Goal: Task Accomplishment & Management: Use online tool/utility

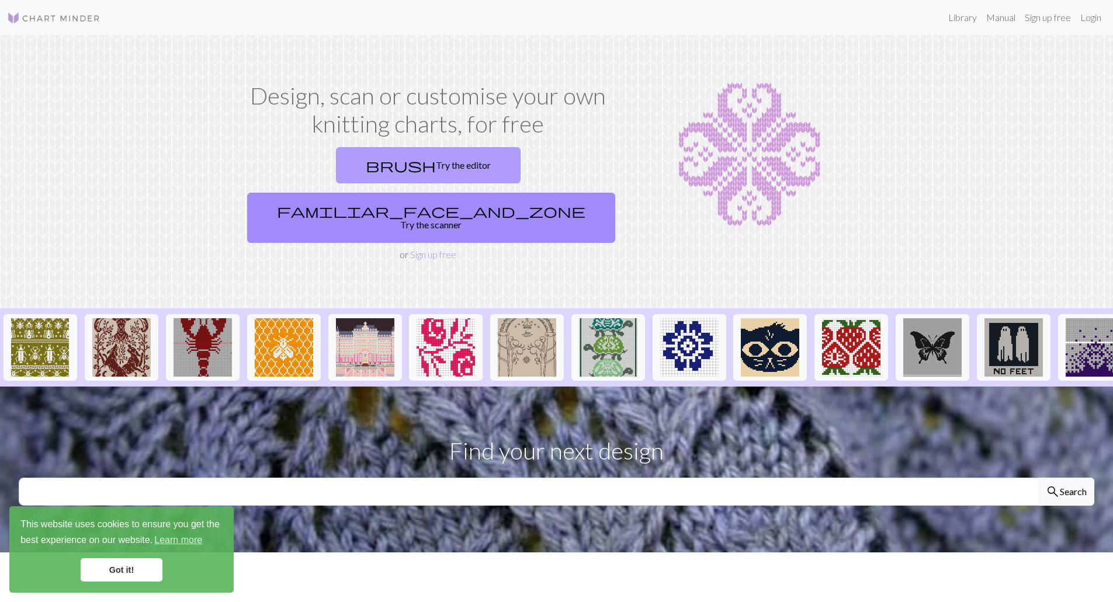
click at [336, 161] on link "brush Try the editor" at bounding box center [428, 165] width 185 height 36
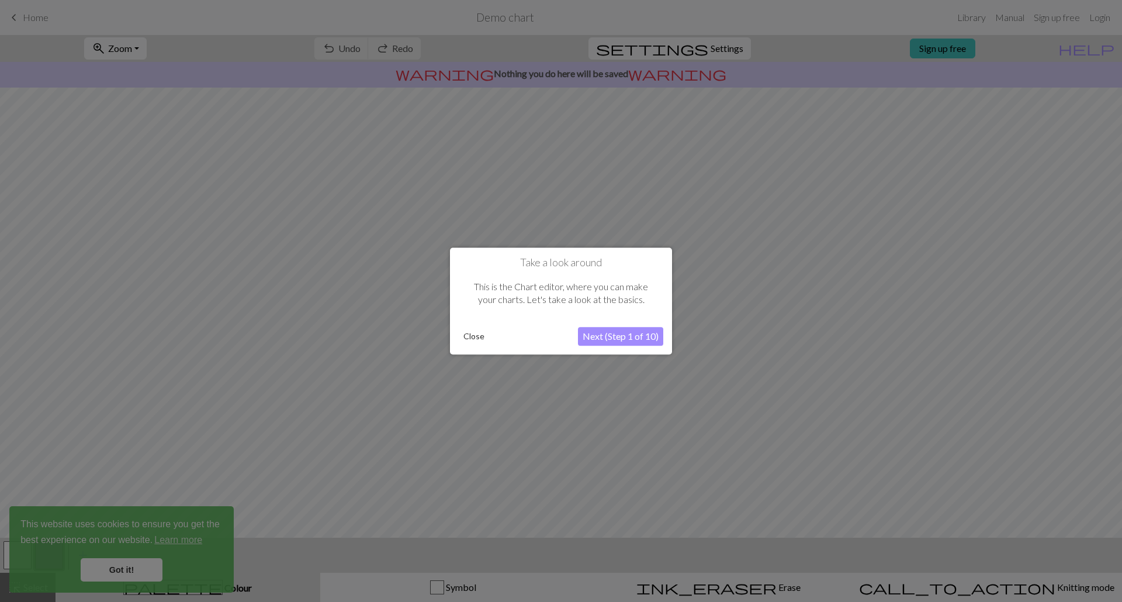
click at [472, 332] on button "Close" at bounding box center [474, 337] width 30 height 18
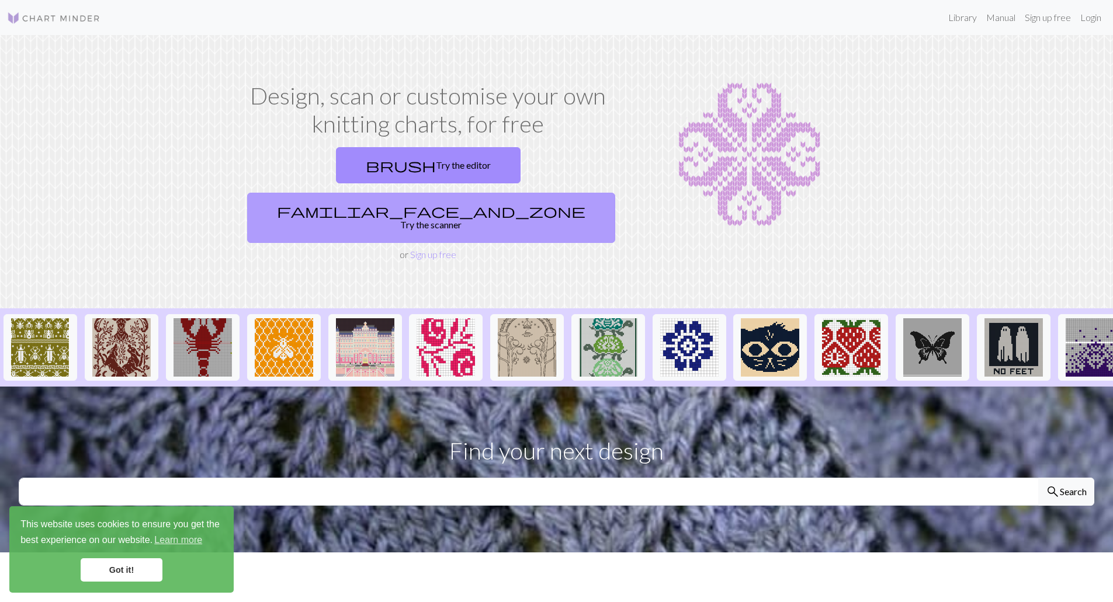
click at [536, 193] on link "familiar_face_and_zone Try the scanner" at bounding box center [431, 218] width 368 height 50
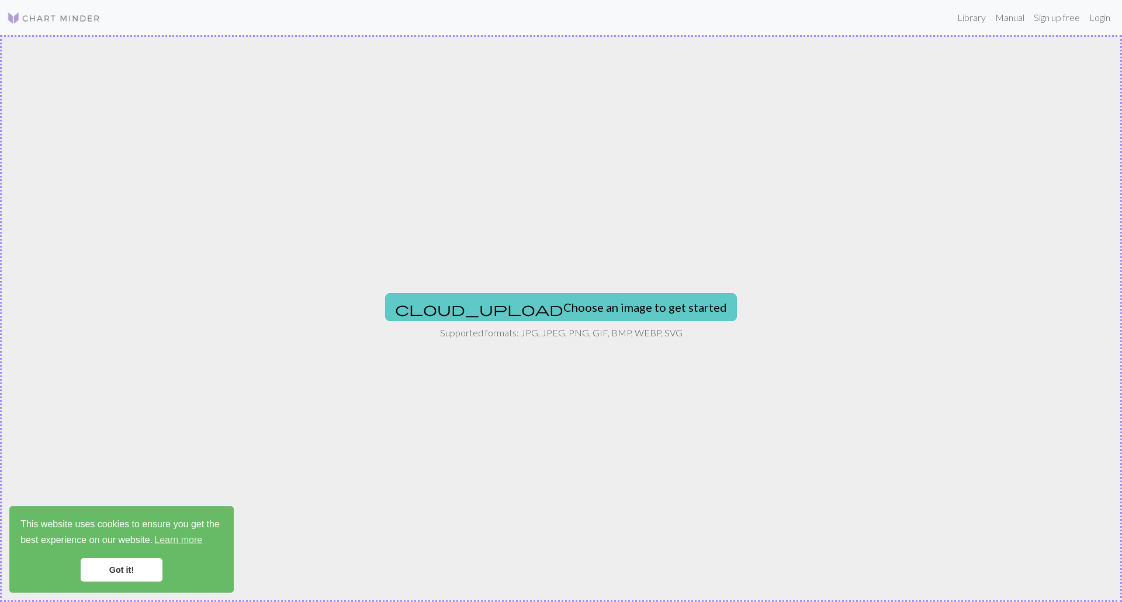
click at [601, 308] on button "cloud_upload Choose an image to get started" at bounding box center [561, 307] width 352 height 28
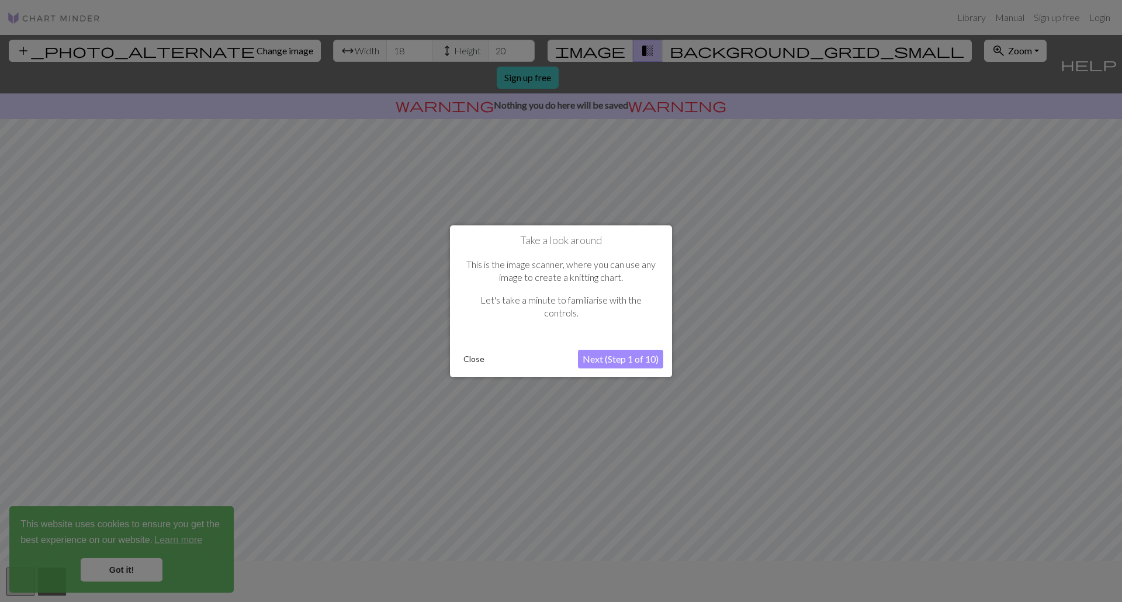
click at [597, 355] on button "Next (Step 1 of 10)" at bounding box center [620, 359] width 85 height 19
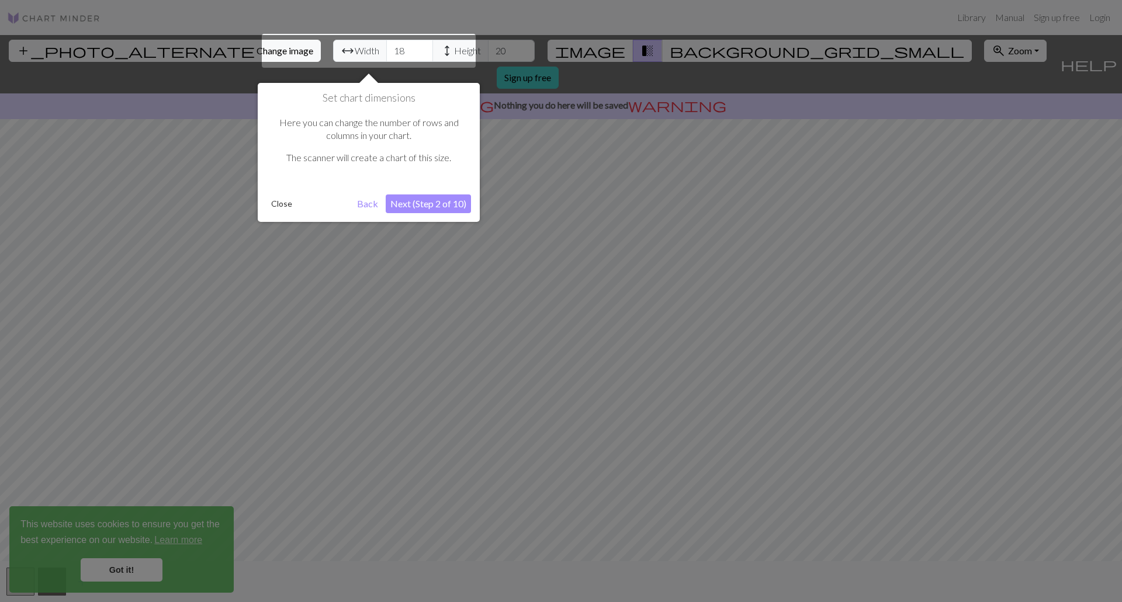
click at [347, 52] on div at bounding box center [369, 51] width 214 height 34
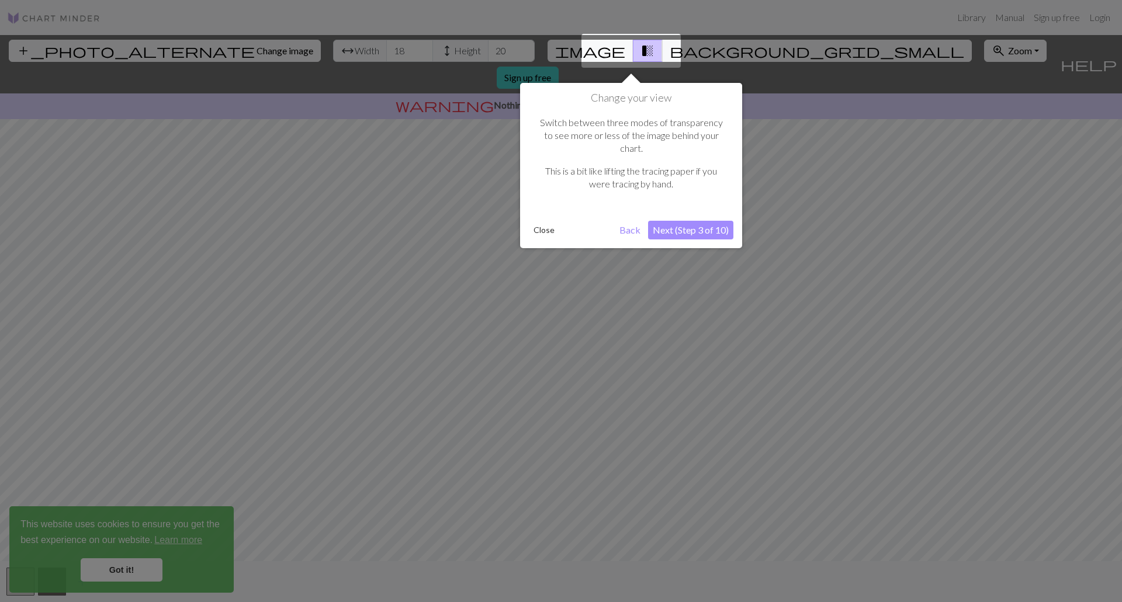
click at [671, 221] on button "Next (Step 3 of 10)" at bounding box center [690, 230] width 85 height 19
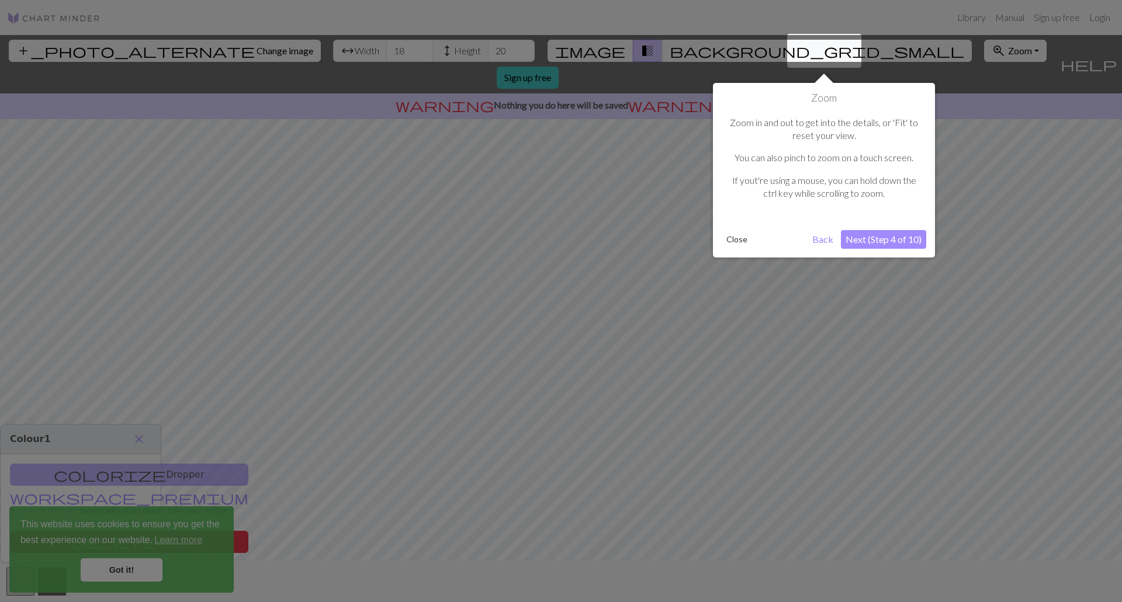
click at [829, 244] on button "Back" at bounding box center [823, 239] width 30 height 19
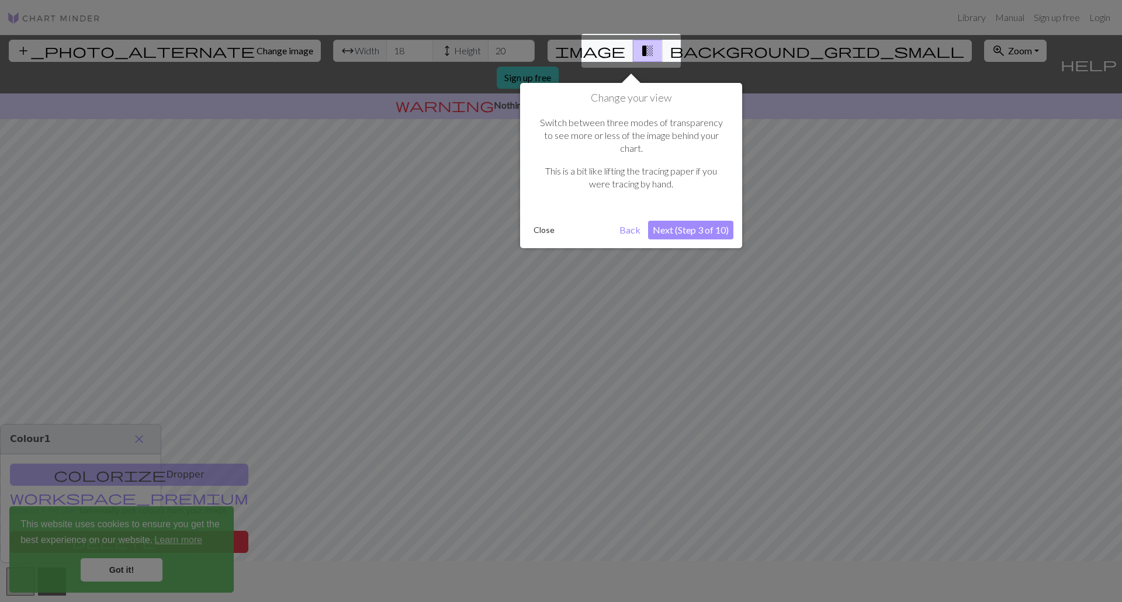
click at [636, 221] on button "Back" at bounding box center [630, 230] width 30 height 19
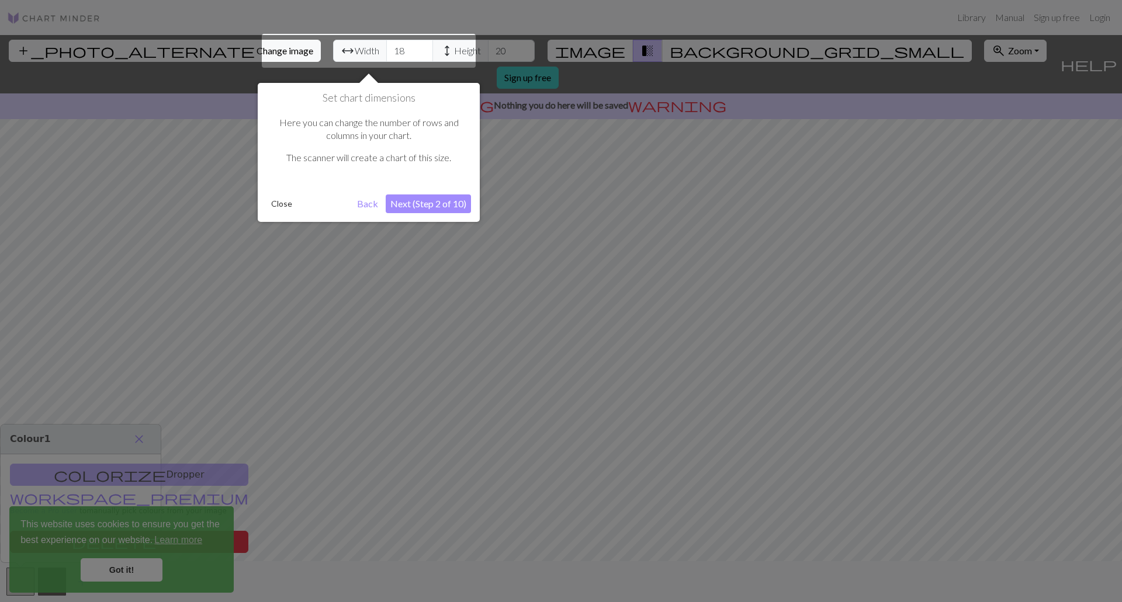
click at [342, 54] on div at bounding box center [369, 51] width 214 height 34
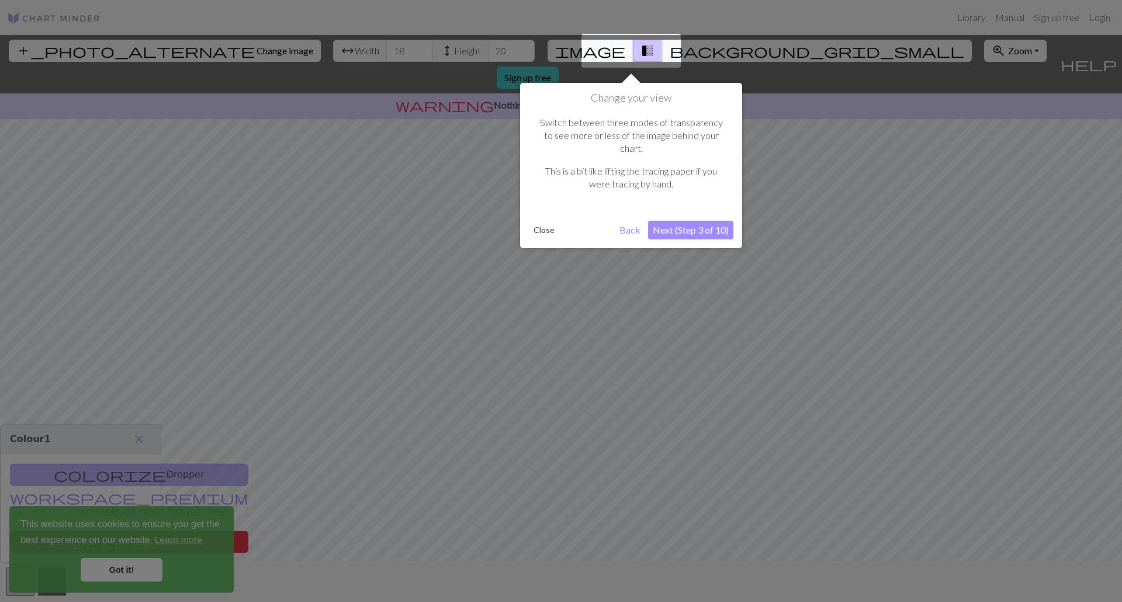
click at [624, 221] on button "Back" at bounding box center [630, 230] width 30 height 19
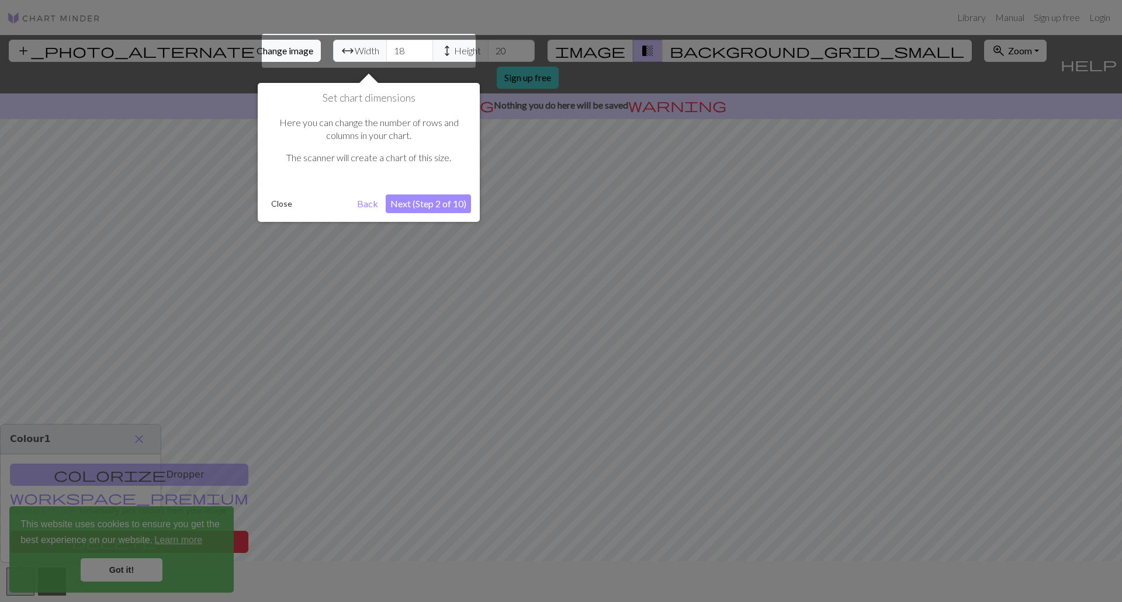
click at [282, 50] on div at bounding box center [369, 51] width 214 height 34
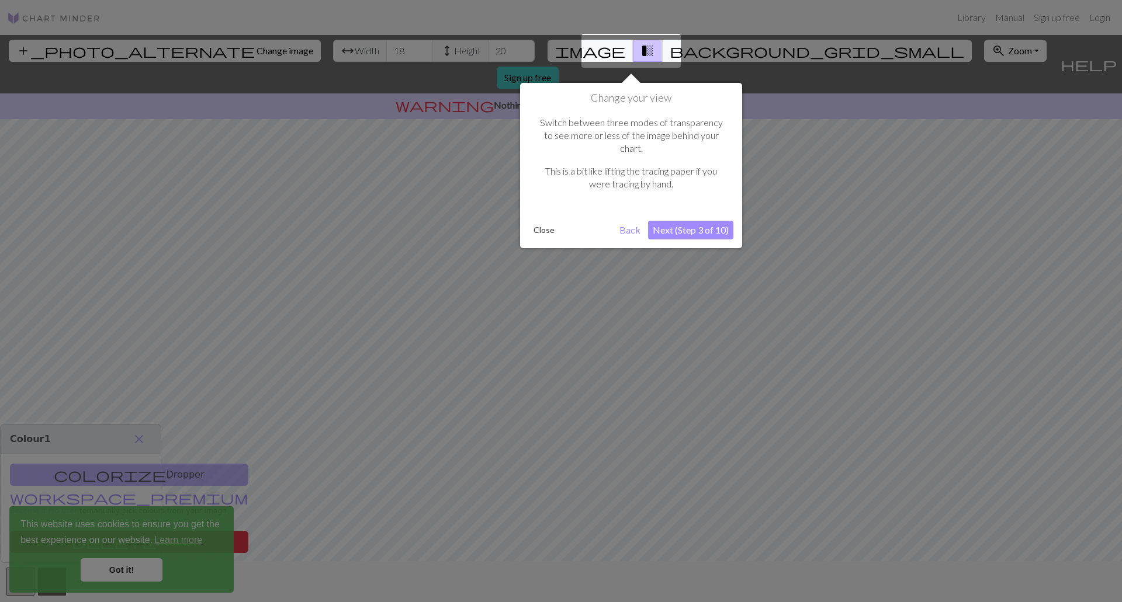
click at [381, 49] on div at bounding box center [561, 301] width 1122 height 602
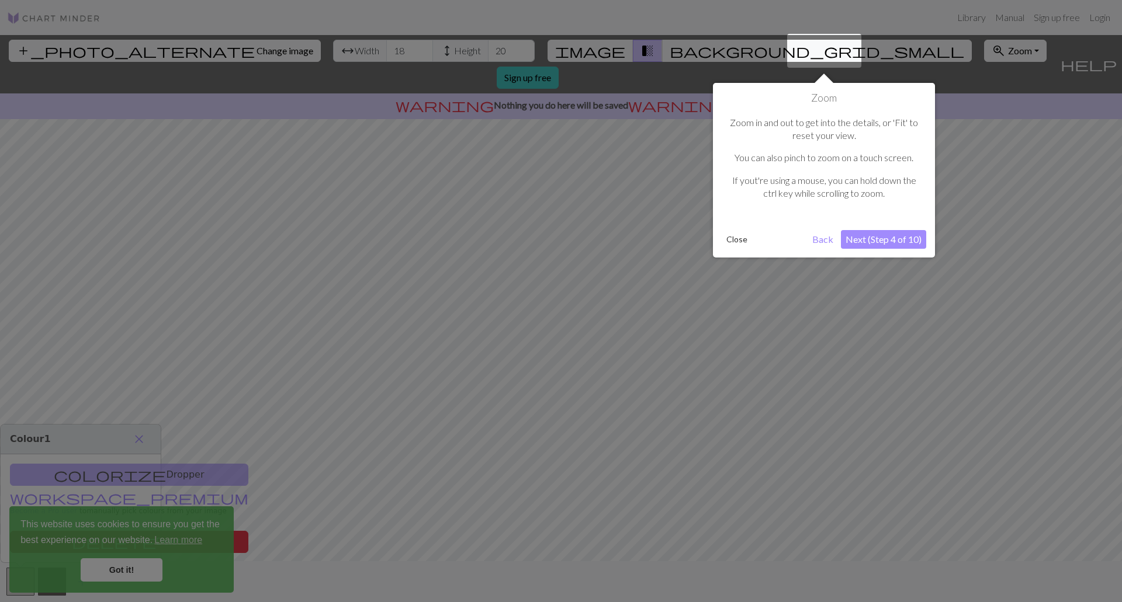
click at [902, 238] on button "Next (Step 4 of 10)" at bounding box center [883, 239] width 85 height 19
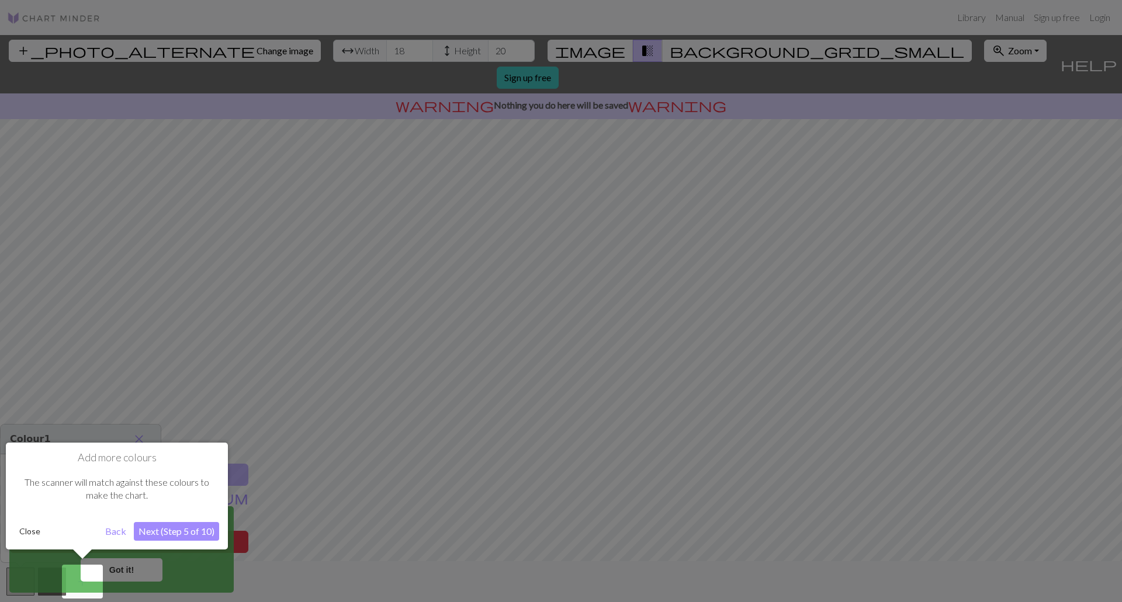
click at [195, 526] on button "Next (Step 5 of 10)" at bounding box center [176, 531] width 85 height 19
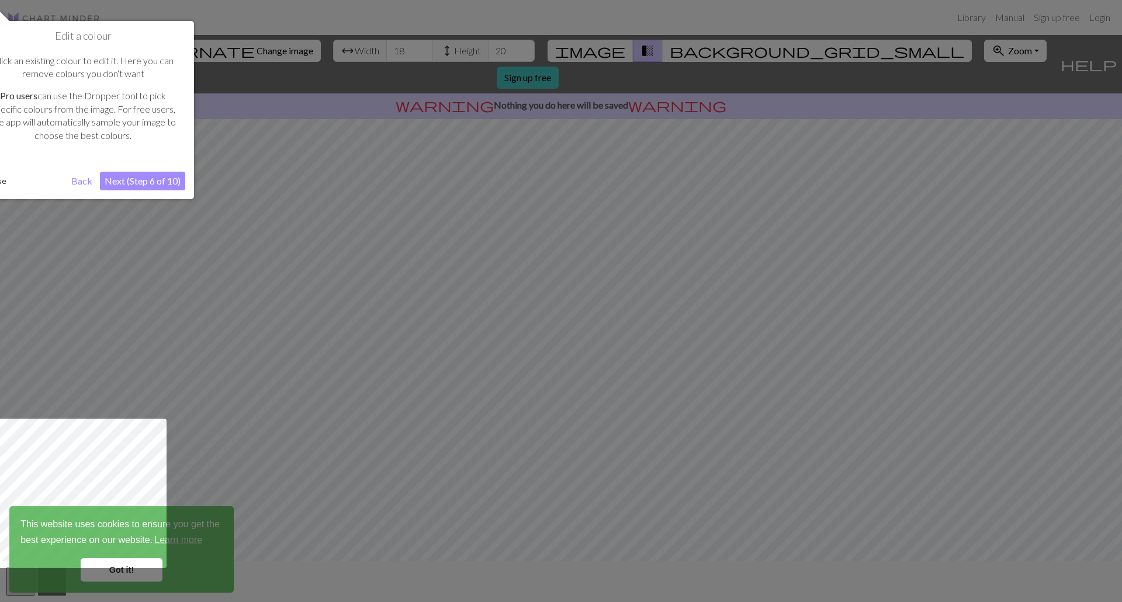
click at [150, 181] on button "Next (Step 6 of 10)" at bounding box center [142, 181] width 85 height 19
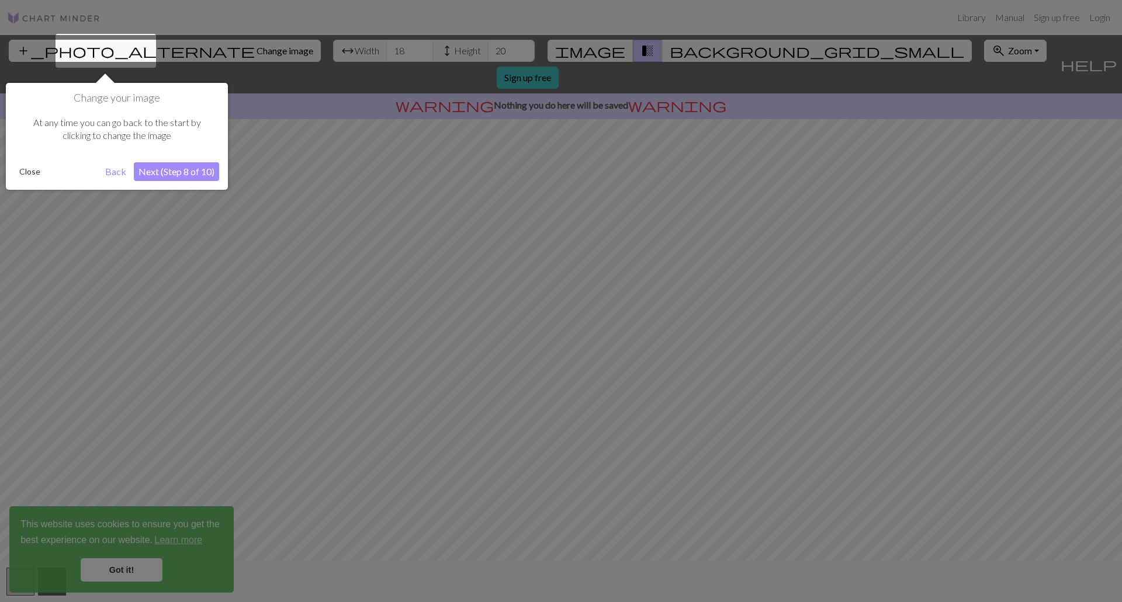
click at [162, 169] on button "Next (Step 8 of 10)" at bounding box center [176, 171] width 85 height 19
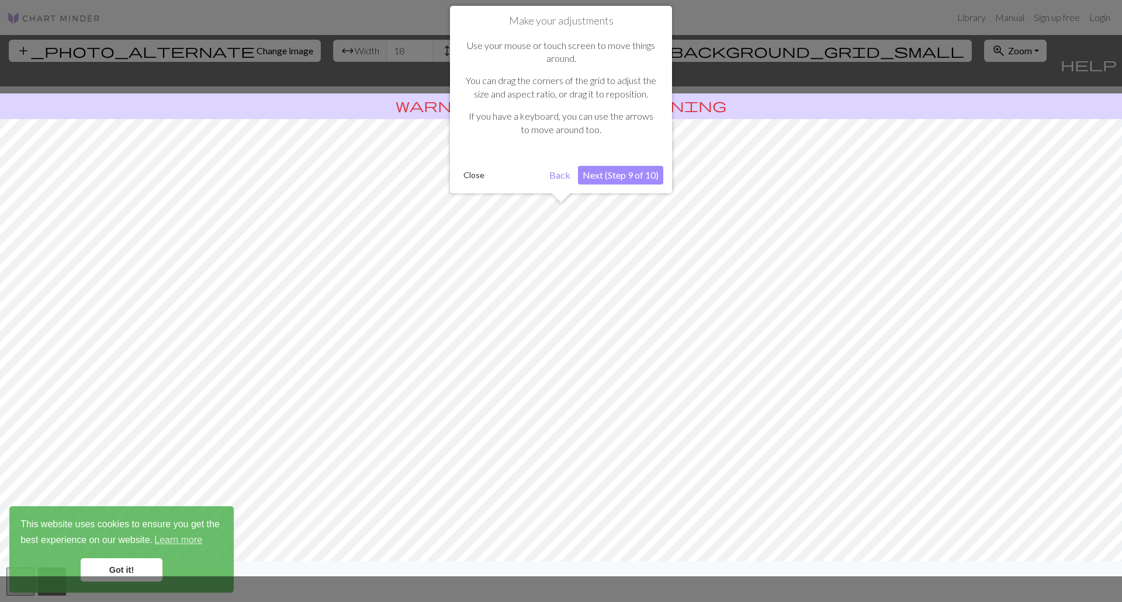
click at [666, 174] on div "Make your adjustments Use your mouse or touch screen to move things around. You…" at bounding box center [561, 100] width 222 height 188
click at [650, 176] on button "Next (Step 9 of 10)" at bounding box center [620, 175] width 85 height 19
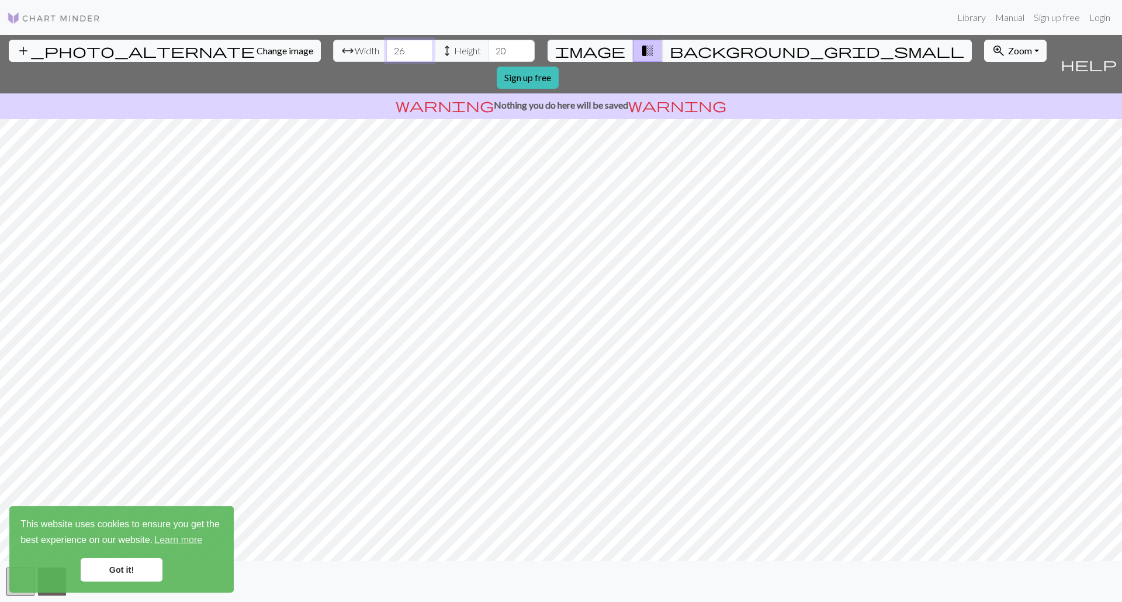
click at [386, 45] on input "26" at bounding box center [409, 51] width 47 height 22
click at [386, 45] on input "49" at bounding box center [409, 51] width 47 height 22
type input "88"
click at [386, 46] on input "88" at bounding box center [409, 51] width 47 height 22
click at [488, 51] on input "19" at bounding box center [511, 51] width 47 height 22
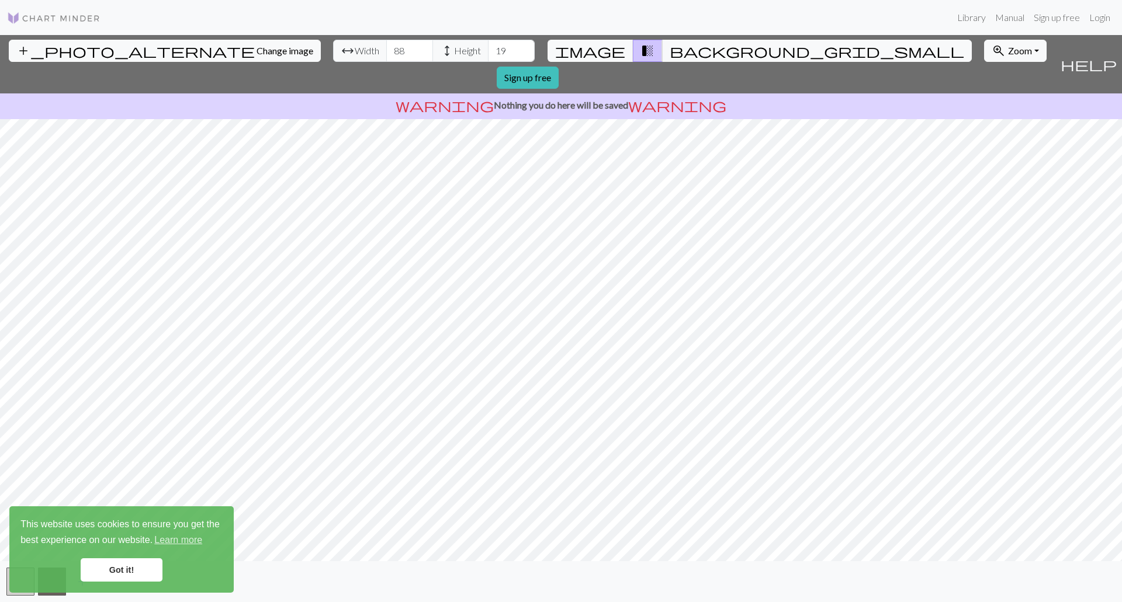
click at [440, 47] on span "height" at bounding box center [447, 51] width 14 height 16
click at [488, 45] on input "76" at bounding box center [511, 51] width 47 height 22
type input "92"
click at [488, 45] on input "92" at bounding box center [511, 51] width 47 height 22
click at [386, 53] on input "79" at bounding box center [409, 51] width 47 height 22
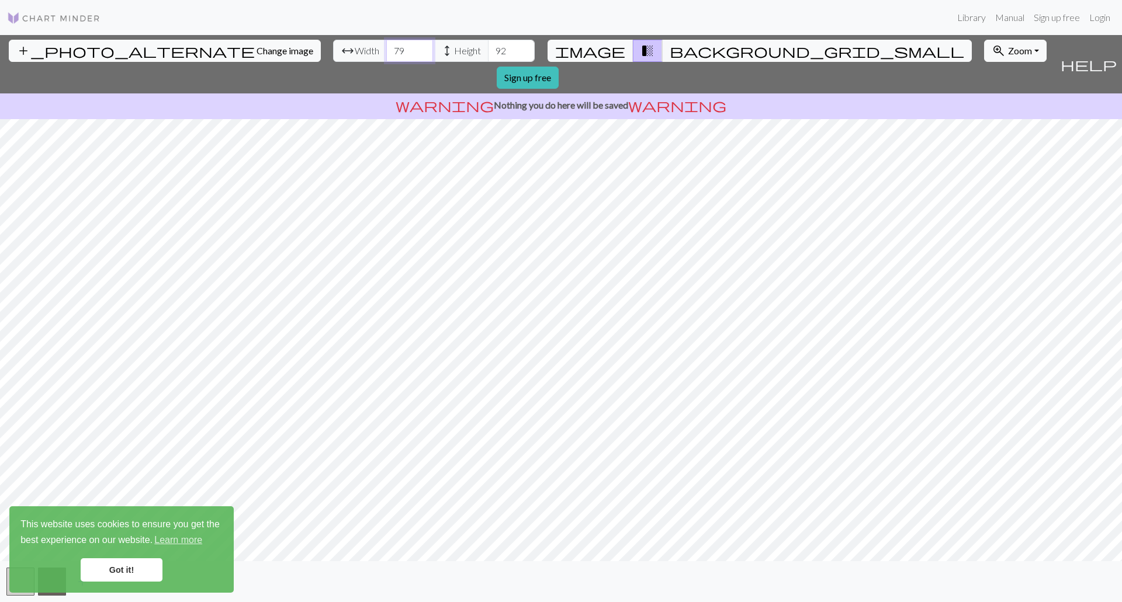
drag, startPoint x: 343, startPoint y: 51, endPoint x: 297, endPoint y: 43, distance: 46.8
click at [333, 43] on div "arrow_range Width 79 height Height 92" at bounding box center [434, 51] width 202 height 22
type input "100"
drag, startPoint x: 449, startPoint y: 55, endPoint x: 403, endPoint y: 51, distance: 46.3
click at [403, 51] on div "arrow_range Width 100 height Height 92" at bounding box center [434, 51] width 202 height 22
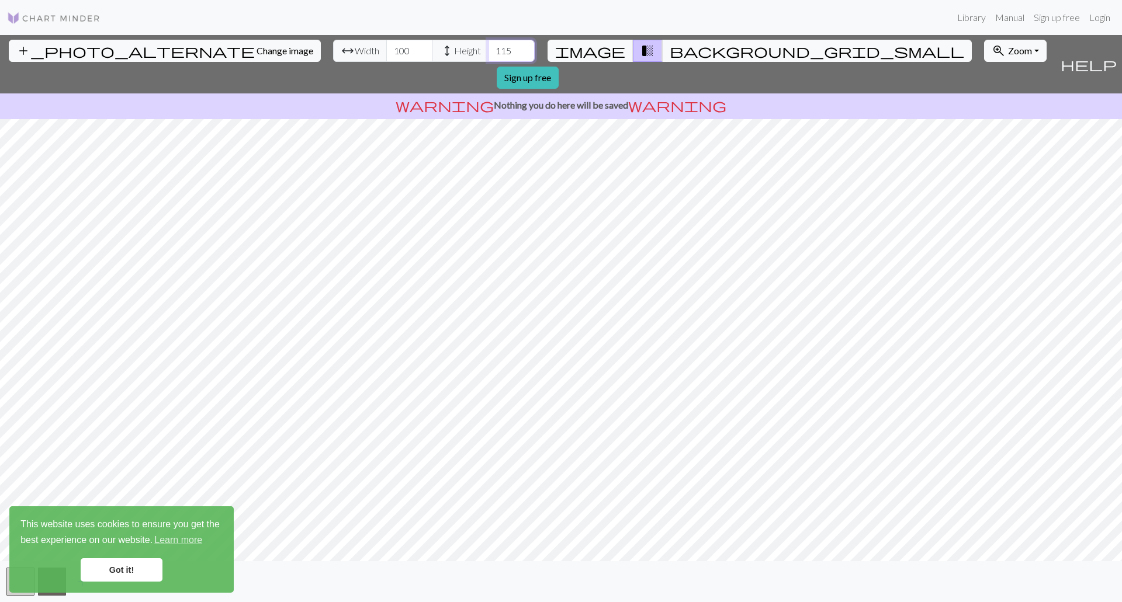
click at [488, 46] on input "115" at bounding box center [511, 51] width 47 height 22
drag, startPoint x: 450, startPoint y: 51, endPoint x: 412, endPoint y: 46, distance: 38.3
click at [412, 46] on div "arrow_range Width 100 height Height 115" at bounding box center [434, 51] width 202 height 22
type input "150"
drag, startPoint x: 345, startPoint y: 51, endPoint x: 303, endPoint y: 44, distance: 42.2
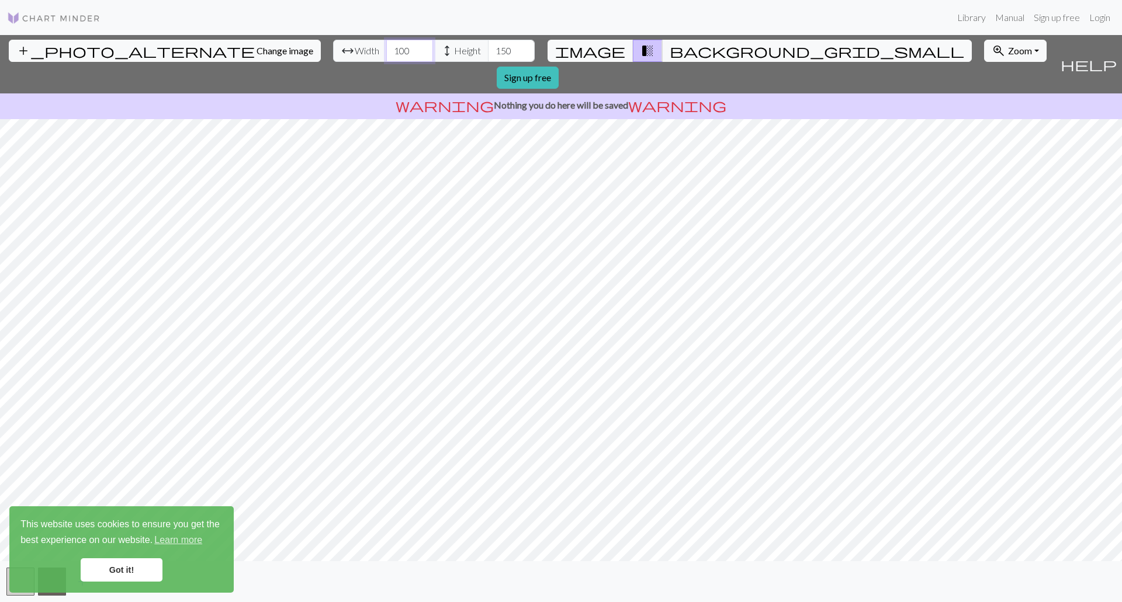
click at [333, 44] on div "arrow_range Width 100 height Height 150" at bounding box center [434, 51] width 202 height 22
type input "150"
click at [127, 570] on link "Got it!" at bounding box center [122, 570] width 82 height 23
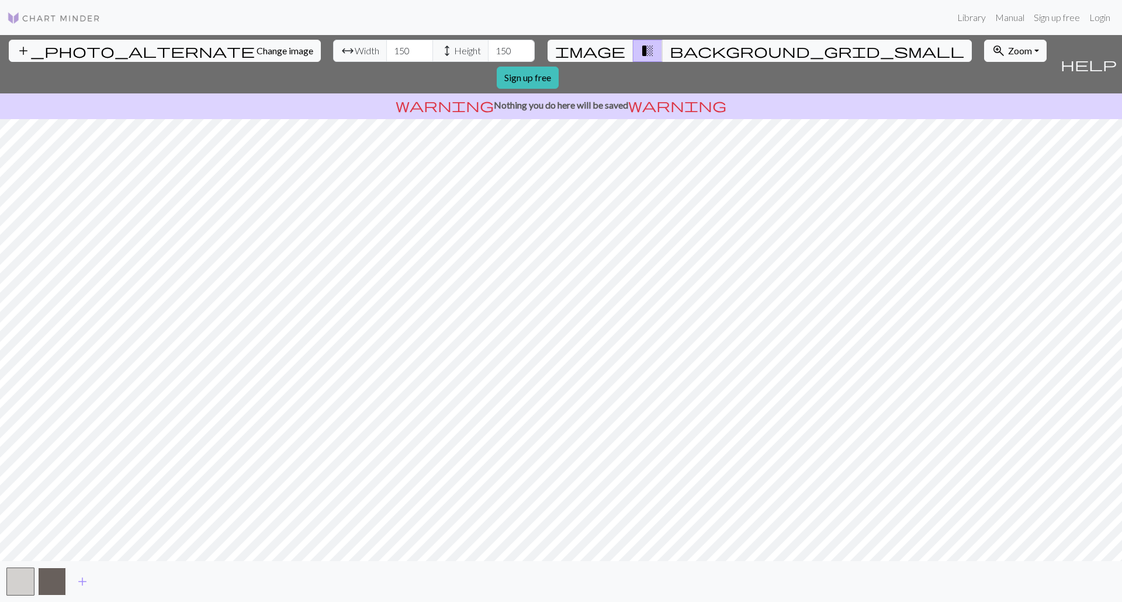
click at [58, 577] on button "button" at bounding box center [52, 582] width 28 height 28
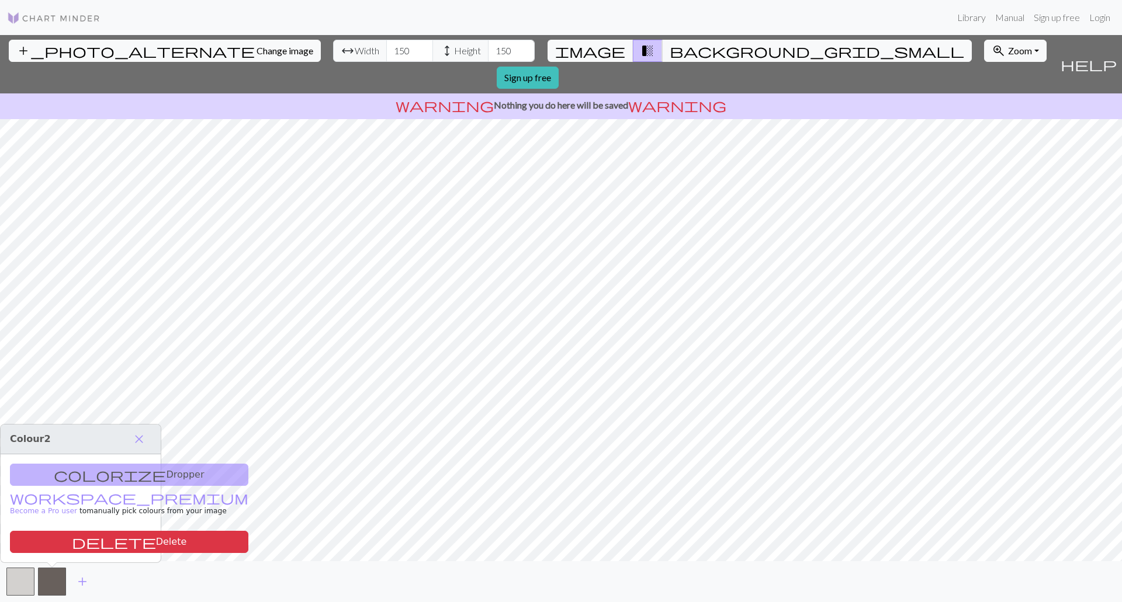
click at [112, 476] on div "colorize Dropper workspace_premium Become a Pro user to manually pick colours f…" at bounding box center [81, 509] width 160 height 108
click at [83, 583] on span "add" at bounding box center [82, 582] width 14 height 16
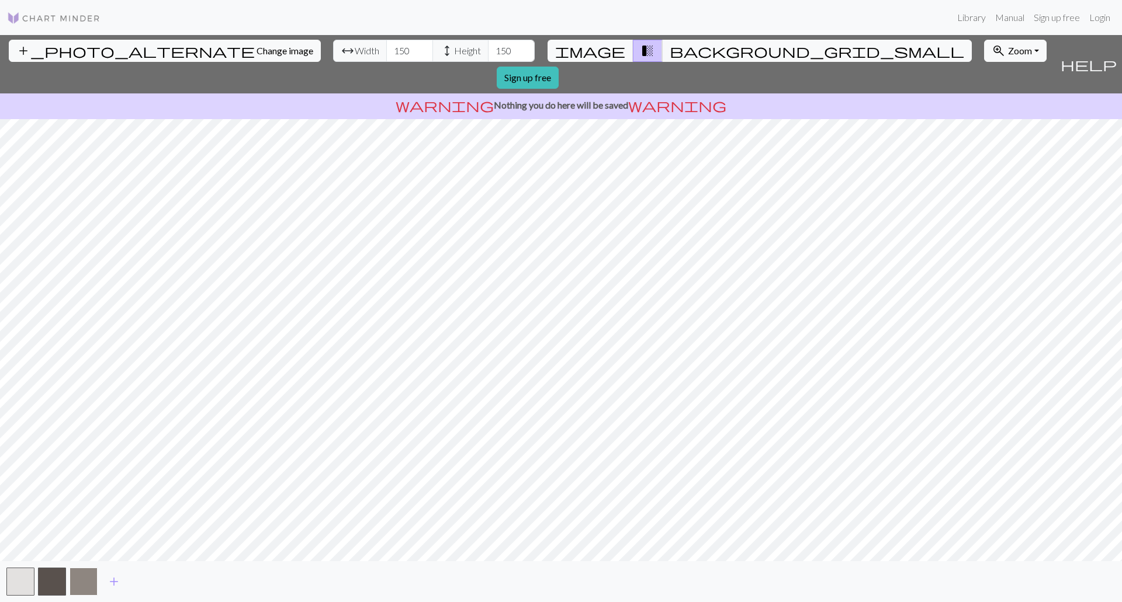
click at [85, 580] on button "button" at bounding box center [84, 582] width 28 height 28
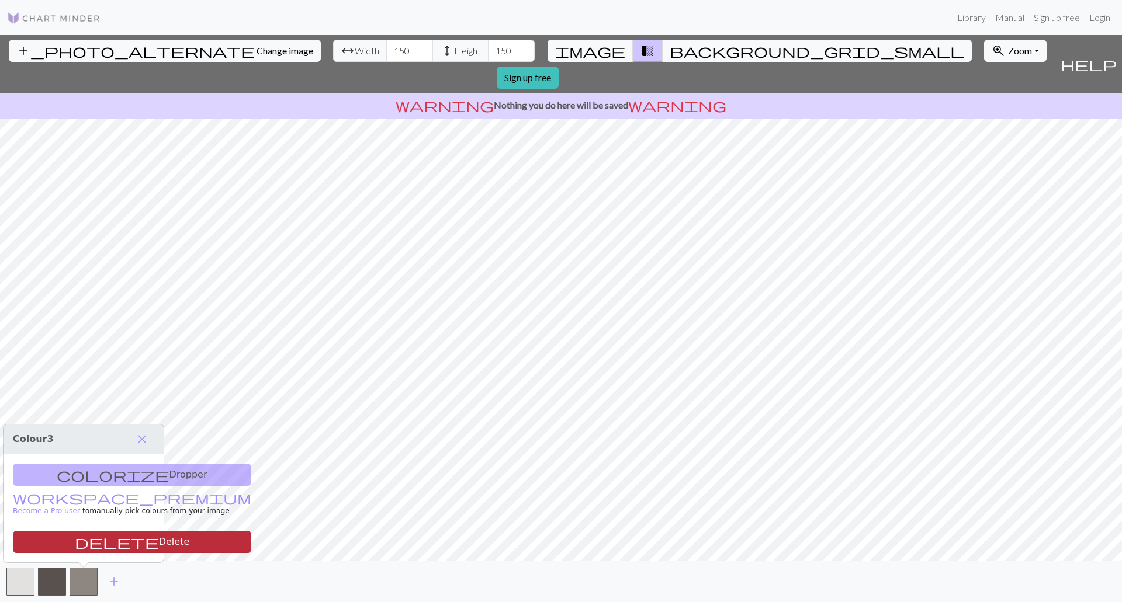
drag, startPoint x: 85, startPoint y: 580, endPoint x: 60, endPoint y: 538, distance: 49.0
click at [60, 538] on button "delete Delete" at bounding box center [132, 542] width 238 height 22
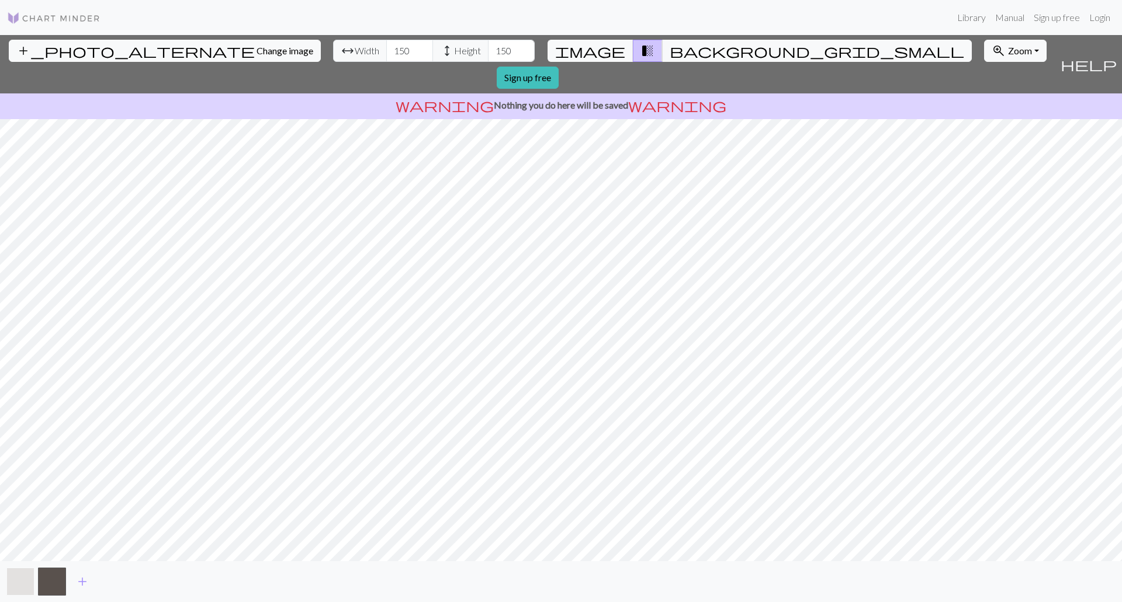
click at [23, 576] on button "button" at bounding box center [20, 582] width 28 height 28
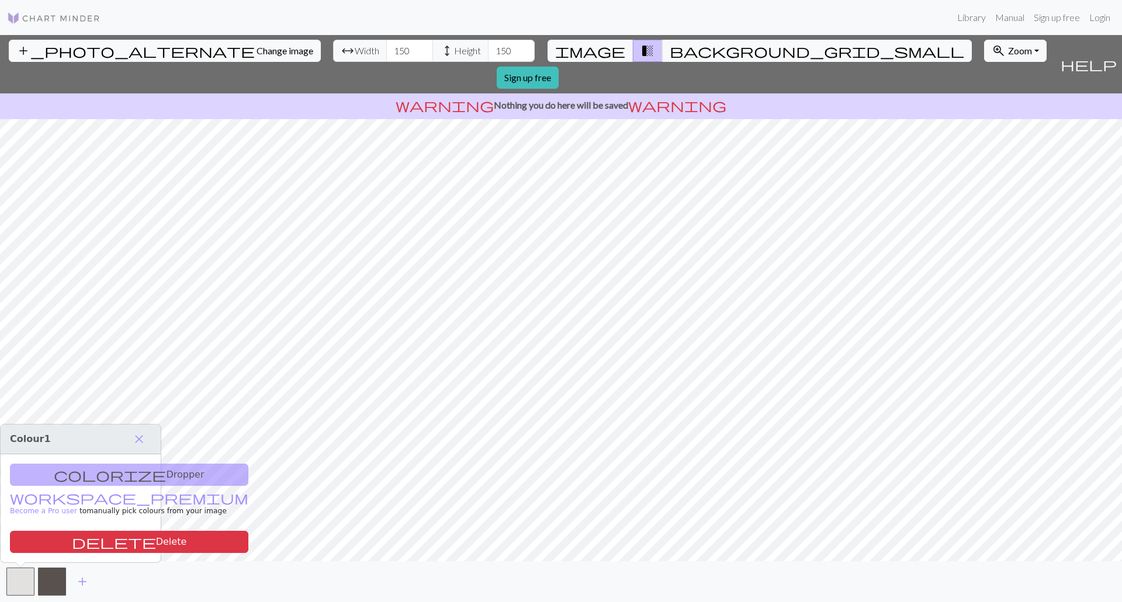
click at [60, 473] on div "colorize Dropper workspace_premium Become a Pro user to manually pick colours f…" at bounding box center [81, 509] width 160 height 108
click at [92, 477] on div "colorize Dropper workspace_premium Become a Pro user to manually pick colours f…" at bounding box center [81, 509] width 160 height 108
click at [136, 439] on span "close" at bounding box center [139, 439] width 14 height 16
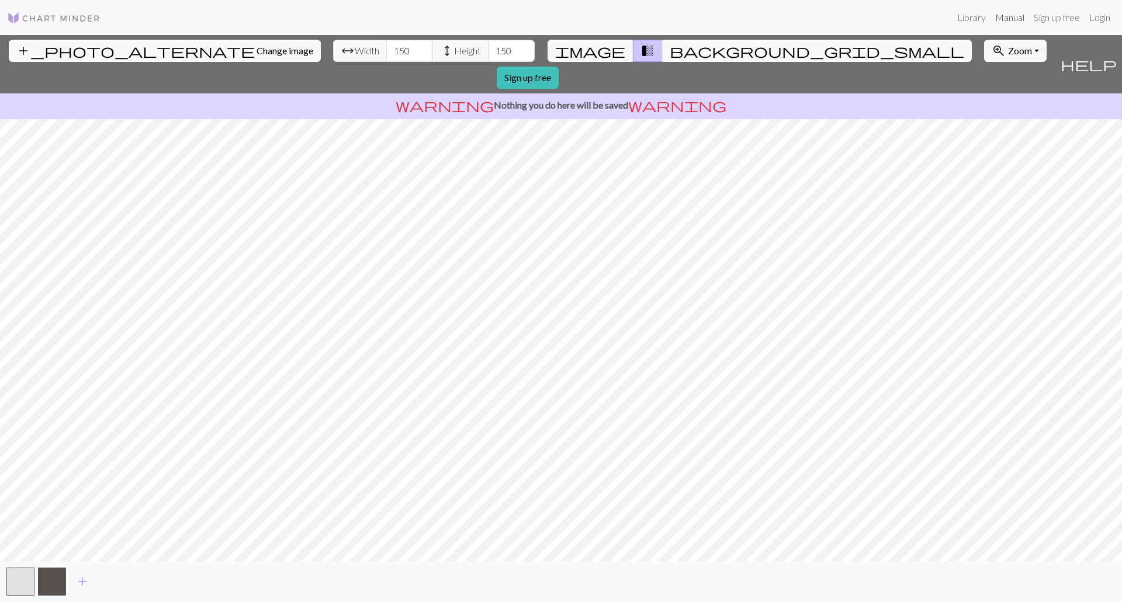
click at [1018, 21] on link "Manual" at bounding box center [1009, 17] width 39 height 23
drag, startPoint x: 340, startPoint y: 49, endPoint x: 322, endPoint y: 49, distance: 18.1
click at [386, 49] on input "18" at bounding box center [409, 51] width 47 height 22
type input "150"
drag, startPoint x: 442, startPoint y: 54, endPoint x: 418, endPoint y: 51, distance: 23.6
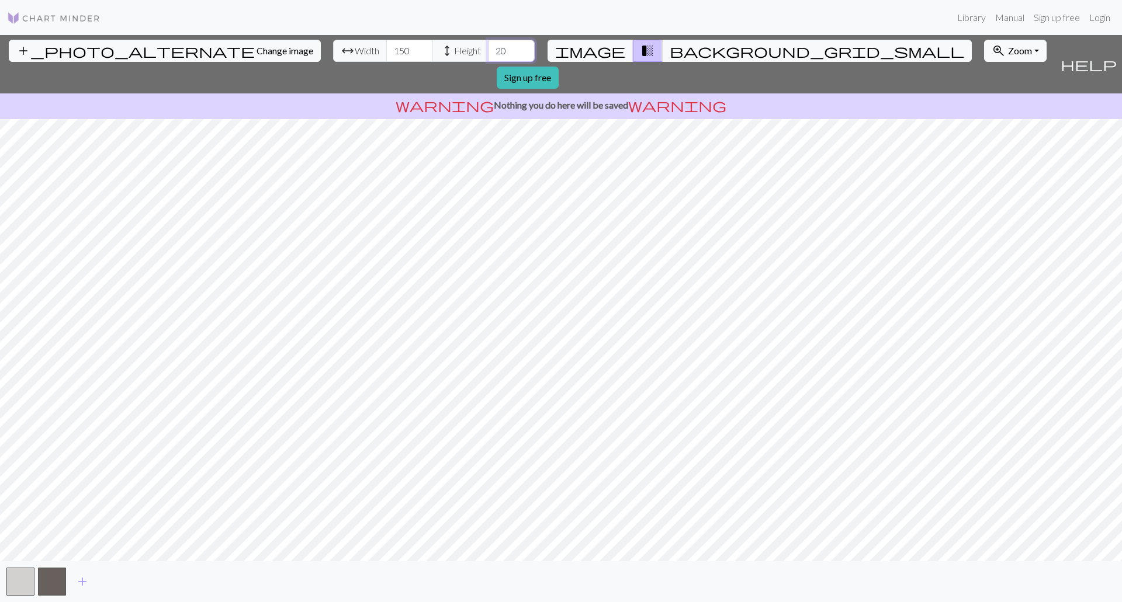
click at [418, 51] on div "arrow_range Width 150 height Height 20" at bounding box center [434, 51] width 202 height 22
type input "150"
drag, startPoint x: 344, startPoint y: 49, endPoint x: 325, endPoint y: 48, distance: 19.3
click at [386, 48] on input "150" at bounding box center [409, 51] width 47 height 22
type input "200"
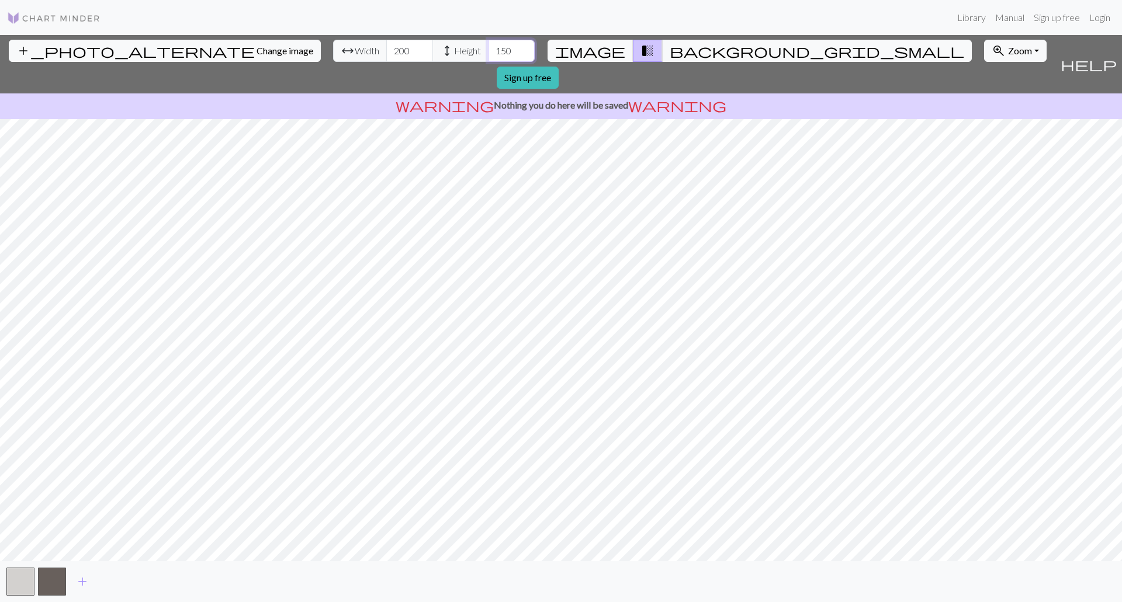
click at [488, 50] on input "150" at bounding box center [511, 51] width 47 height 22
type input "1"
click at [386, 51] on input "200" at bounding box center [409, 51] width 47 height 22
drag, startPoint x: 449, startPoint y: 50, endPoint x: 415, endPoint y: 49, distance: 33.4
click at [411, 49] on div "arrow_range Width 200 height Height 200" at bounding box center [434, 51] width 202 height 22
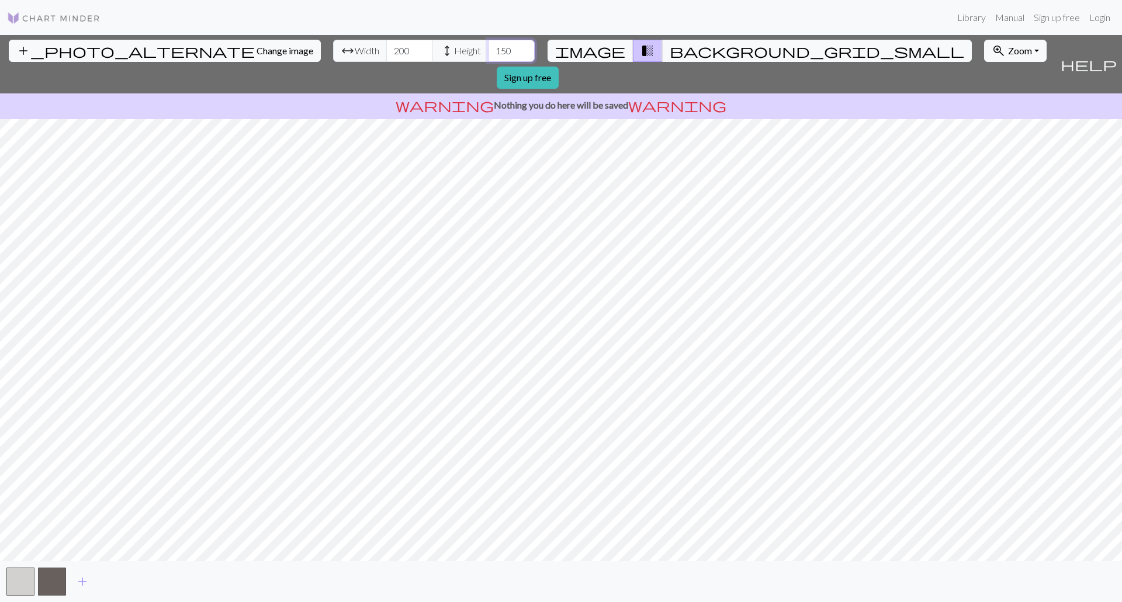
type input "150"
drag, startPoint x: 345, startPoint y: 49, endPoint x: 326, endPoint y: 50, distance: 19.3
click at [386, 50] on input "200" at bounding box center [409, 51] width 47 height 22
click at [386, 47] on input "151" at bounding box center [409, 51] width 47 height 22
type input "150"
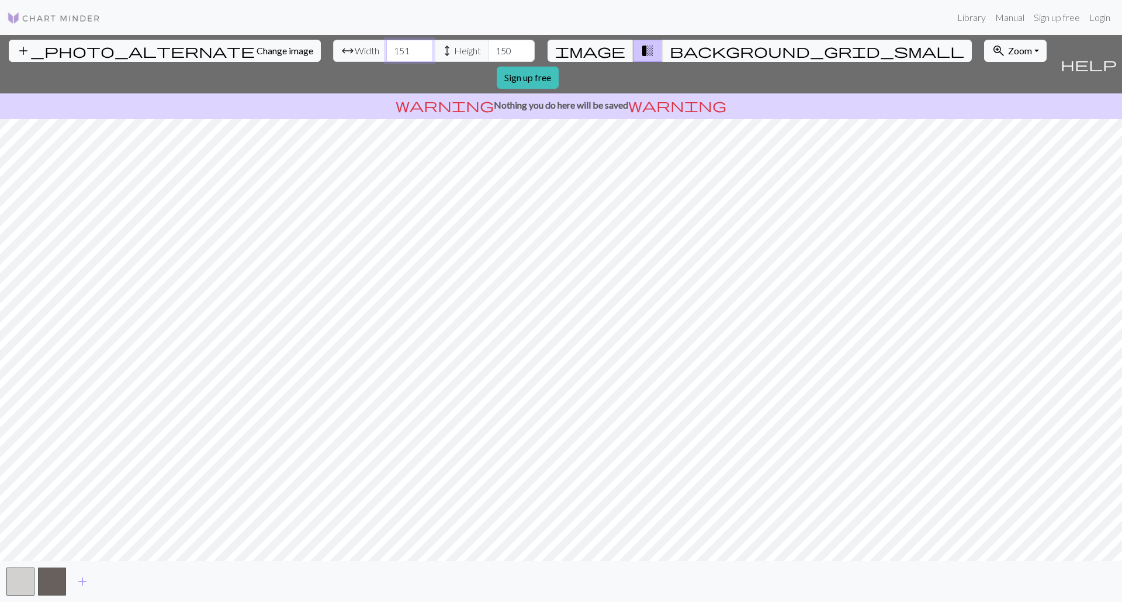
click at [386, 53] on input "150" at bounding box center [409, 51] width 47 height 22
click at [488, 46] on input "151" at bounding box center [511, 51] width 47 height 22
type input "150"
click at [488, 52] on input "150" at bounding box center [511, 51] width 47 height 22
drag, startPoint x: 338, startPoint y: 45, endPoint x: 330, endPoint y: 47, distance: 8.4
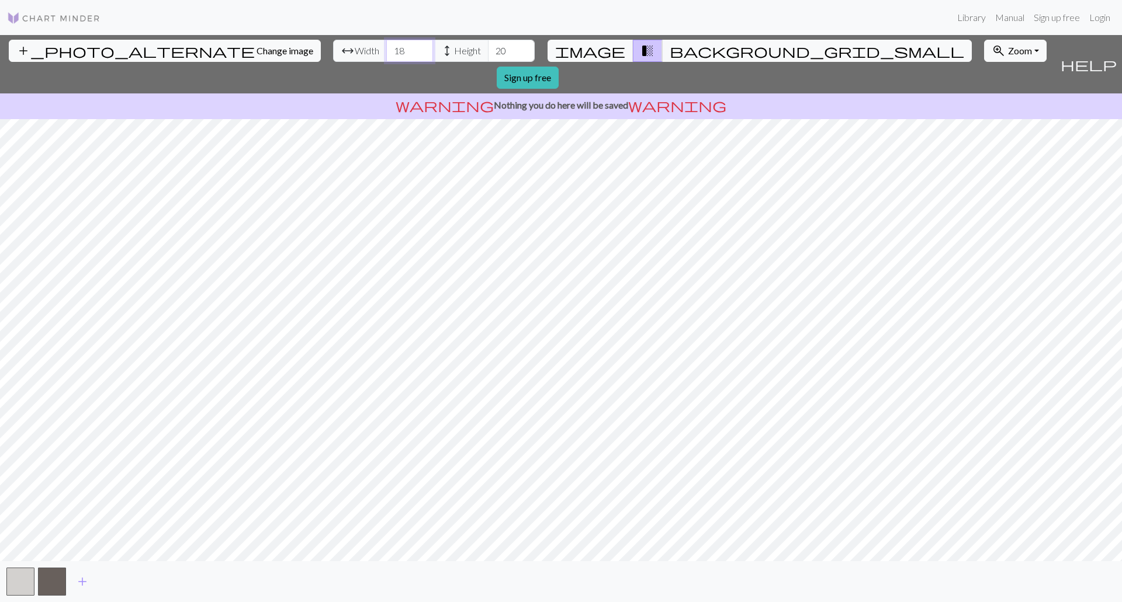
click at [386, 47] on input "18" at bounding box center [409, 51] width 47 height 22
type input "150"
click at [488, 49] on input "20" at bounding box center [511, 51] width 47 height 22
type input "150"
click at [670, 49] on span "background_grid_small" at bounding box center [817, 51] width 295 height 16
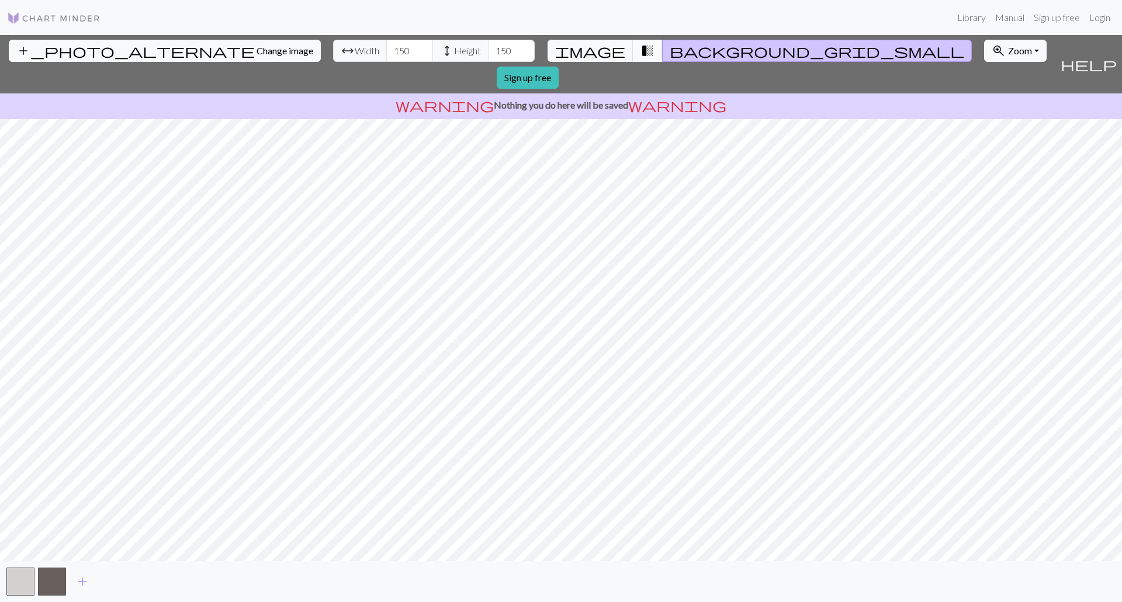
click at [640, 51] on button "transition_fade" at bounding box center [648, 51] width 30 height 22
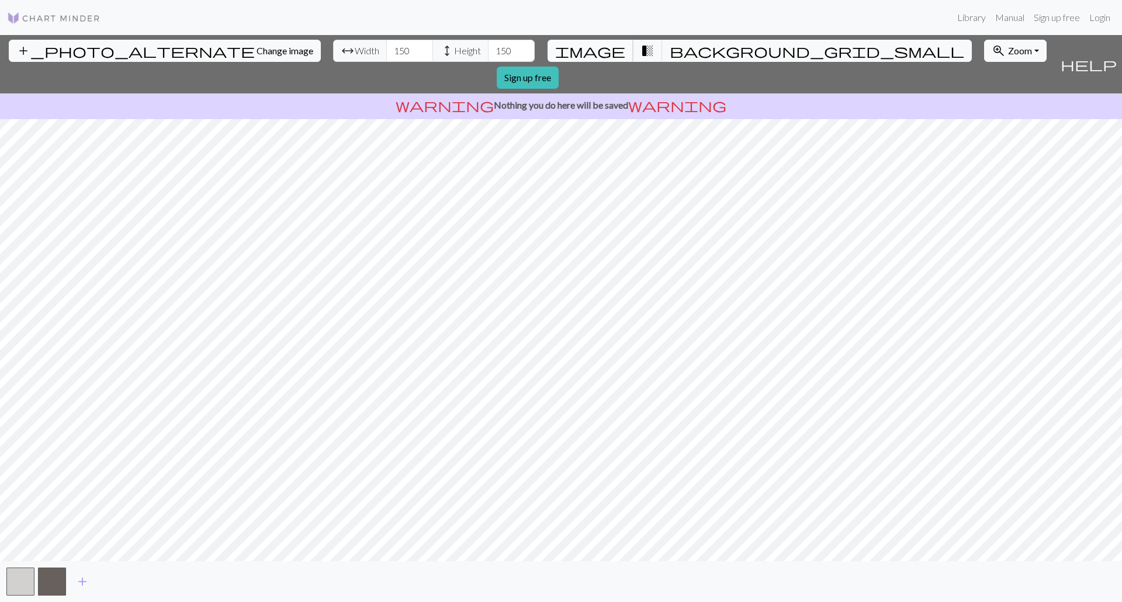
click at [603, 49] on span "image" at bounding box center [590, 51] width 70 height 16
click at [633, 48] on button "transition_fade" at bounding box center [648, 51] width 30 height 22
click at [640, 48] on span "transition_fade" at bounding box center [647, 51] width 14 height 16
click at [662, 50] on button "background_grid_small" at bounding box center [817, 51] width 310 height 22
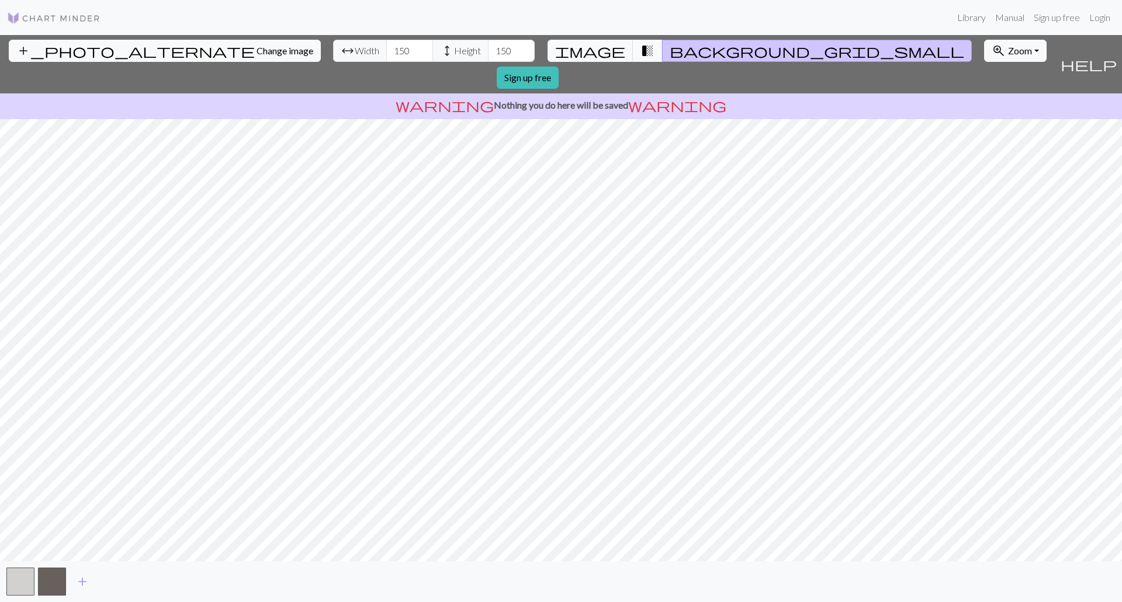
click at [640, 50] on button "transition_fade" at bounding box center [648, 51] width 30 height 22
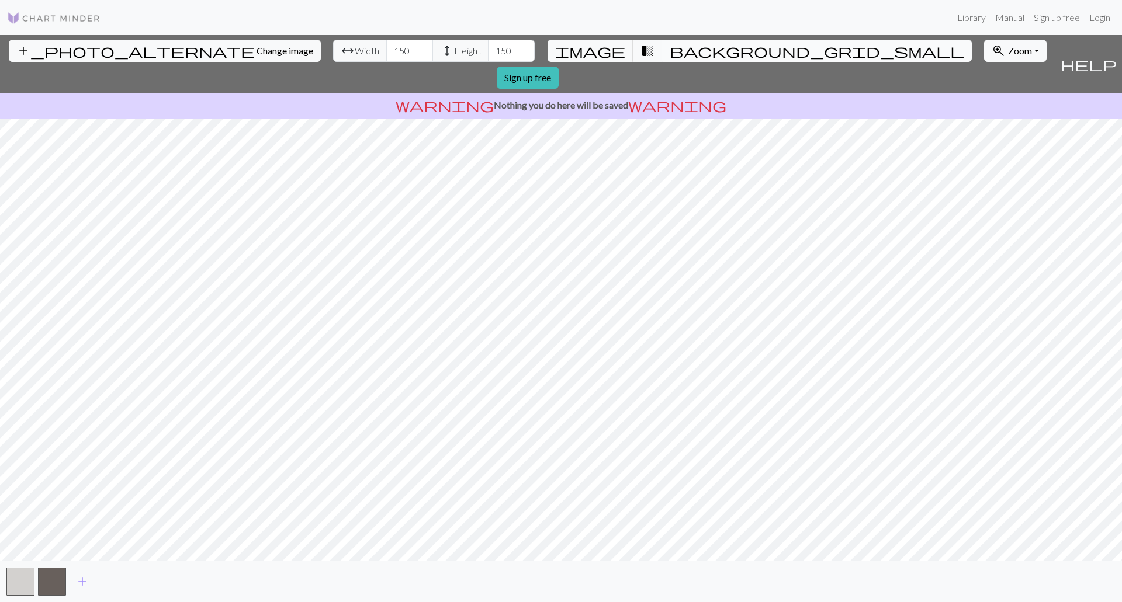
click at [670, 51] on span "background_grid_small" at bounding box center [817, 51] width 295 height 16
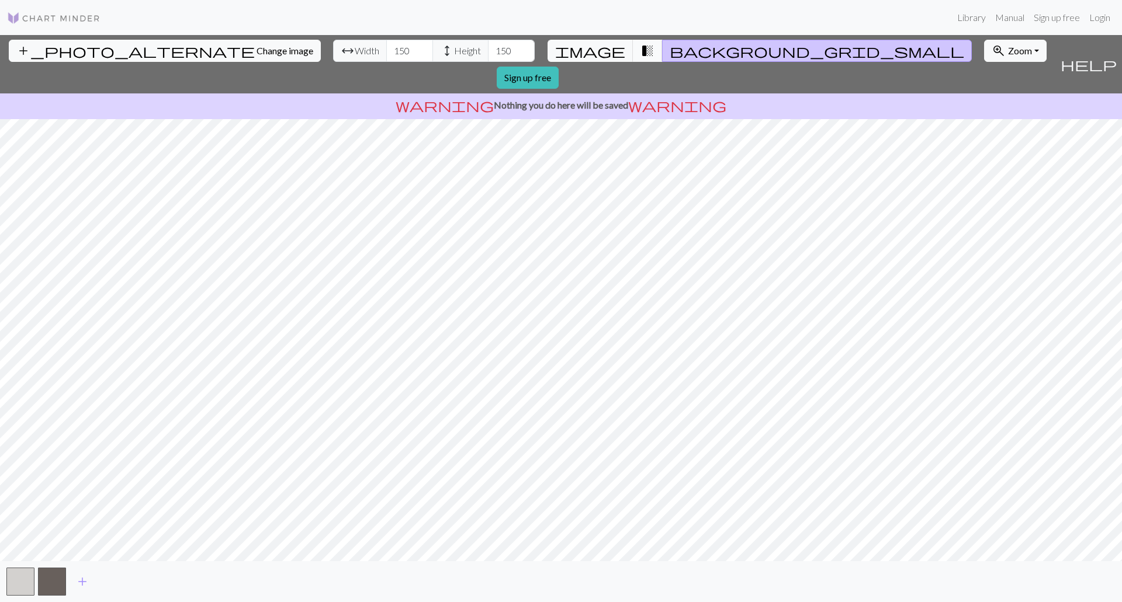
click at [640, 50] on span "transition_fade" at bounding box center [647, 51] width 14 height 16
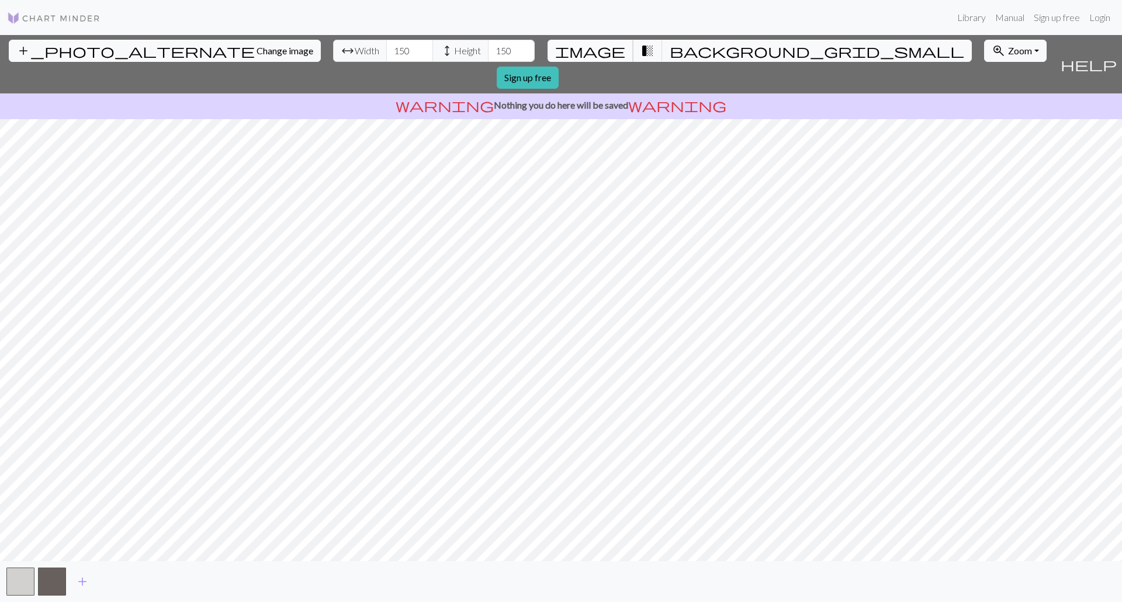
click at [605, 50] on span "image" at bounding box center [590, 51] width 70 height 16
click at [640, 43] on span "transition_fade" at bounding box center [647, 51] width 14 height 16
click at [24, 576] on button "button" at bounding box center [20, 582] width 28 height 28
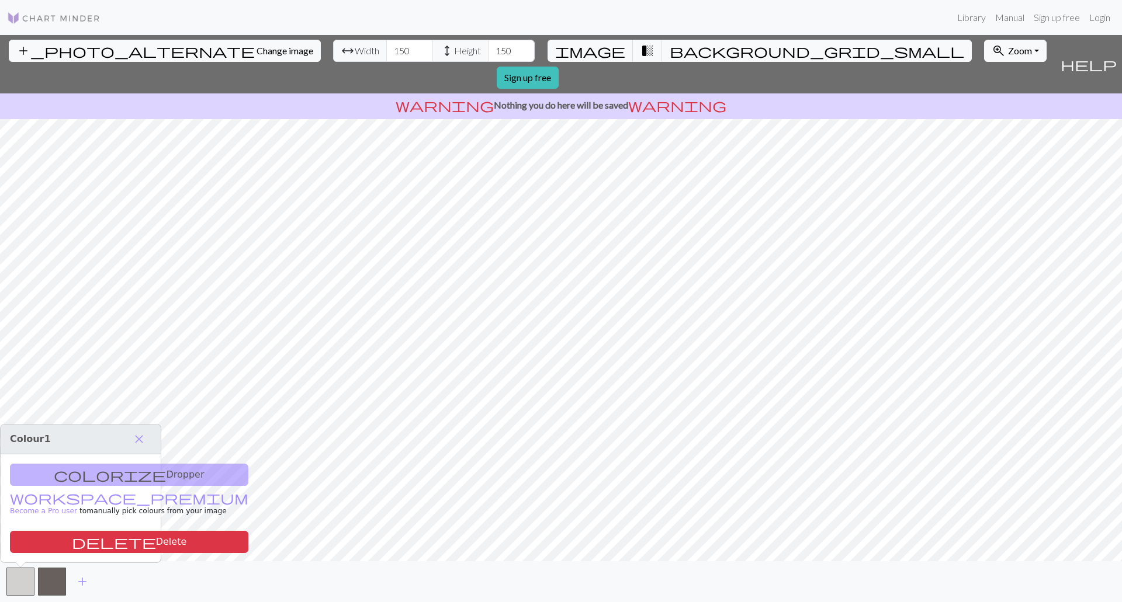
click at [17, 18] on img at bounding box center [53, 18] width 93 height 14
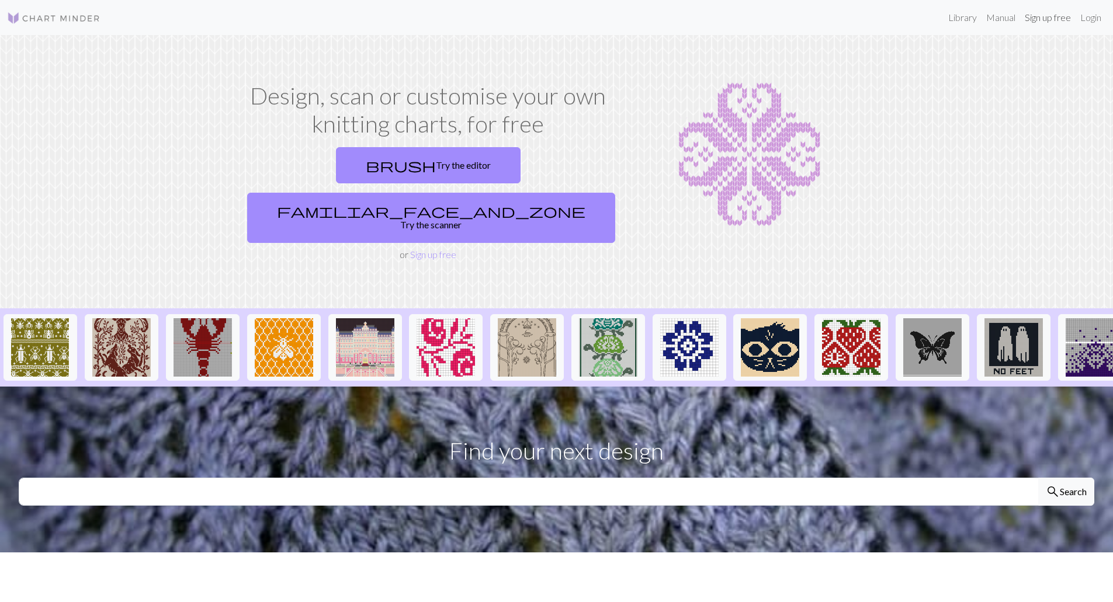
click at [1038, 16] on link "Sign up free" at bounding box center [1048, 17] width 56 height 23
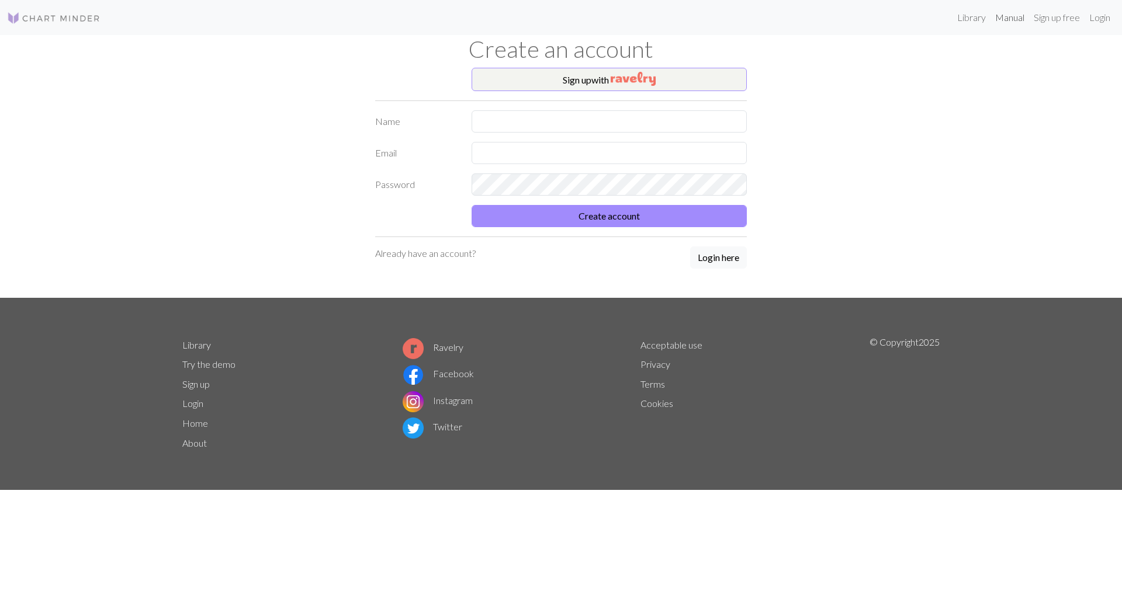
click at [1013, 20] on link "Manual" at bounding box center [1009, 17] width 39 height 23
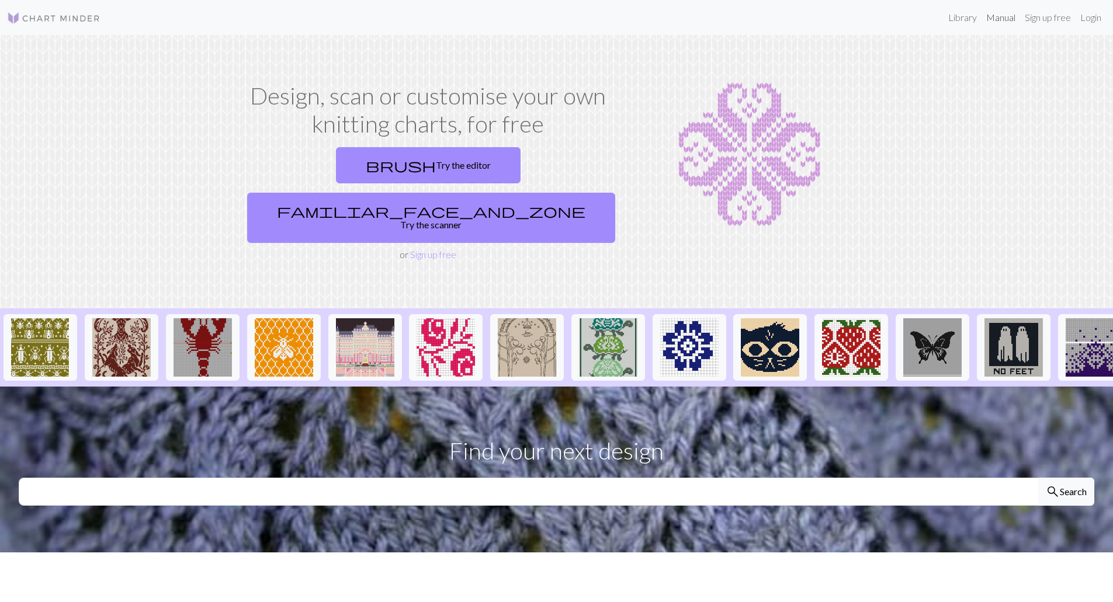
click at [999, 24] on link "Manual" at bounding box center [1001, 17] width 39 height 23
click at [942, 318] on img at bounding box center [932, 347] width 58 height 58
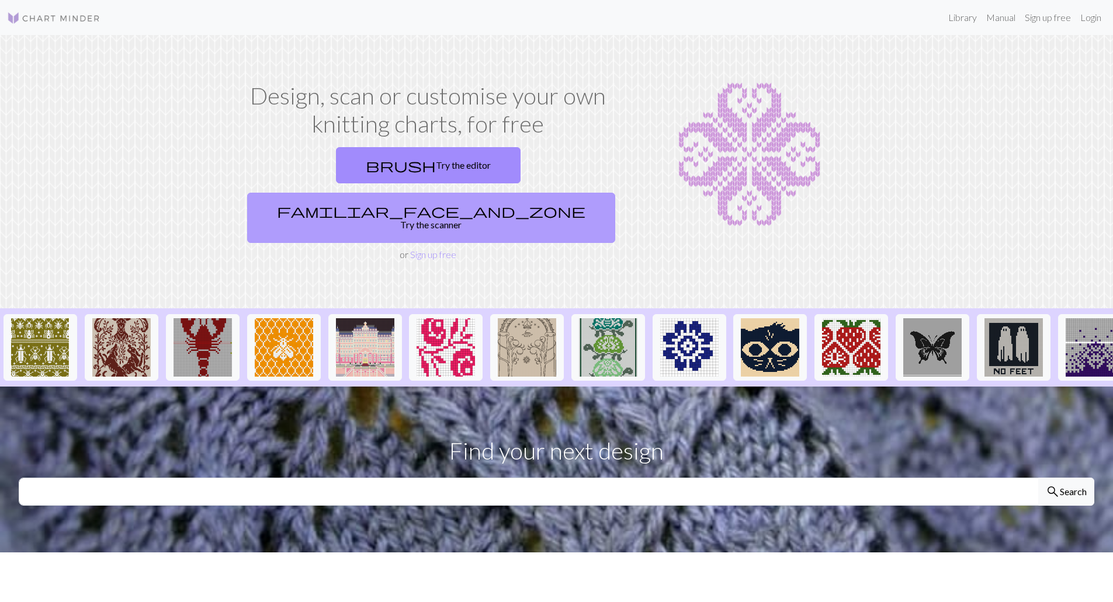
click at [517, 193] on link "familiar_face_and_zone Try the scanner" at bounding box center [431, 218] width 368 height 50
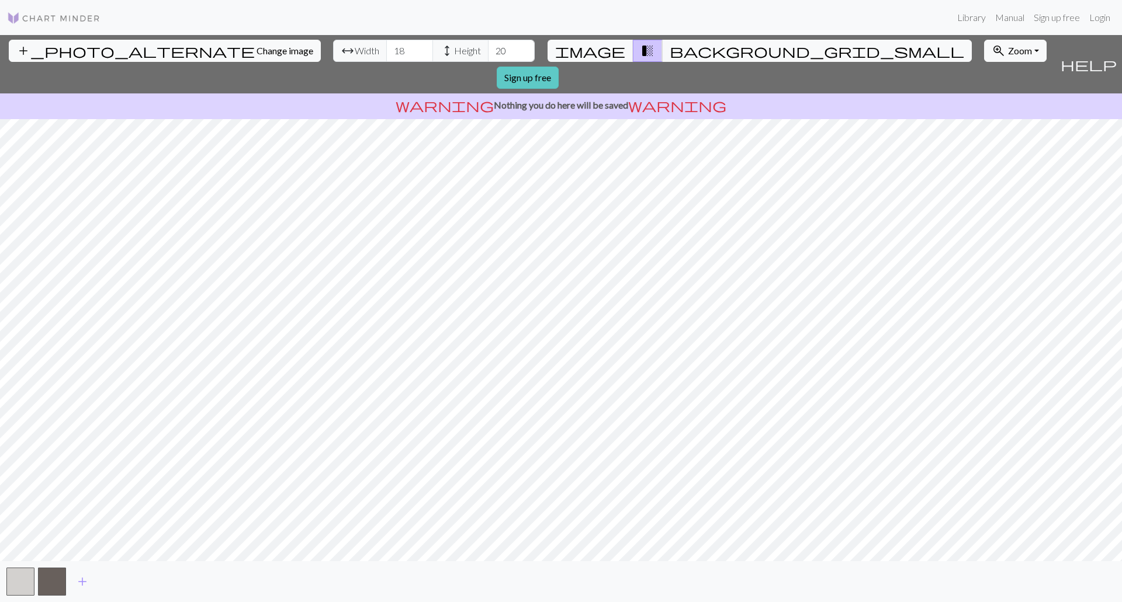
click at [559, 67] on link "Sign up free" at bounding box center [528, 78] width 62 height 22
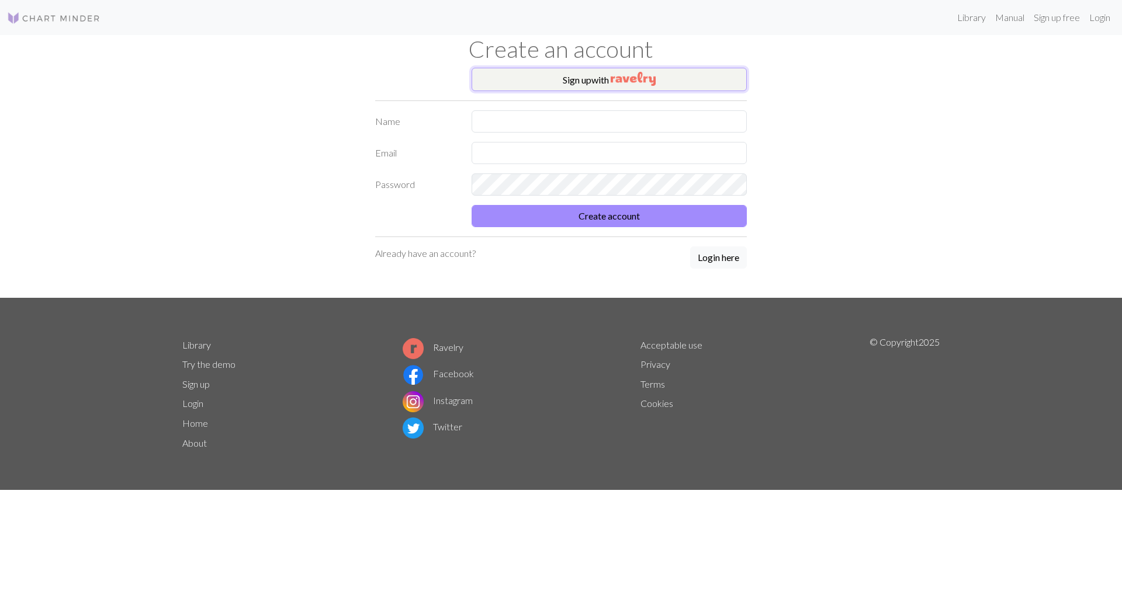
click at [597, 83] on button "Sign up with" at bounding box center [609, 79] width 275 height 23
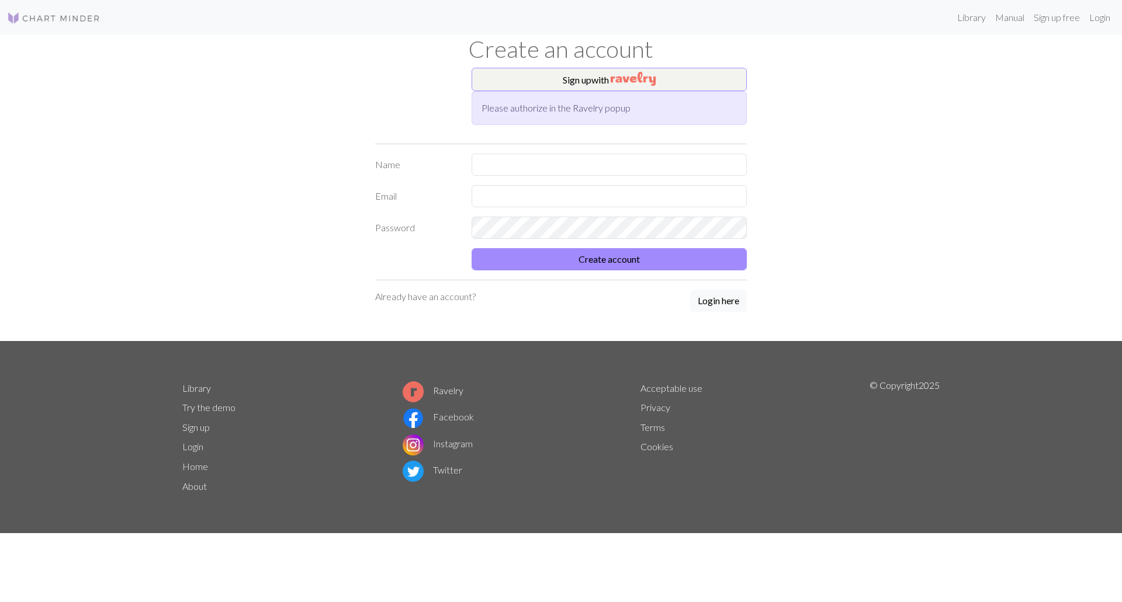
click at [33, 18] on img at bounding box center [53, 18] width 93 height 14
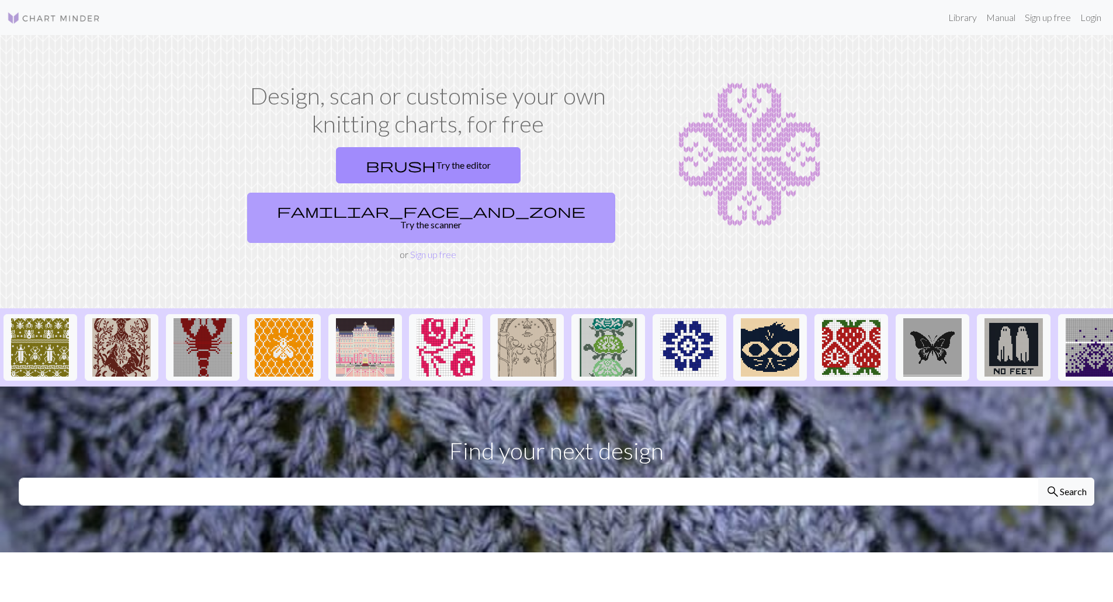
click at [508, 193] on link "familiar_face_and_zone Try the scanner" at bounding box center [431, 218] width 368 height 50
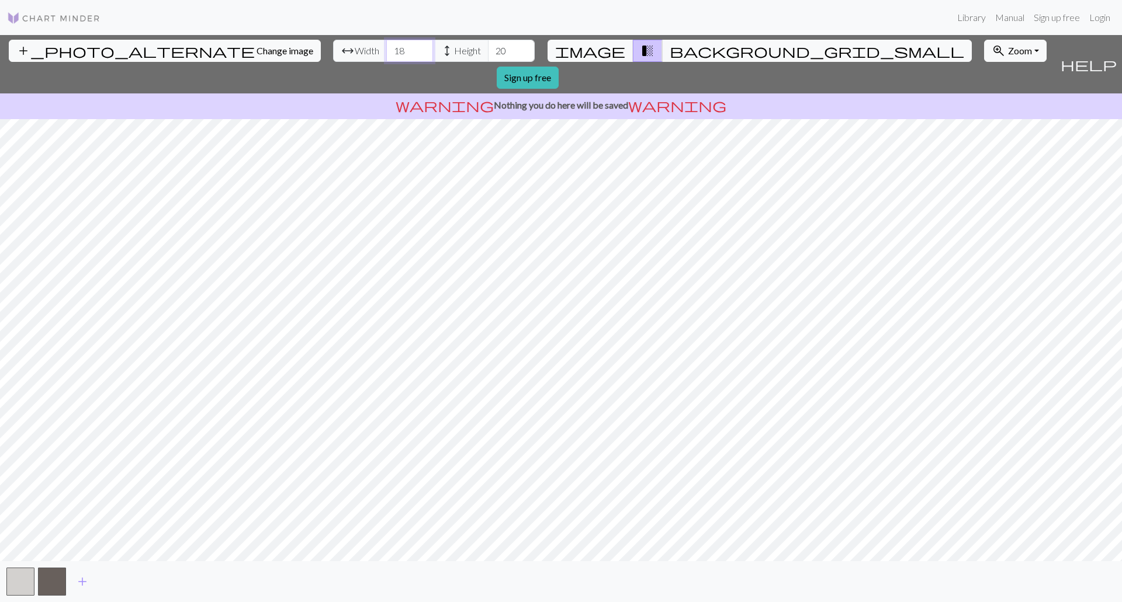
drag, startPoint x: 342, startPoint y: 53, endPoint x: 325, endPoint y: 54, distance: 17.0
click at [386, 54] on input "18" at bounding box center [409, 51] width 47 height 22
type input "150"
drag, startPoint x: 445, startPoint y: 53, endPoint x: 432, endPoint y: 53, distance: 13.4
click at [488, 53] on input "20" at bounding box center [511, 51] width 47 height 22
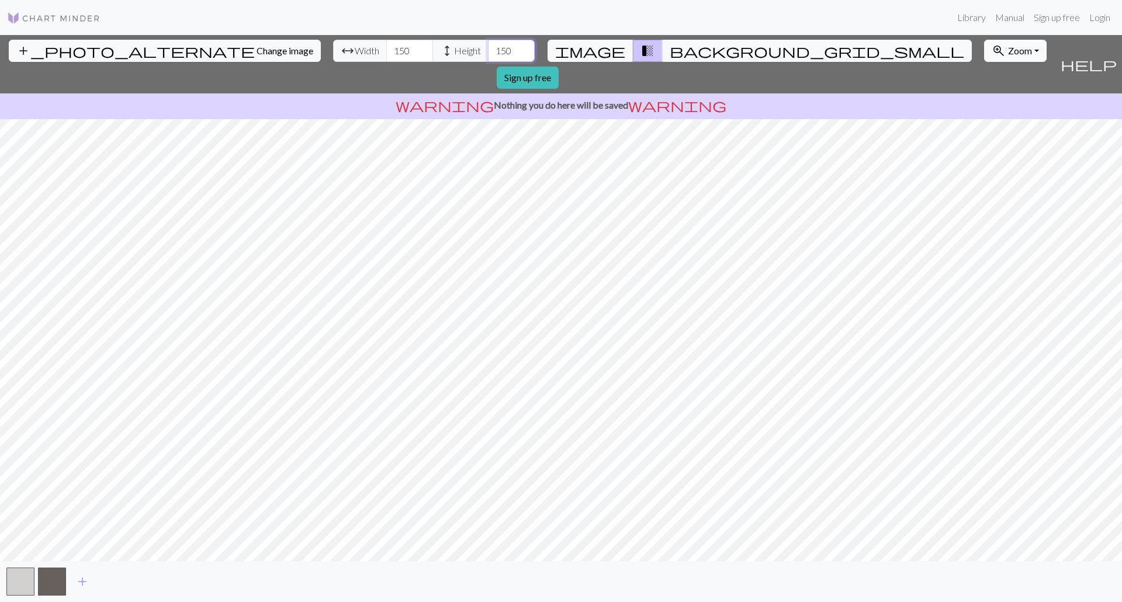
type input "150"
click at [1008, 46] on span "Zoom" at bounding box center [1020, 50] width 24 height 11
click at [985, 164] on button "100%" at bounding box center [1031, 161] width 92 height 19
click at [984, 53] on button "zoom_in Zoom Zoom" at bounding box center [1015, 51] width 63 height 22
click at [985, 196] on button "200%" at bounding box center [1031, 198] width 92 height 19
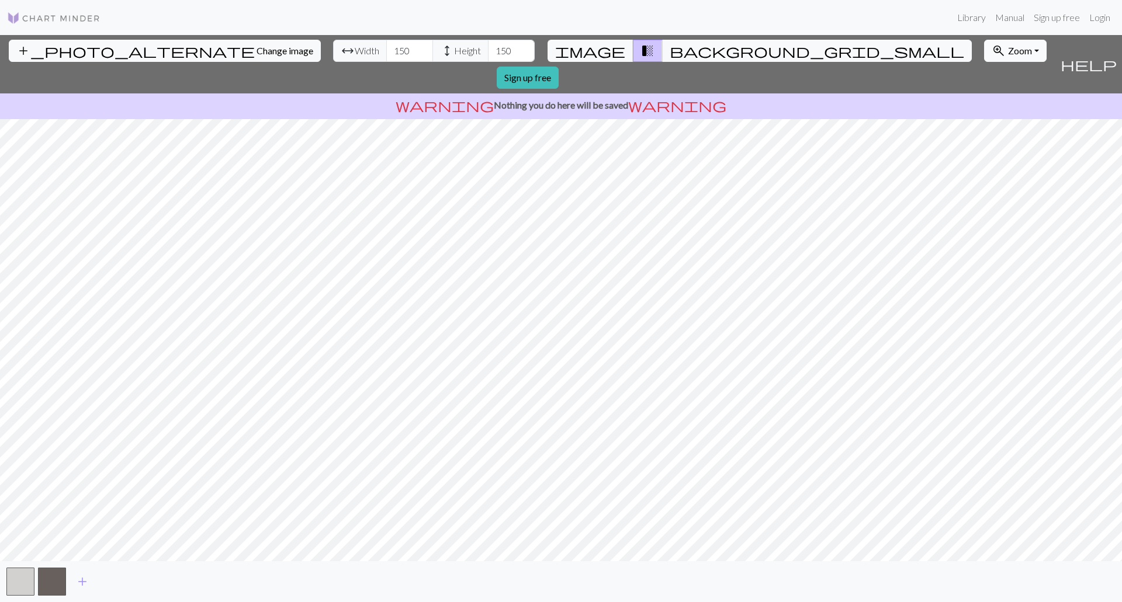
click at [1008, 47] on span "Zoom" at bounding box center [1020, 50] width 24 height 11
click at [985, 141] on button "50%" at bounding box center [1031, 142] width 92 height 19
click at [670, 46] on span "background_grid_small" at bounding box center [817, 51] width 295 height 16
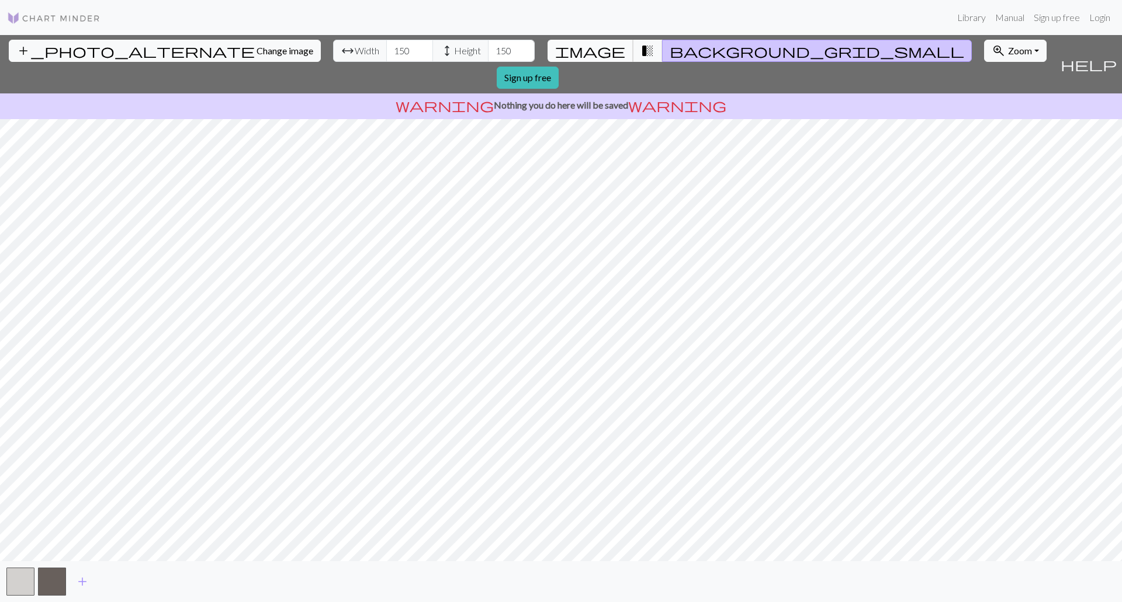
click at [598, 51] on span "image" at bounding box center [590, 51] width 70 height 16
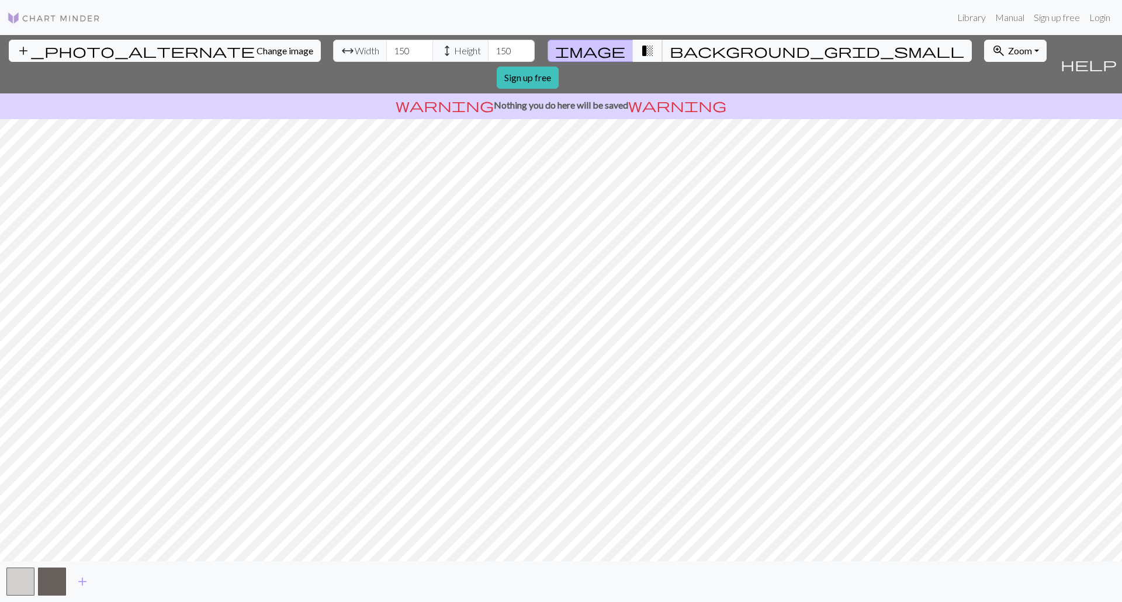
click at [640, 53] on span "transition_fade" at bounding box center [647, 51] width 14 height 16
click at [87, 40] on button "add_photo_alternate Change image" at bounding box center [165, 51] width 312 height 22
drag, startPoint x: 439, startPoint y: 47, endPoint x: 430, endPoint y: 49, distance: 9.4
click at [488, 49] on input "20" at bounding box center [511, 51] width 47 height 22
type input "150"
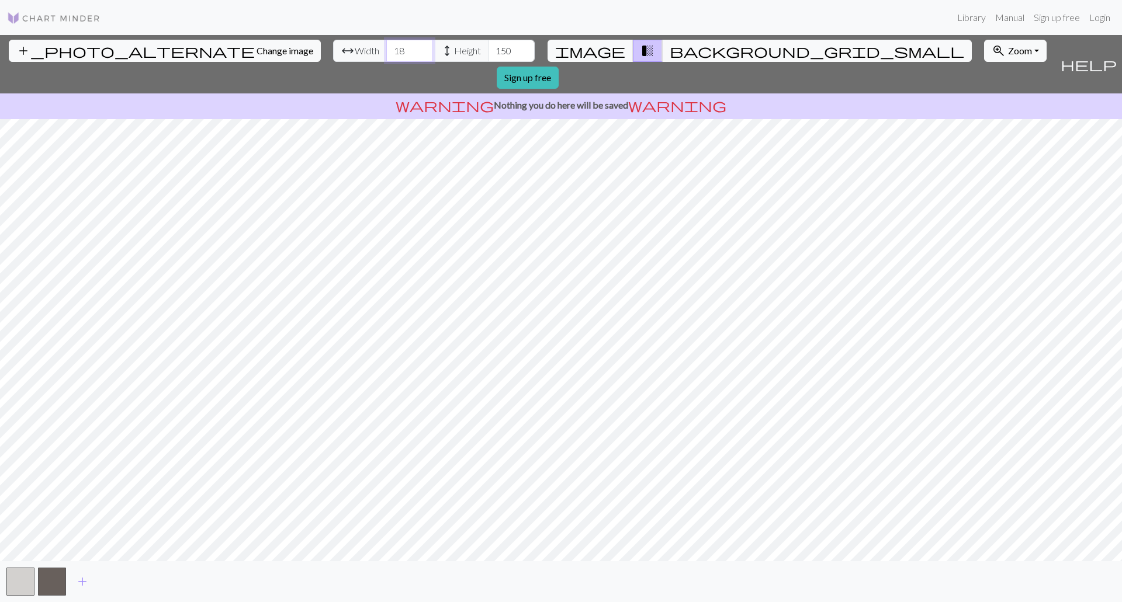
drag, startPoint x: 341, startPoint y: 50, endPoint x: 314, endPoint y: 46, distance: 27.7
click at [333, 46] on div "arrow_range Width 18 height Height 150" at bounding box center [434, 51] width 202 height 22
type input "150"
click at [257, 47] on span "Change image" at bounding box center [285, 50] width 57 height 11
drag, startPoint x: 351, startPoint y: 49, endPoint x: 320, endPoint y: 47, distance: 30.4
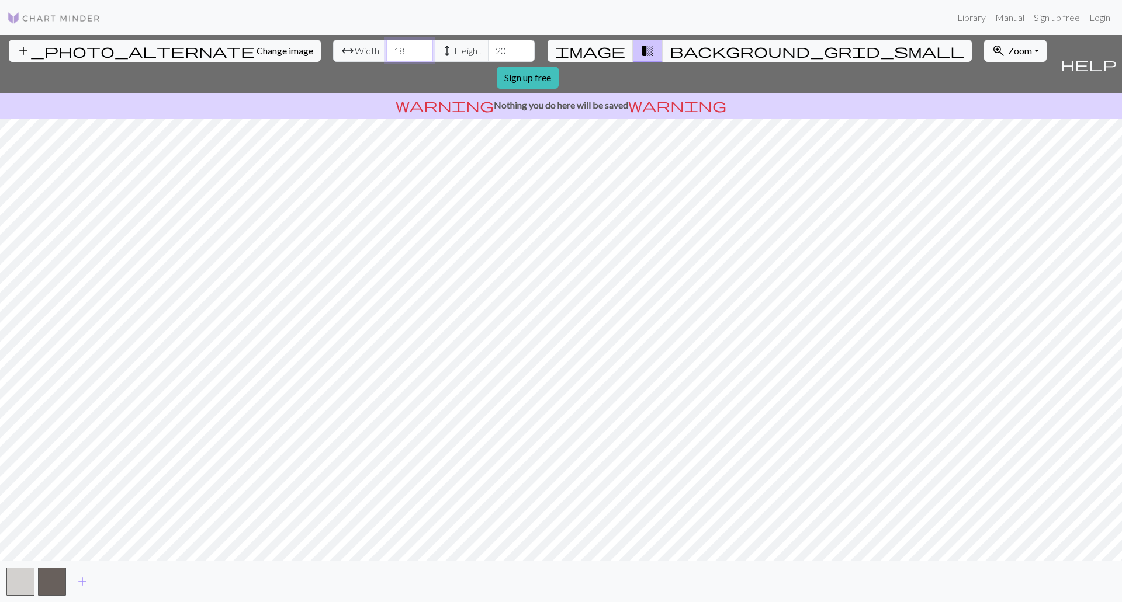
click at [333, 47] on div "arrow_range Width 18 height Height 20" at bounding box center [434, 51] width 202 height 22
type input "150"
drag, startPoint x: 445, startPoint y: 52, endPoint x: 427, endPoint y: 52, distance: 18.7
click at [488, 52] on input "20" at bounding box center [511, 51] width 47 height 22
type input "150"
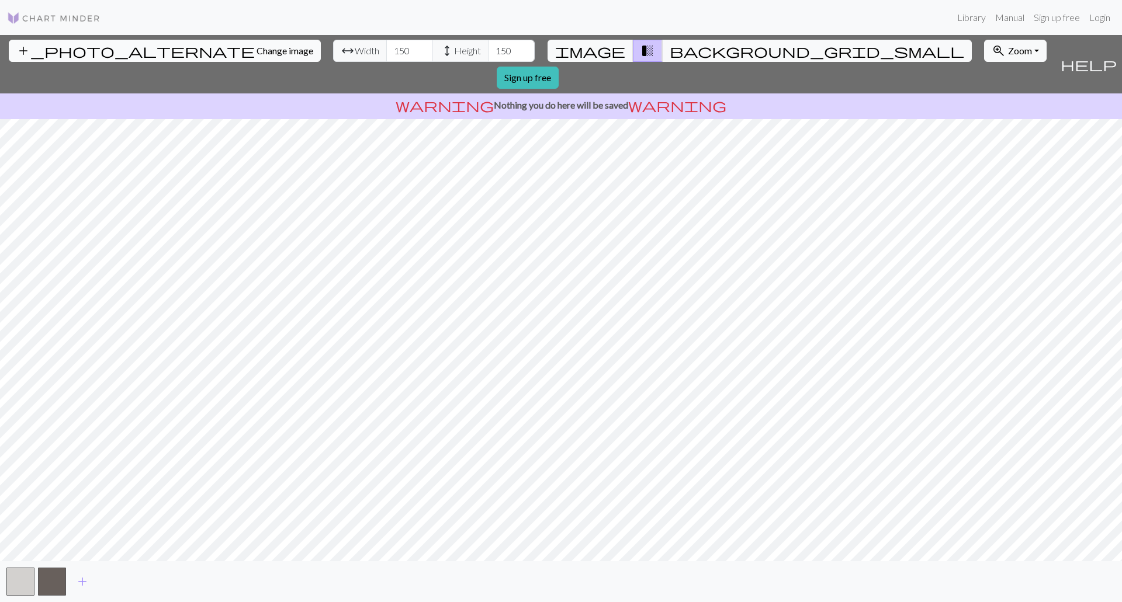
click at [257, 51] on span "Change image" at bounding box center [285, 50] width 57 height 11
drag, startPoint x: 342, startPoint y: 43, endPoint x: 326, endPoint y: 42, distance: 15.8
click at [386, 42] on input "18" at bounding box center [409, 51] width 47 height 22
type input "150"
drag, startPoint x: 440, startPoint y: 51, endPoint x: 429, endPoint y: 51, distance: 10.5
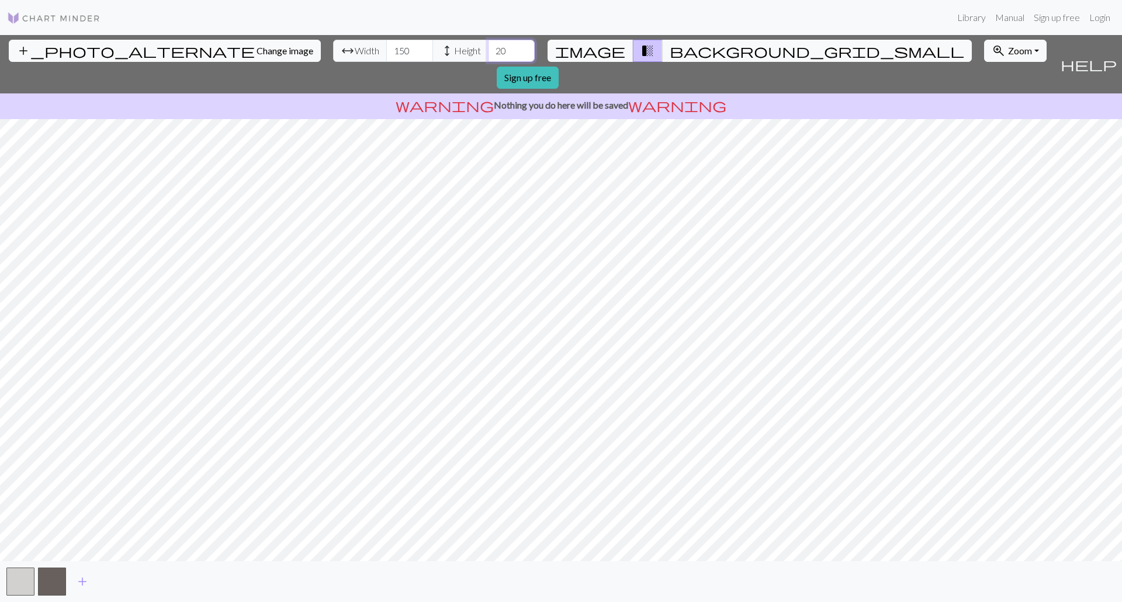
click at [488, 51] on input "20" at bounding box center [511, 51] width 47 height 22
click at [488, 51] on input "150" at bounding box center [511, 51] width 47 height 22
drag, startPoint x: 438, startPoint y: 48, endPoint x: 420, endPoint y: 39, distance: 20.7
click at [488, 47] on input "1600" at bounding box center [511, 51] width 47 height 22
type input "1600"
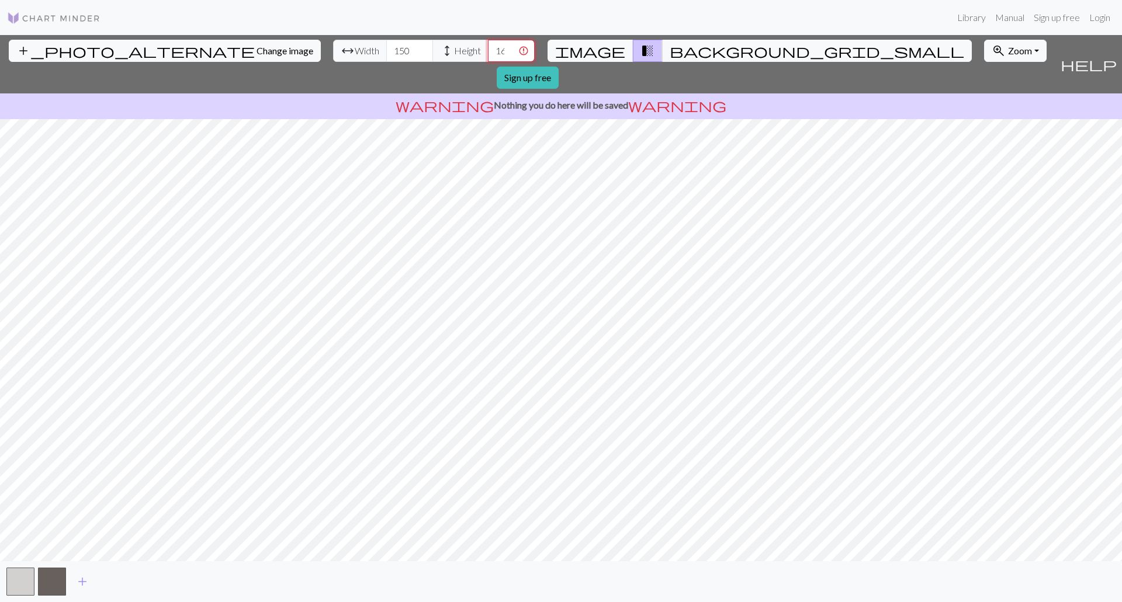
scroll to position [0, 8]
click at [488, 49] on input "1600" at bounding box center [511, 51] width 47 height 22
click at [488, 50] on input "1600" at bounding box center [511, 51] width 47 height 22
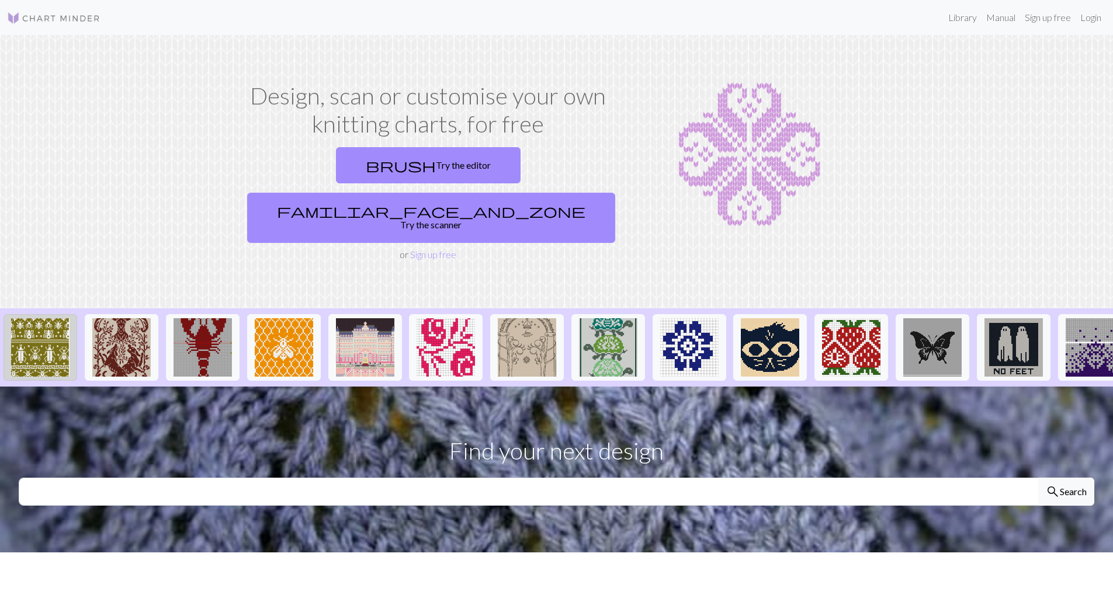
click at [30, 318] on img at bounding box center [40, 347] width 58 height 58
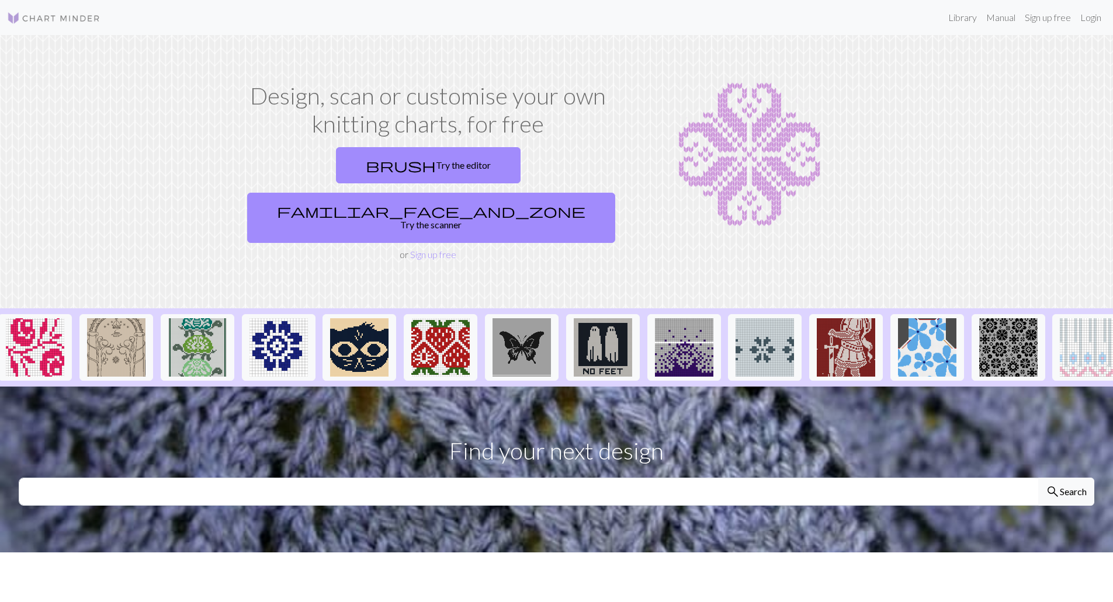
scroll to position [0, 422]
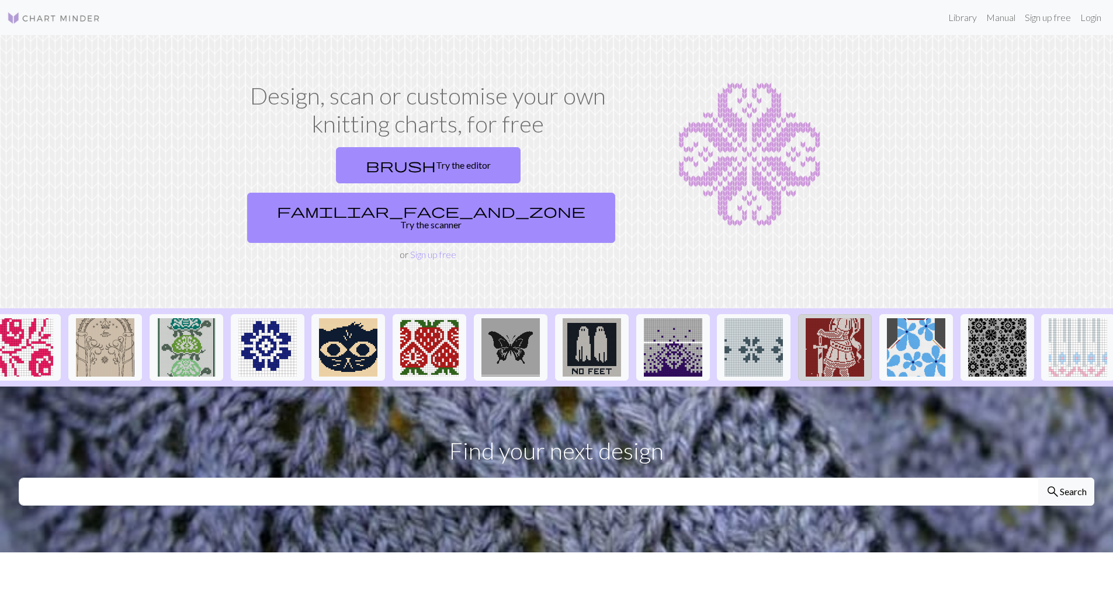
click at [819, 318] on img at bounding box center [835, 347] width 58 height 58
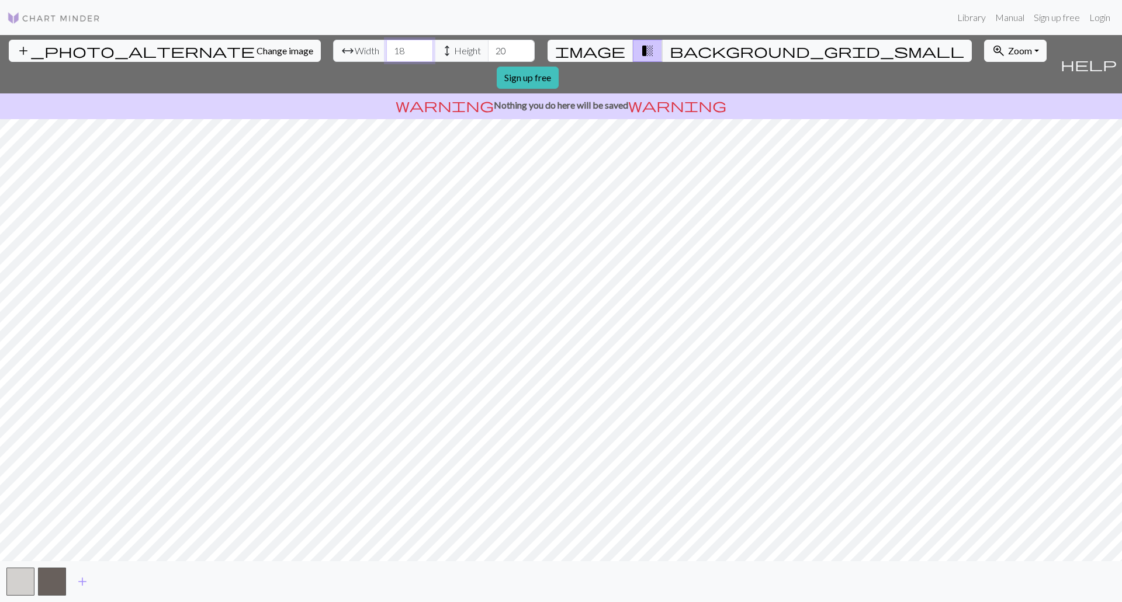
click at [386, 49] on input "18" at bounding box center [409, 51] width 47 height 22
type input "180"
click at [488, 49] on input "20" at bounding box center [511, 51] width 47 height 22
type input "200"
click at [386, 50] on input "180" at bounding box center [409, 51] width 47 height 22
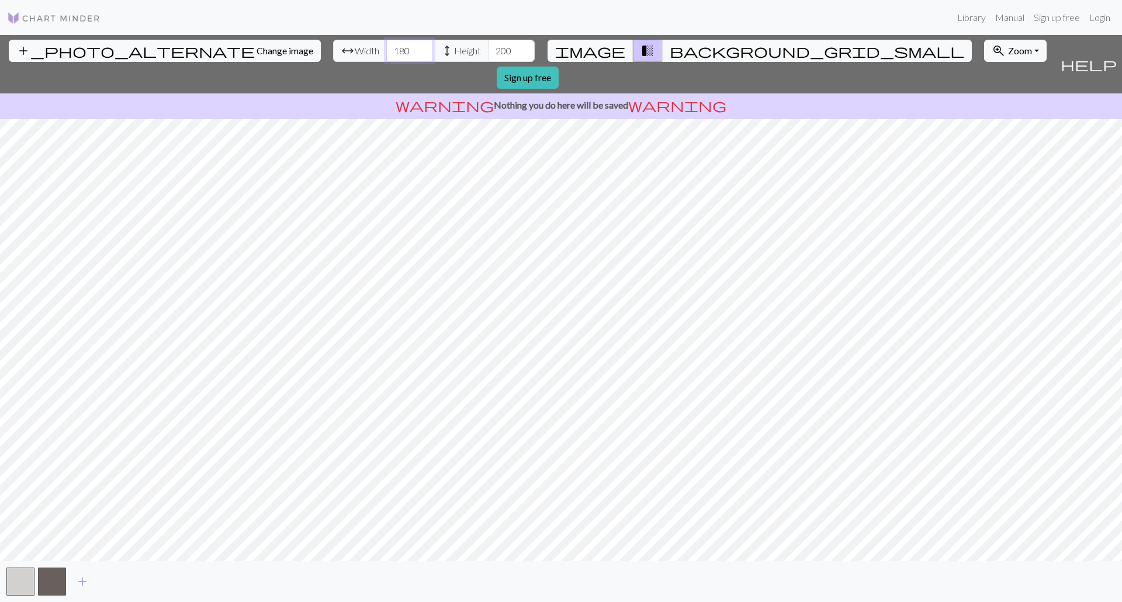
drag, startPoint x: 344, startPoint y: 50, endPoint x: 328, endPoint y: 47, distance: 15.5
click at [386, 47] on input "180" at bounding box center [409, 51] width 47 height 22
type input "150"
click at [488, 51] on input "200" at bounding box center [511, 51] width 47 height 22
click at [488, 49] on input "200" at bounding box center [511, 51] width 47 height 22
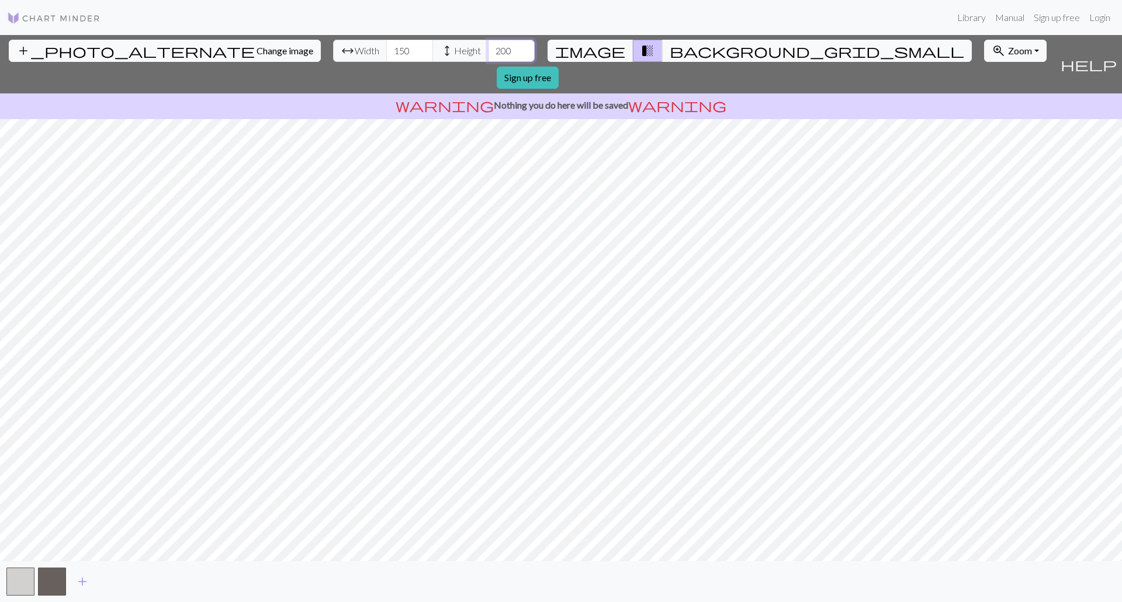
drag, startPoint x: 448, startPoint y: 50, endPoint x: 430, endPoint y: 44, distance: 18.9
click at [488, 45] on input "200" at bounding box center [511, 51] width 47 height 22
type input "150"
click at [386, 52] on input "149" at bounding box center [409, 51] width 47 height 22
type input "150"
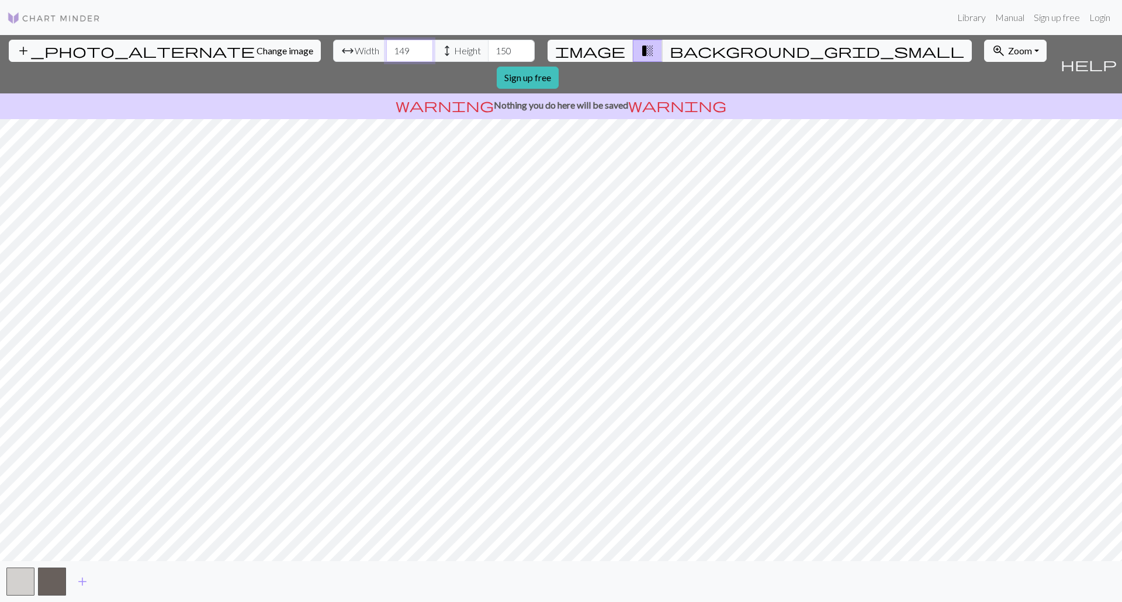
click at [386, 44] on input "150" at bounding box center [409, 51] width 47 height 22
click at [488, 49] on input "150" at bounding box center [511, 51] width 47 height 22
click at [670, 48] on span "background_grid_small" at bounding box center [817, 51] width 295 height 16
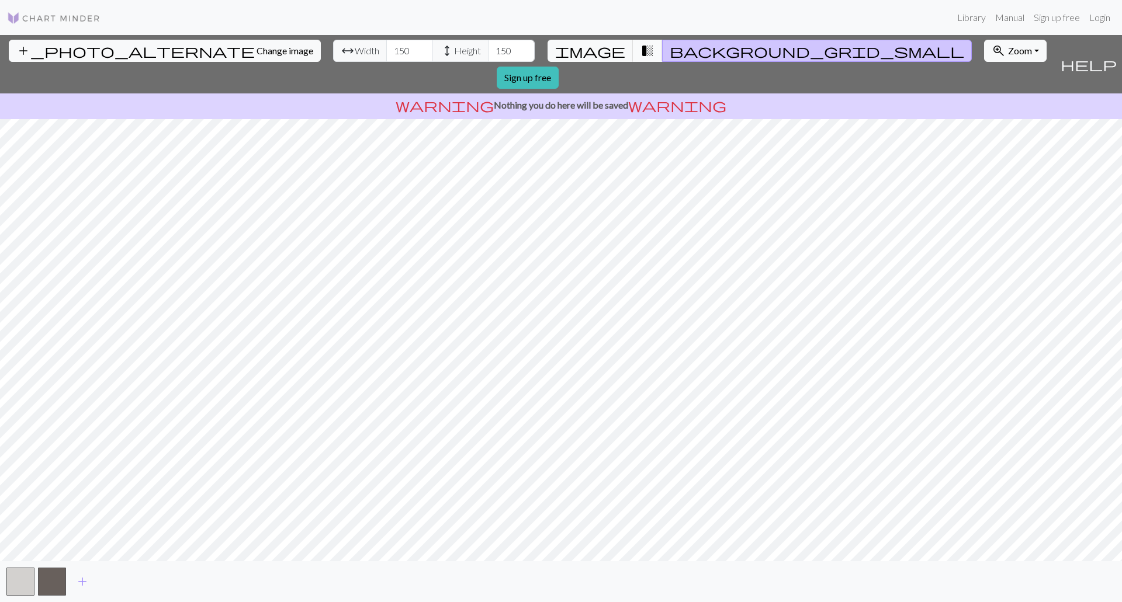
click at [633, 52] on button "transition_fade" at bounding box center [648, 51] width 30 height 22
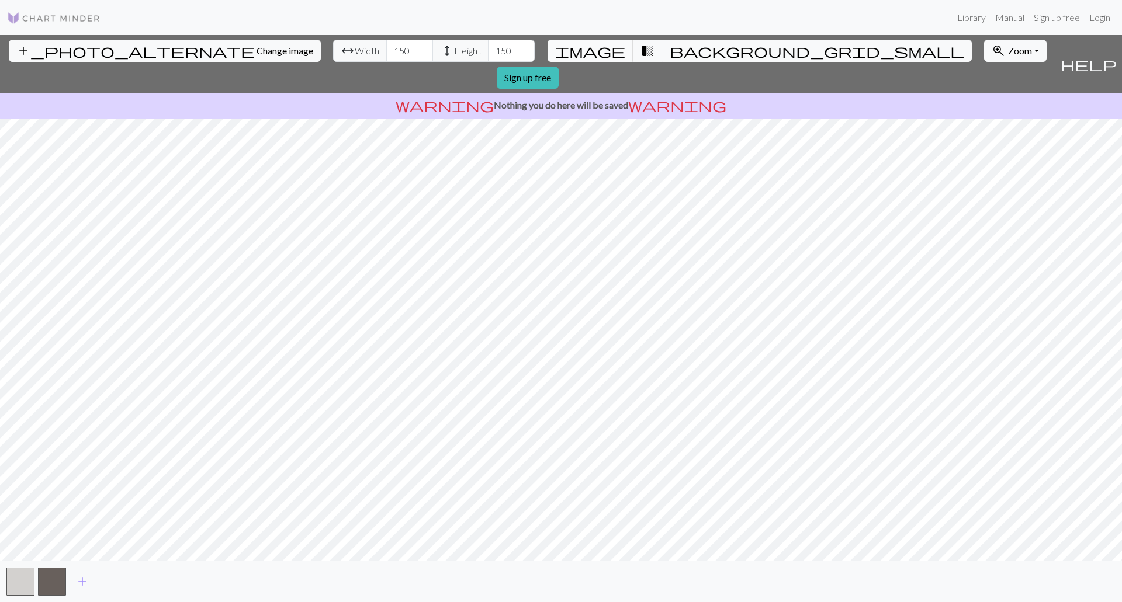
click at [600, 53] on span "image" at bounding box center [590, 51] width 70 height 16
click at [257, 50] on span "Change image" at bounding box center [285, 50] width 57 height 11
drag, startPoint x: 347, startPoint y: 54, endPoint x: 327, endPoint y: 47, distance: 21.1
click at [386, 47] on input "18" at bounding box center [409, 51] width 47 height 22
type input "150"
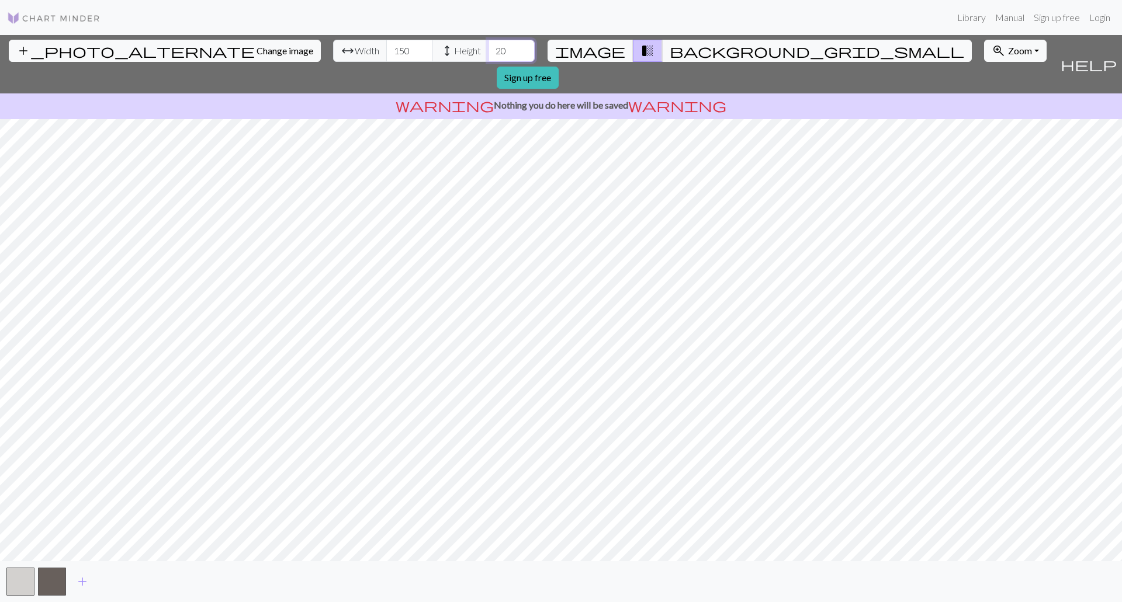
drag, startPoint x: 442, startPoint y: 51, endPoint x: 429, endPoint y: 49, distance: 13.0
click at [488, 49] on input "20" at bounding box center [511, 51] width 47 height 22
type input "150"
drag, startPoint x: 341, startPoint y: 52, endPoint x: 329, endPoint y: 51, distance: 11.7
click at [386, 51] on input "18" at bounding box center [409, 51] width 47 height 22
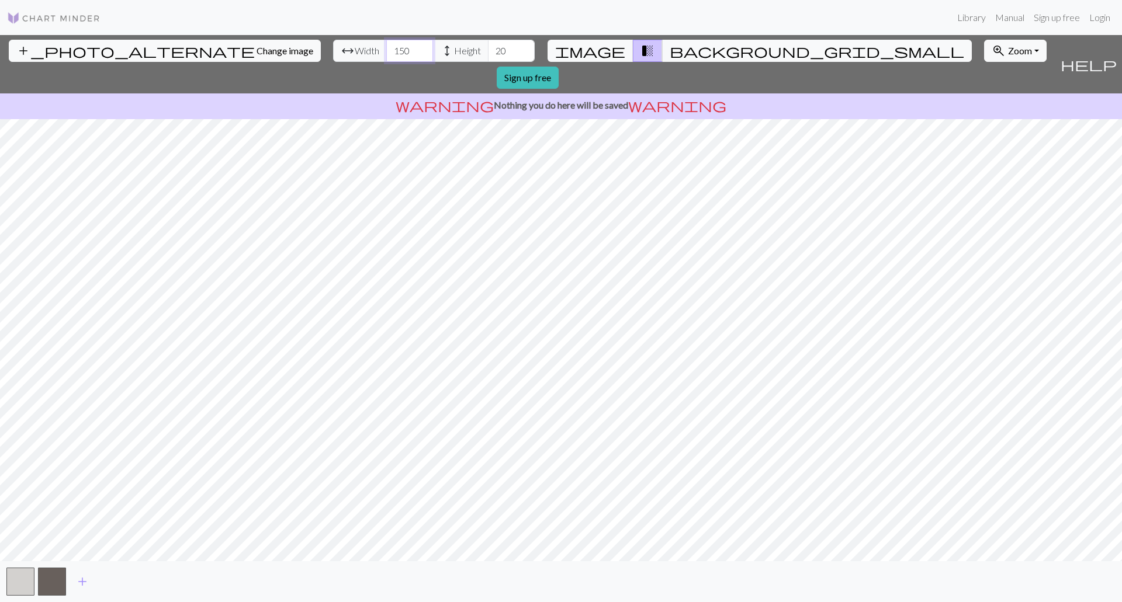
type input "150"
drag, startPoint x: 440, startPoint y: 50, endPoint x: 430, endPoint y: 48, distance: 10.1
click at [488, 48] on input "20" at bounding box center [511, 51] width 47 height 22
type input "150"
click at [95, 59] on button "add_photo_alternate Change image" at bounding box center [165, 51] width 312 height 22
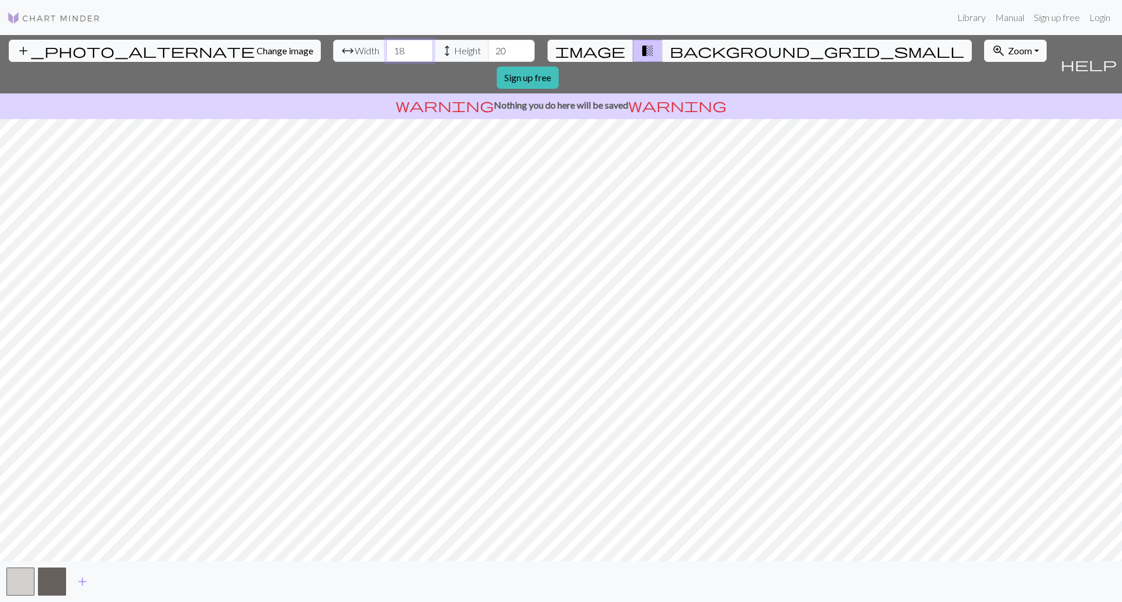
drag, startPoint x: 343, startPoint y: 55, endPoint x: 320, endPoint y: 49, distance: 24.1
click at [333, 49] on div "arrow_range Width 18 height Height 20" at bounding box center [434, 51] width 202 height 22
type input "150"
drag, startPoint x: 442, startPoint y: 49, endPoint x: 432, endPoint y: 49, distance: 10.5
click at [488, 49] on input "20" at bounding box center [511, 51] width 47 height 22
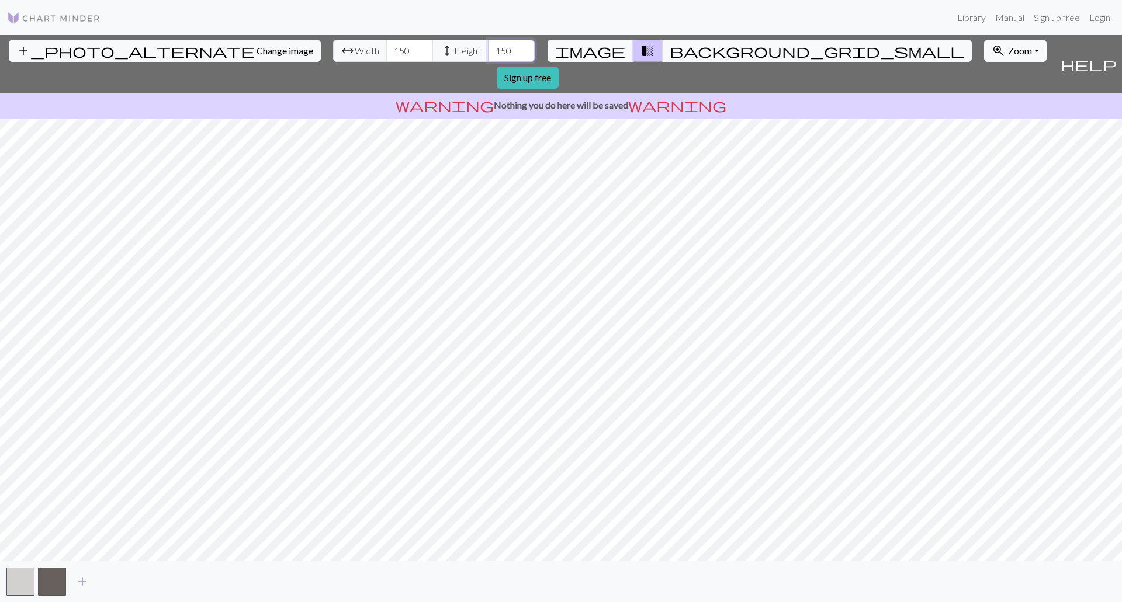
type input "150"
click at [257, 47] on span "Change image" at bounding box center [285, 50] width 57 height 11
drag, startPoint x: 340, startPoint y: 51, endPoint x: 315, endPoint y: 49, distance: 25.2
click at [333, 49] on div "arrow_range Width 18 height Height 20" at bounding box center [434, 51] width 202 height 22
type input "150"
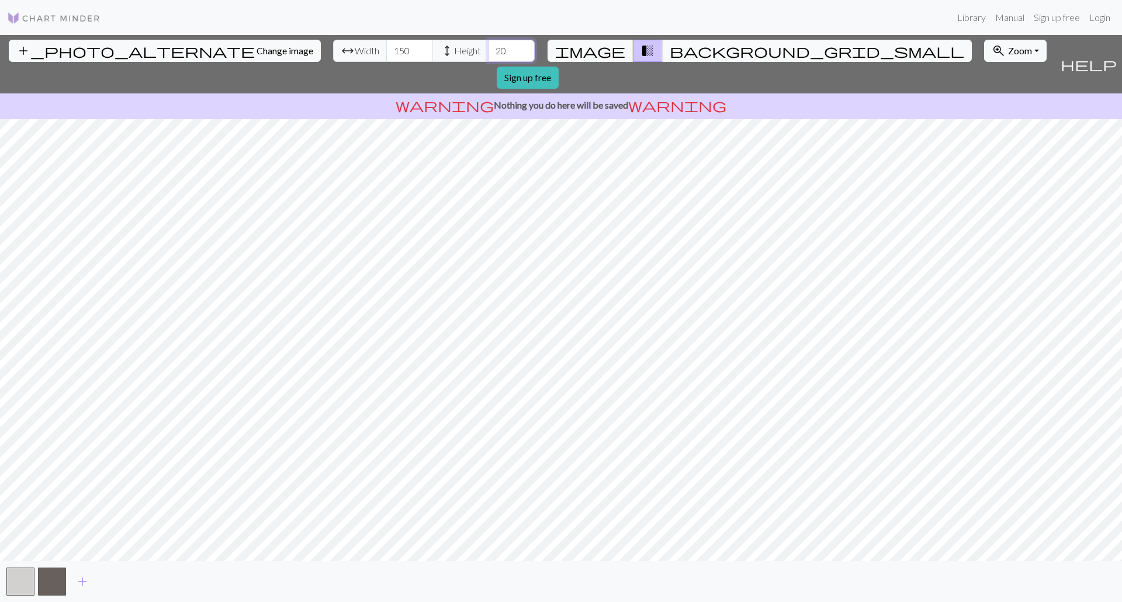
drag, startPoint x: 442, startPoint y: 52, endPoint x: 432, endPoint y: 51, distance: 10.0
click at [488, 51] on input "20" at bounding box center [511, 51] width 47 height 22
type input "150"
click at [78, 51] on span "add_photo_alternate" at bounding box center [135, 51] width 238 height 16
drag, startPoint x: 440, startPoint y: 51, endPoint x: 428, endPoint y: 50, distance: 12.4
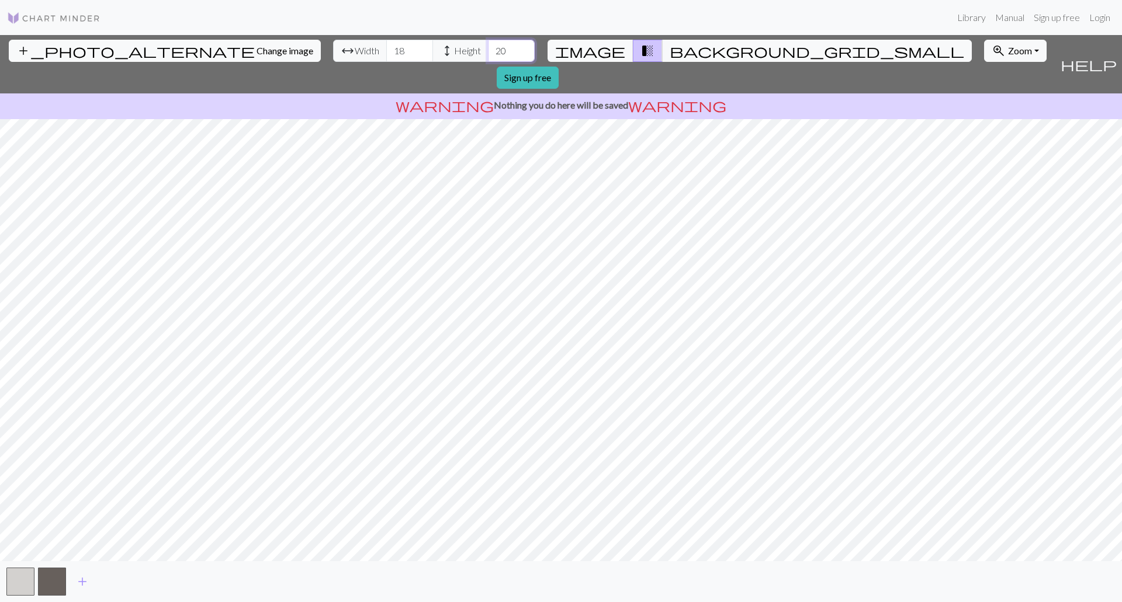
click at [488, 50] on input "20" at bounding box center [511, 51] width 47 height 22
type input "150"
drag, startPoint x: 340, startPoint y: 56, endPoint x: 325, endPoint y: 53, distance: 14.2
click at [386, 53] on input "18" at bounding box center [409, 51] width 47 height 22
type input "150"
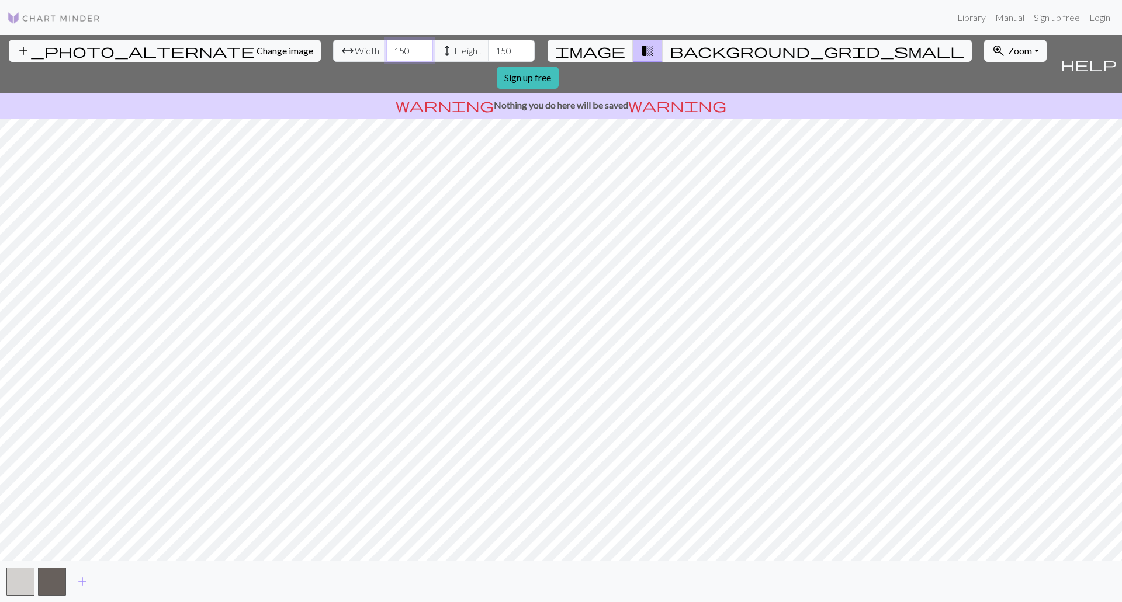
click at [386, 51] on input "150" at bounding box center [409, 51] width 47 height 22
click at [1112, 56] on span "help" at bounding box center [1089, 64] width 56 height 16
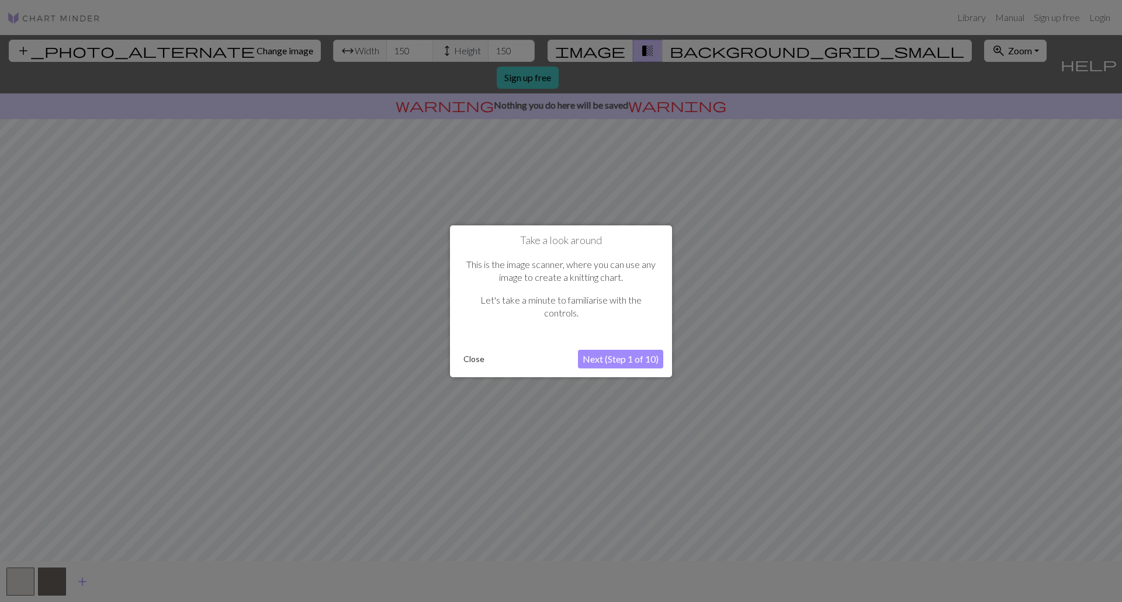
click at [596, 358] on button "Next (Step 1 of 10)" at bounding box center [620, 359] width 85 height 19
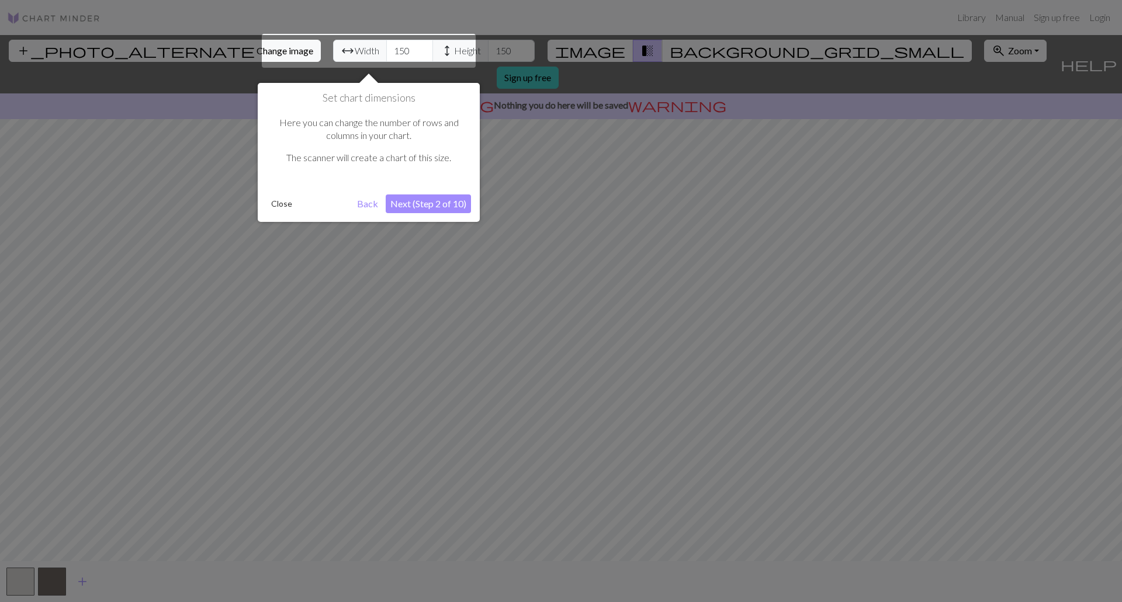
click at [418, 202] on button "Next (Step 2 of 10)" at bounding box center [428, 204] width 85 height 19
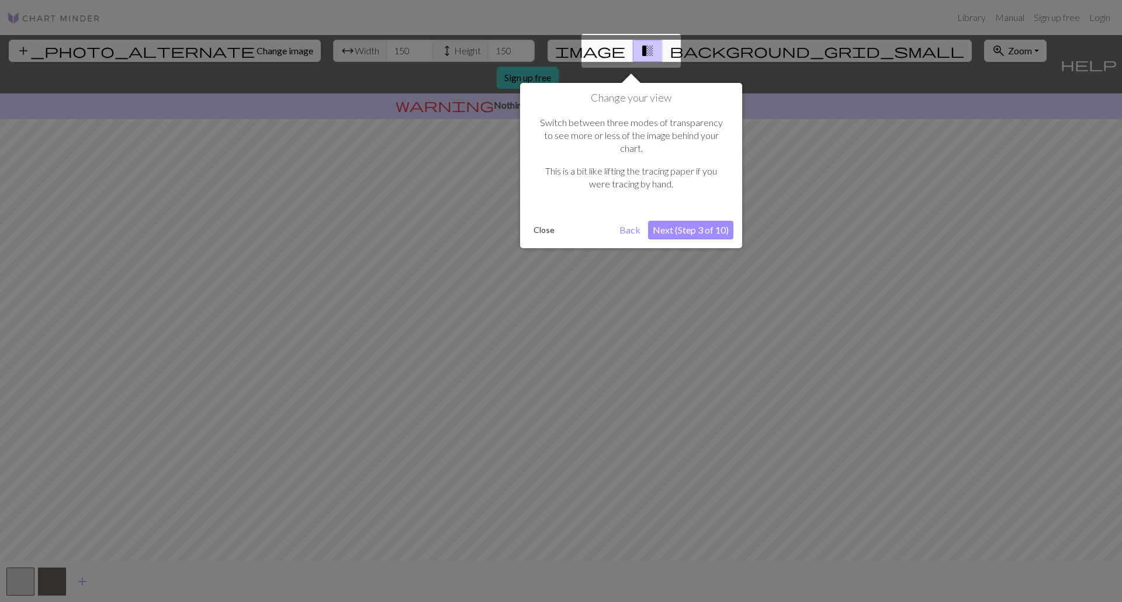
click at [698, 221] on button "Next (Step 3 of 10)" at bounding box center [690, 230] width 85 height 19
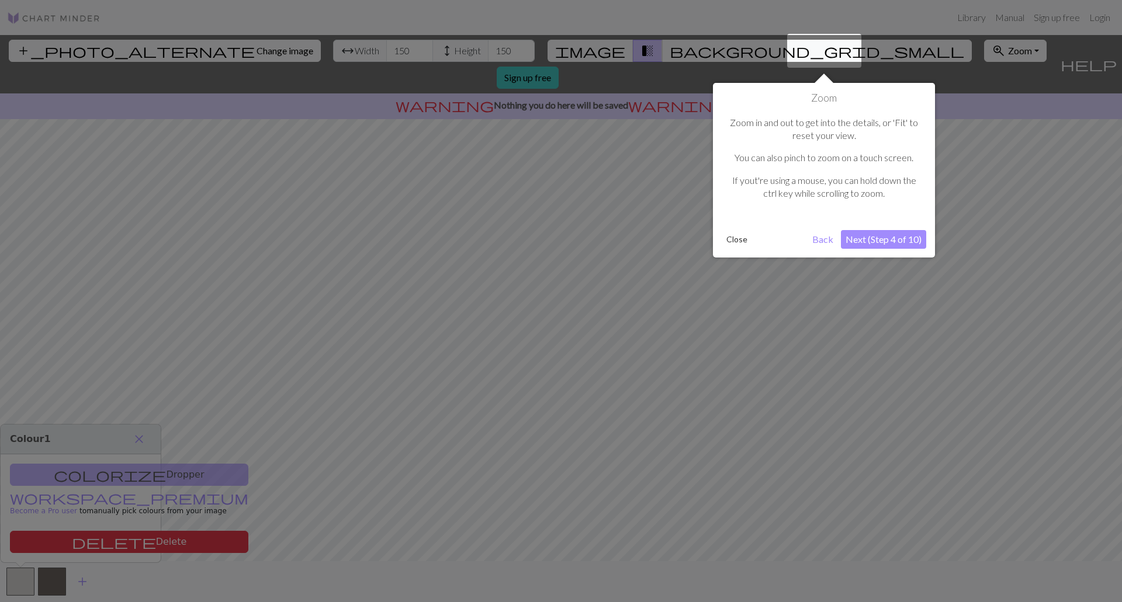
click at [872, 233] on button "Next (Step 4 of 10)" at bounding box center [883, 239] width 85 height 19
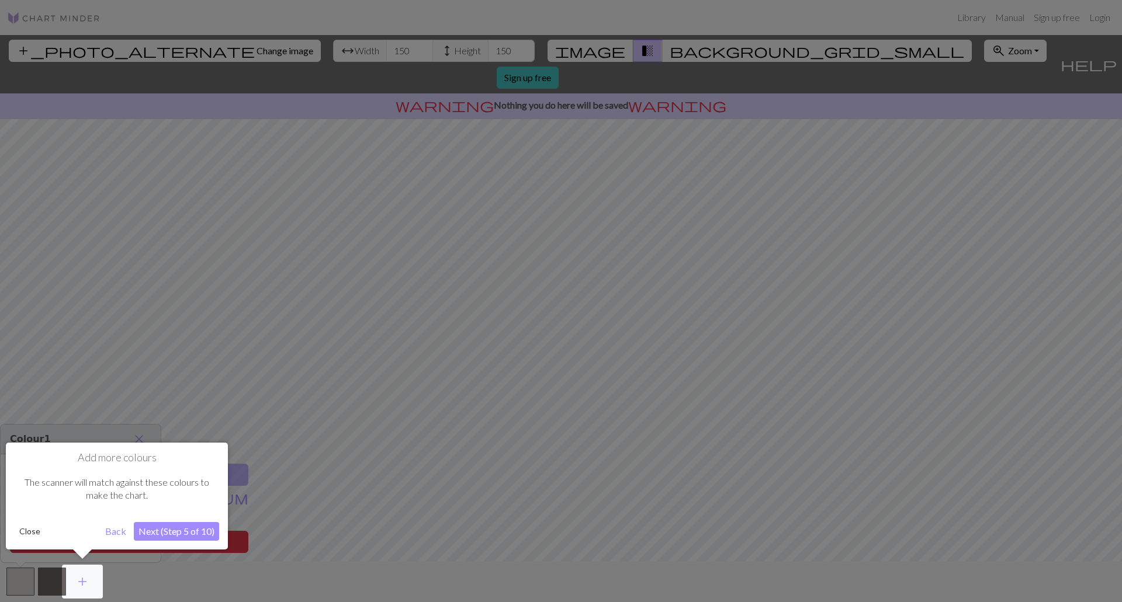
click at [202, 528] on button "Next (Step 5 of 10)" at bounding box center [176, 531] width 85 height 19
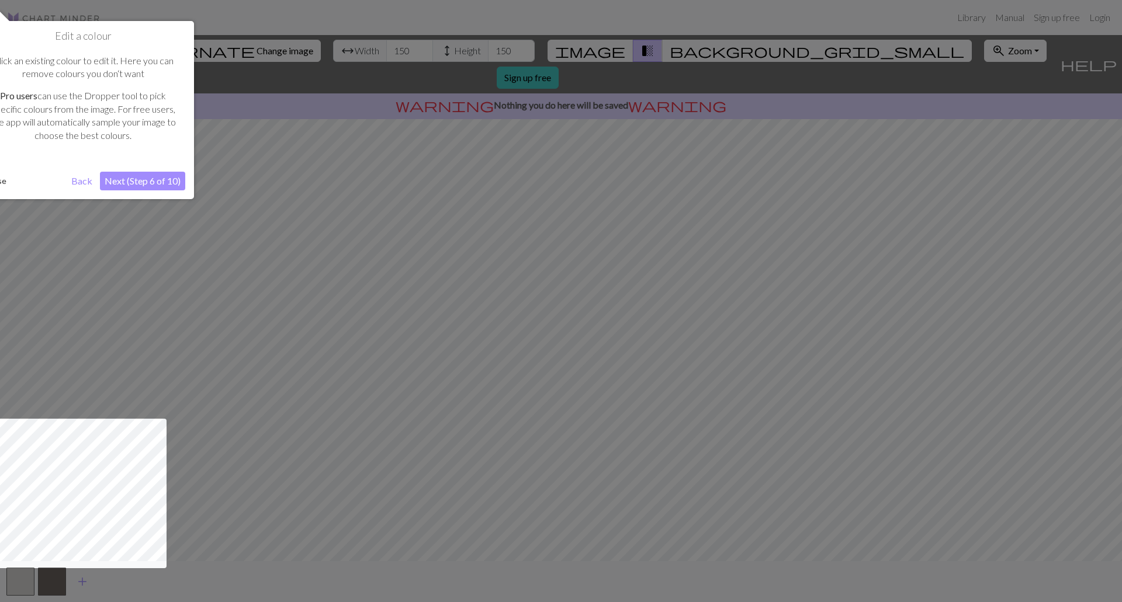
click at [146, 179] on button "Next (Step 6 of 10)" at bounding box center [142, 181] width 85 height 19
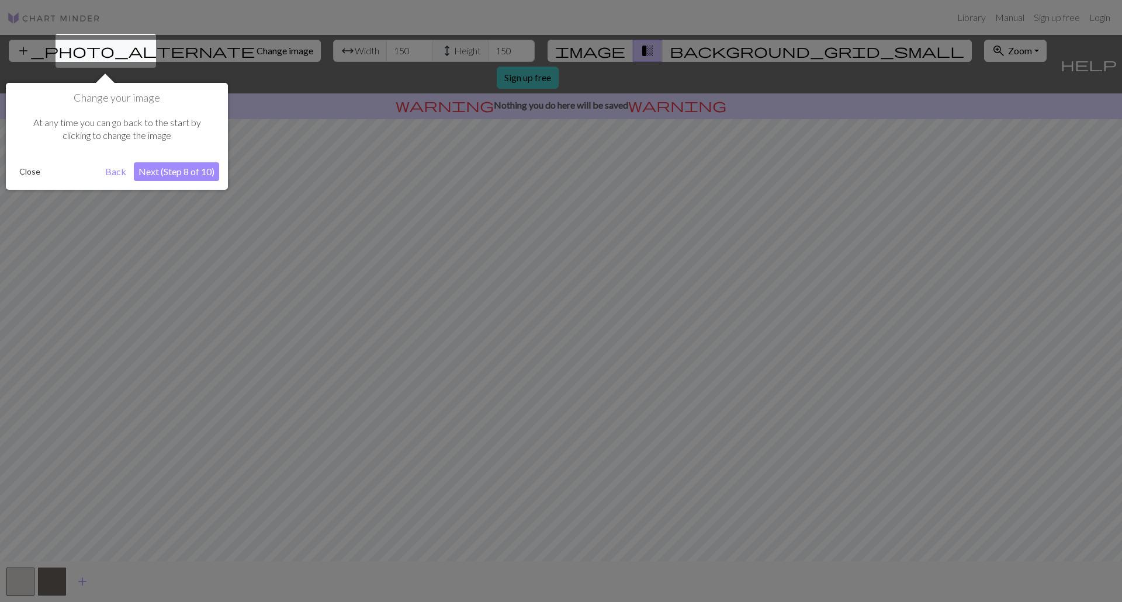
click at [162, 168] on button "Next (Step 8 of 10)" at bounding box center [176, 171] width 85 height 19
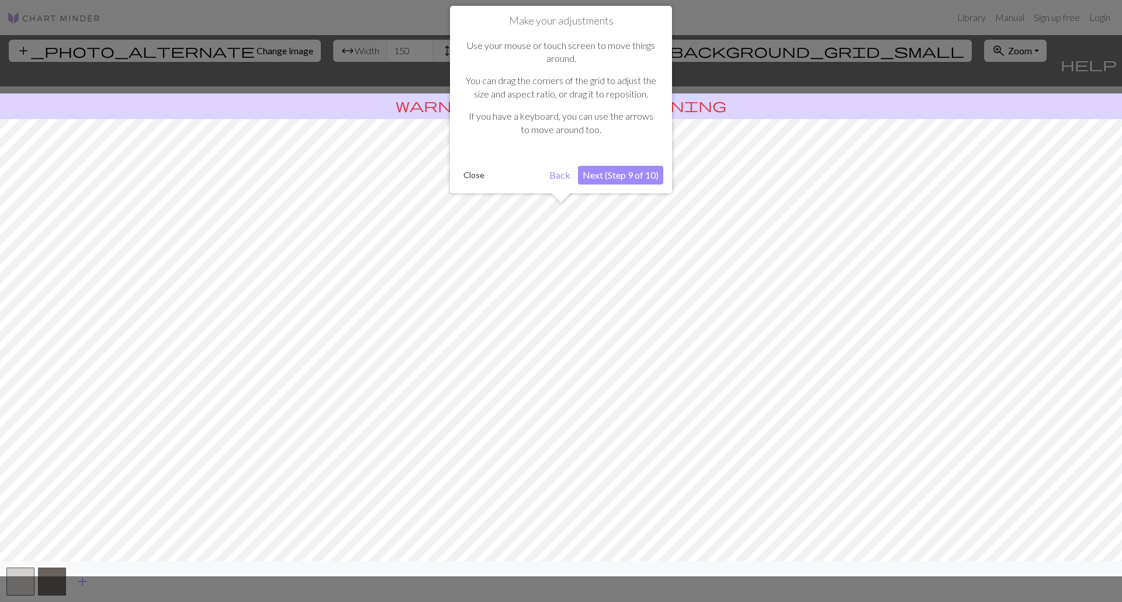
click at [604, 173] on button "Next (Step 9 of 10)" at bounding box center [620, 175] width 85 height 19
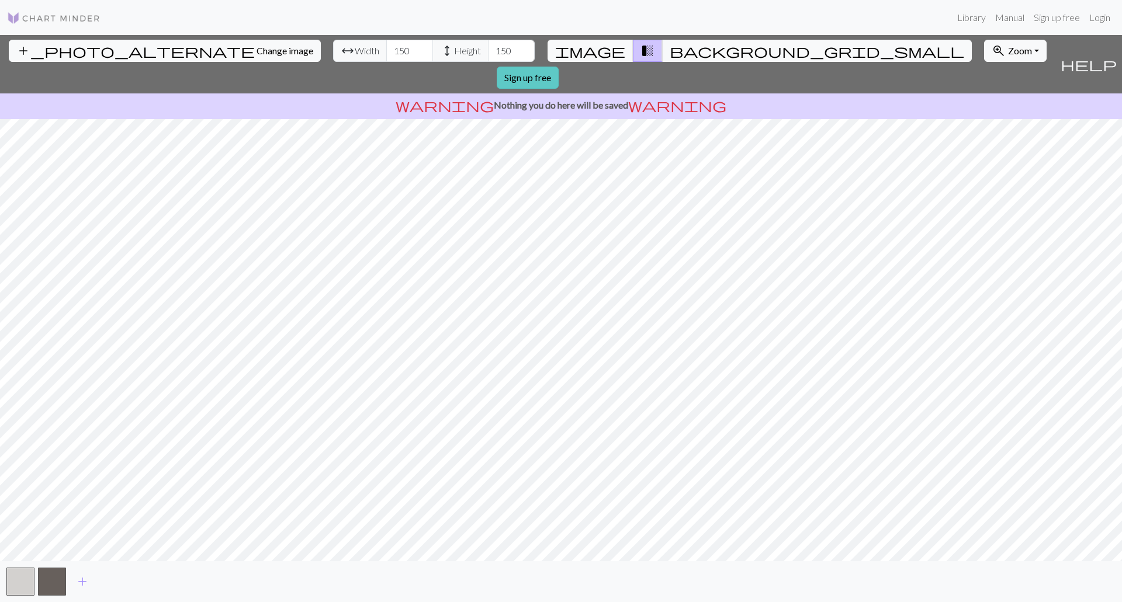
click at [559, 67] on link "Sign up free" at bounding box center [528, 78] width 62 height 22
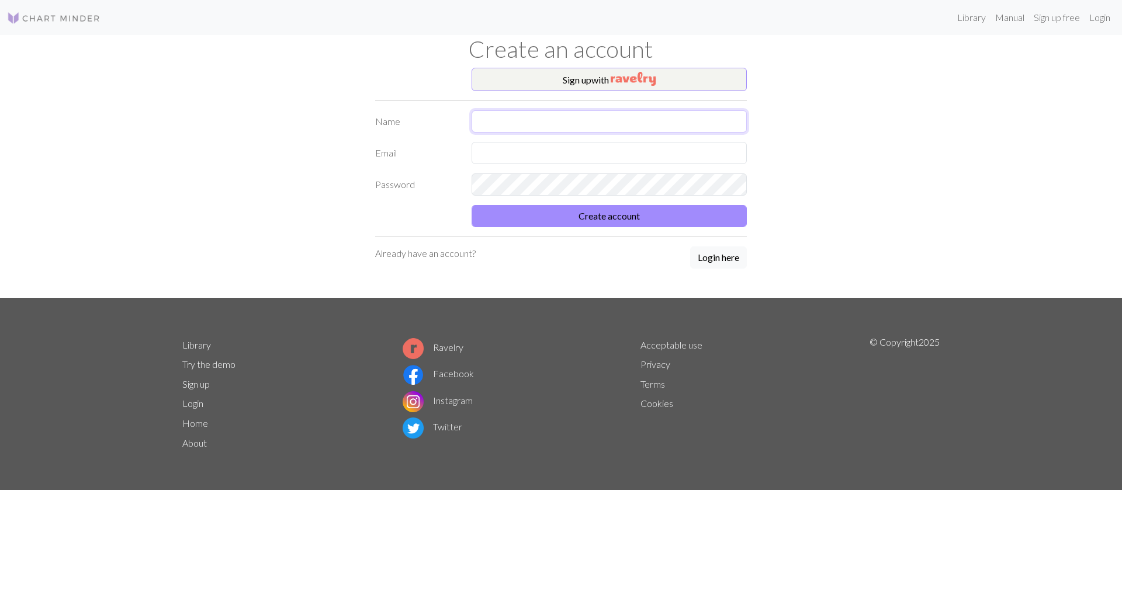
click at [540, 117] on input "text" at bounding box center [609, 121] width 275 height 22
type input "Predrag"
click at [497, 153] on input "text" at bounding box center [609, 153] width 275 height 22
type input "pantelic@volny.cz"
click at [567, 210] on button "Create account" at bounding box center [609, 216] width 275 height 22
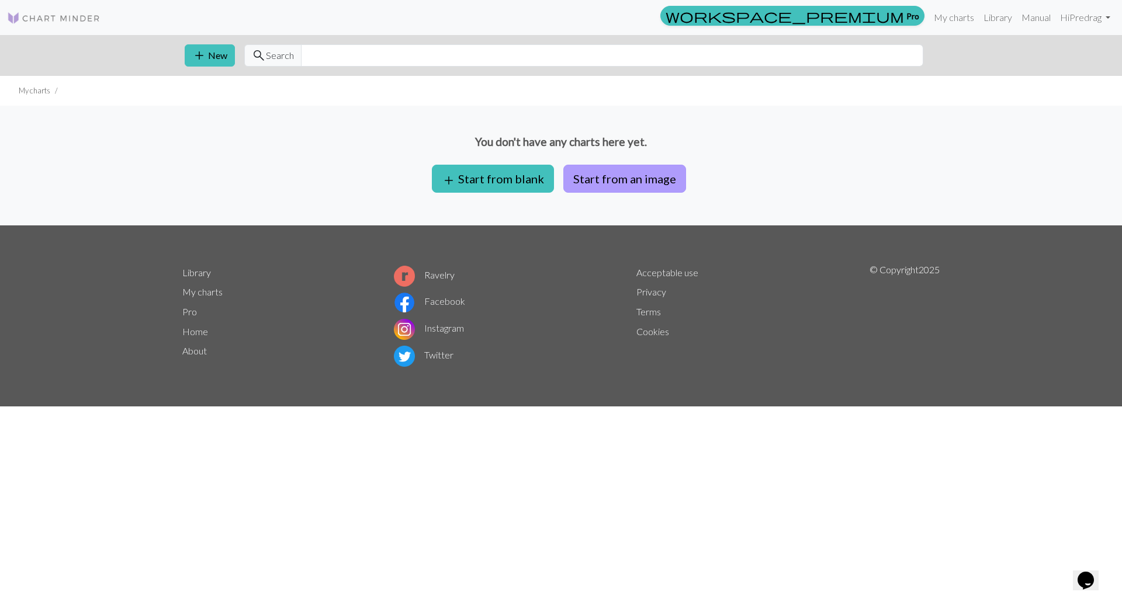
click at [645, 185] on button "Start from an image" at bounding box center [624, 179] width 123 height 28
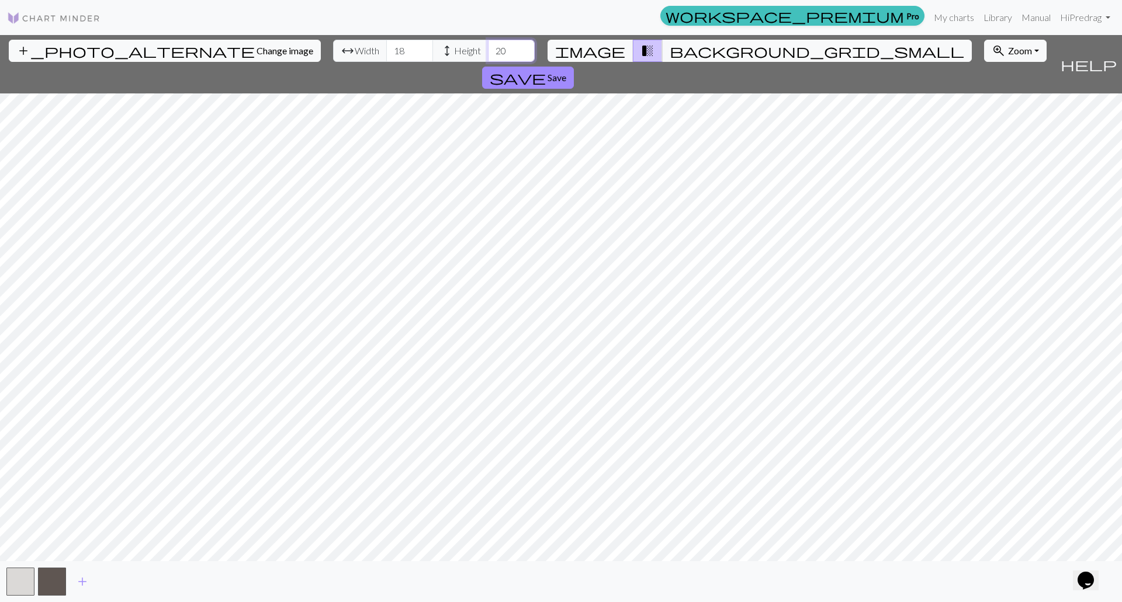
drag, startPoint x: 446, startPoint y: 52, endPoint x: 424, endPoint y: 50, distance: 21.7
click at [424, 50] on div "arrow_range Width 18 height Height 20" at bounding box center [434, 51] width 202 height 22
type input "150"
drag, startPoint x: 343, startPoint y: 49, endPoint x: 330, endPoint y: 51, distance: 13.0
click at [386, 51] on input "18" at bounding box center [409, 51] width 47 height 22
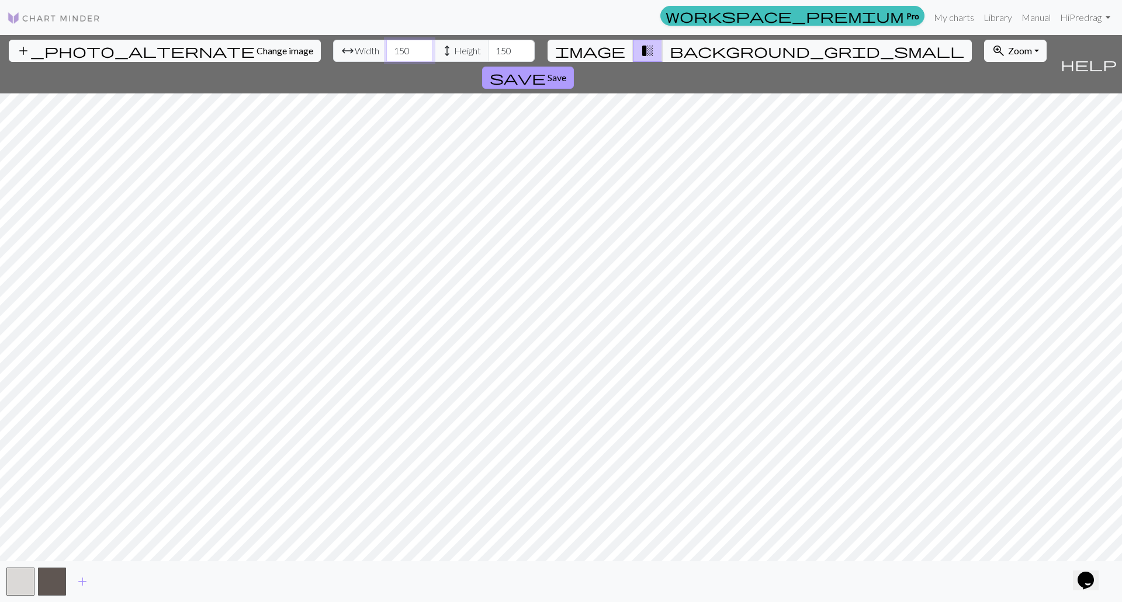
type input "150"
click at [574, 67] on button "save Save" at bounding box center [528, 78] width 92 height 22
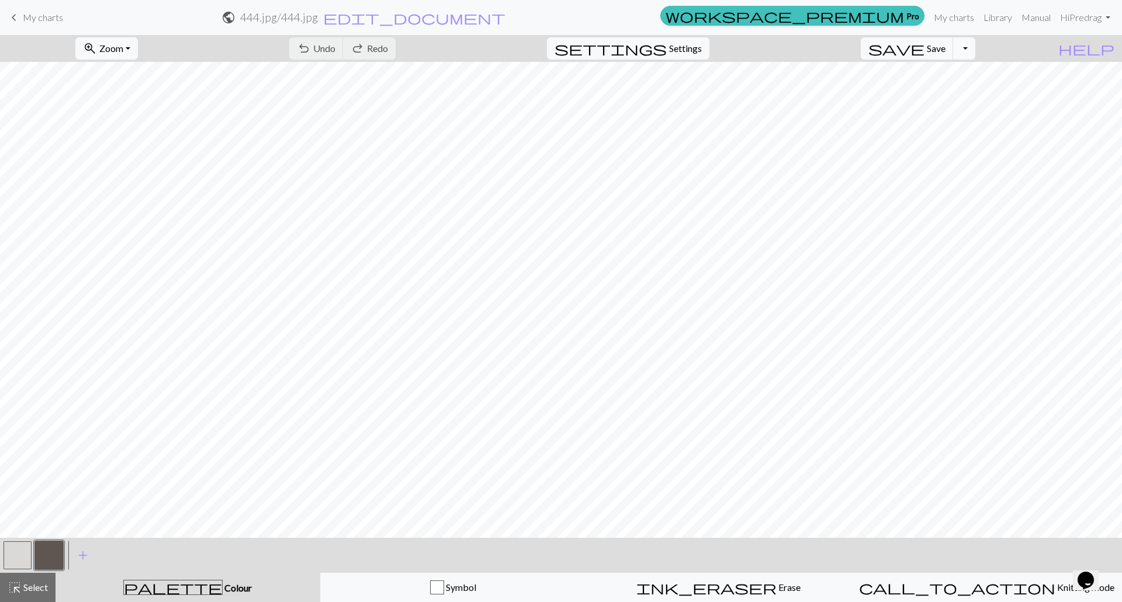
click at [975, 53] on button "Toggle Dropdown" at bounding box center [964, 48] width 22 height 22
click at [960, 96] on button "save_alt Download" at bounding box center [878, 93] width 193 height 19
click at [138, 50] on button "zoom_in Zoom Zoom" at bounding box center [106, 48] width 63 height 22
click at [126, 133] on button "50%" at bounding box center [122, 140] width 92 height 19
click at [138, 48] on button "zoom_in Zoom Zoom" at bounding box center [106, 48] width 63 height 22
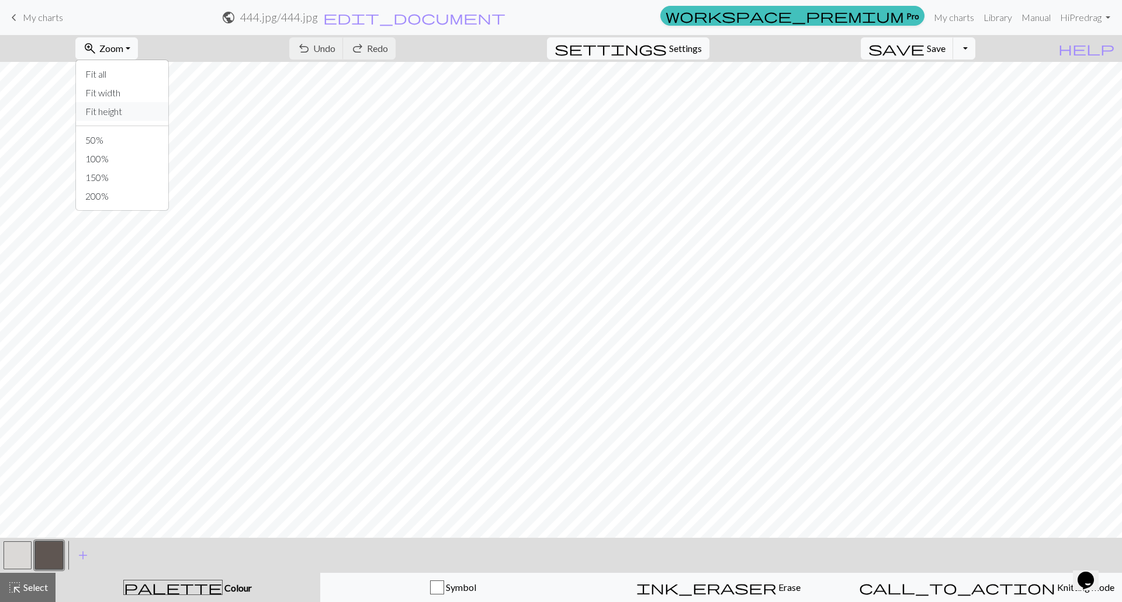
click at [147, 110] on button "Fit height" at bounding box center [122, 111] width 92 height 19
click at [975, 50] on button "Toggle Dropdown" at bounding box center [964, 48] width 22 height 22
click at [957, 91] on button "save_alt Download" at bounding box center [878, 93] width 193 height 19
click at [13, 550] on button "button" at bounding box center [18, 556] width 28 height 28
click at [18, 548] on button "button" at bounding box center [18, 556] width 28 height 28
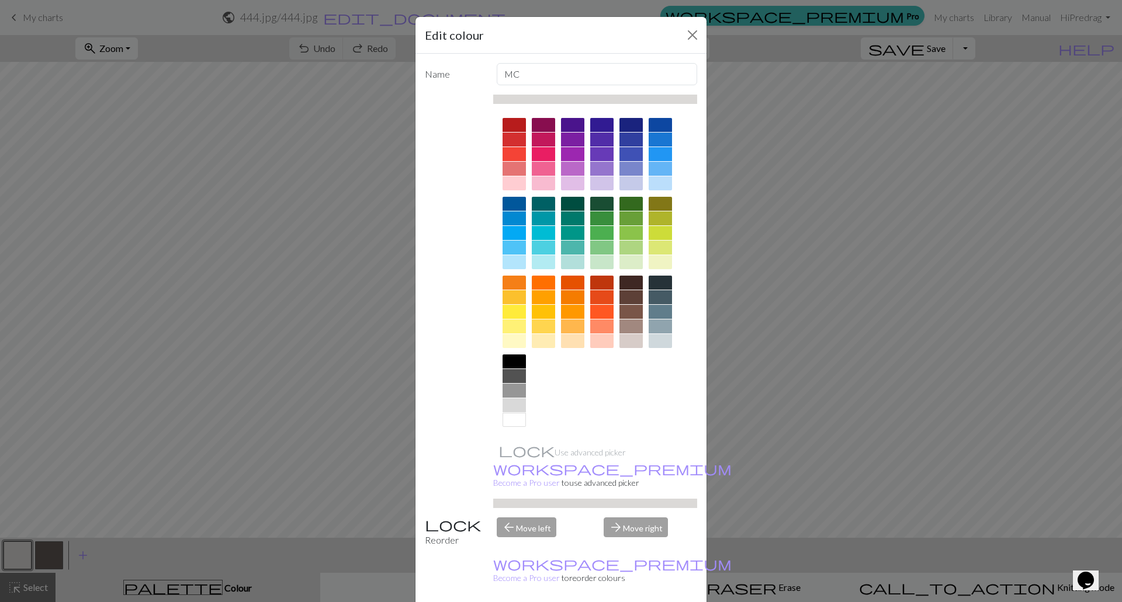
click at [512, 285] on div at bounding box center [514, 283] width 23 height 14
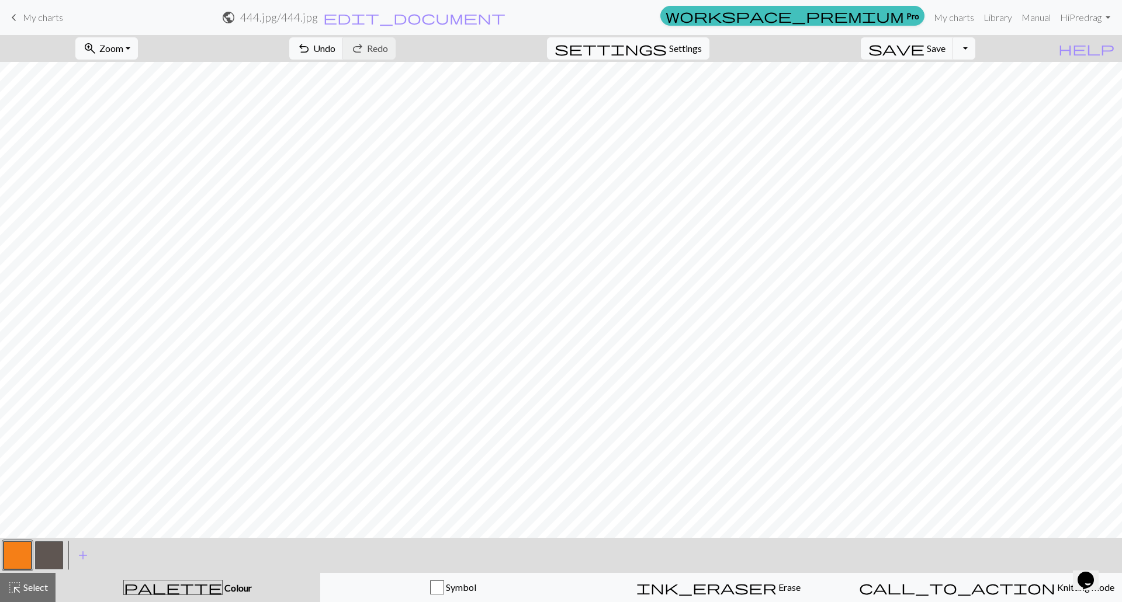
click at [18, 548] on button "button" at bounding box center [18, 556] width 28 height 28
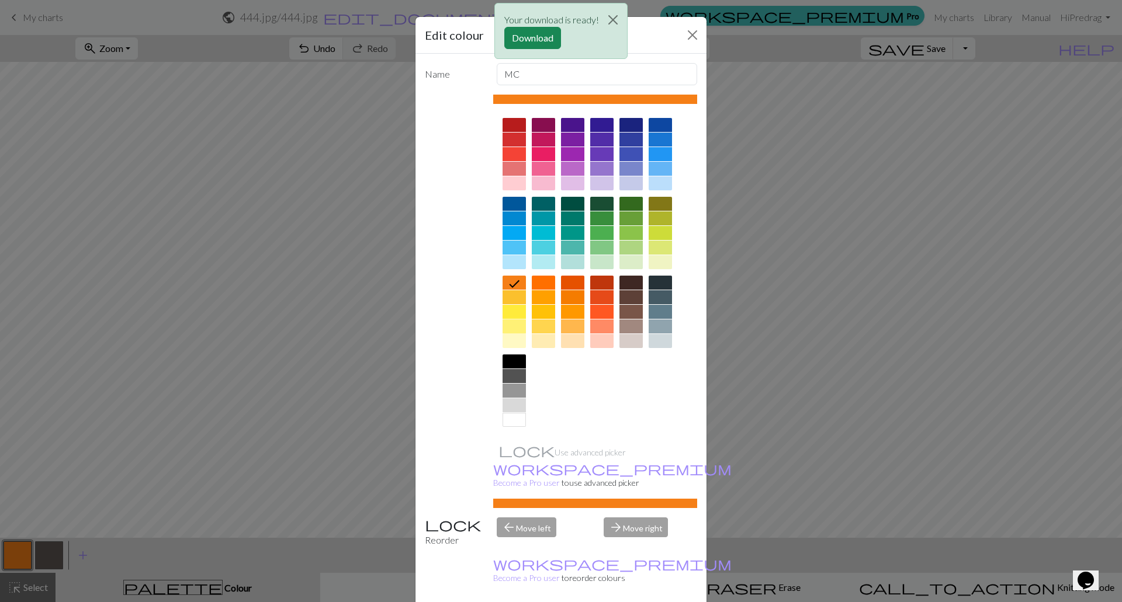
click at [508, 325] on div at bounding box center [514, 327] width 23 height 14
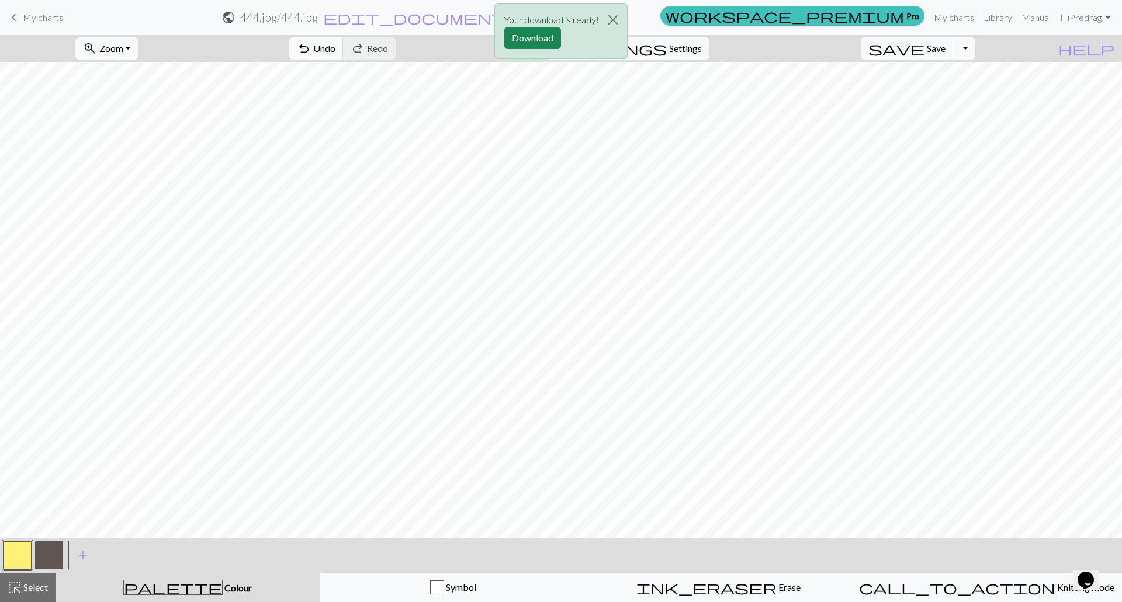
click at [8, 551] on button "button" at bounding box center [18, 556] width 28 height 28
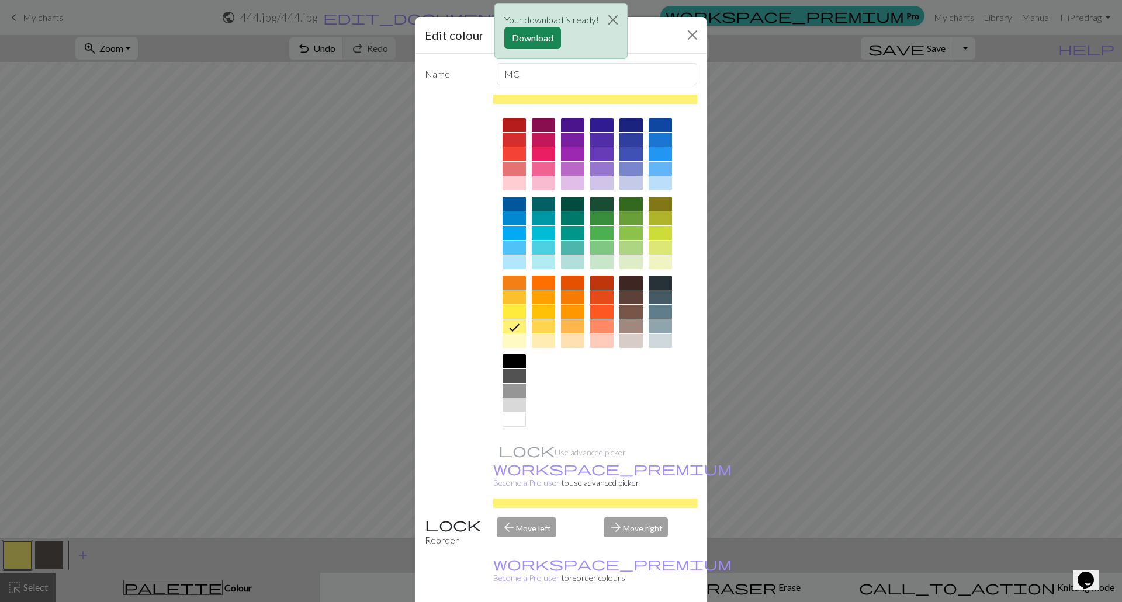
click at [505, 424] on div at bounding box center [514, 420] width 23 height 14
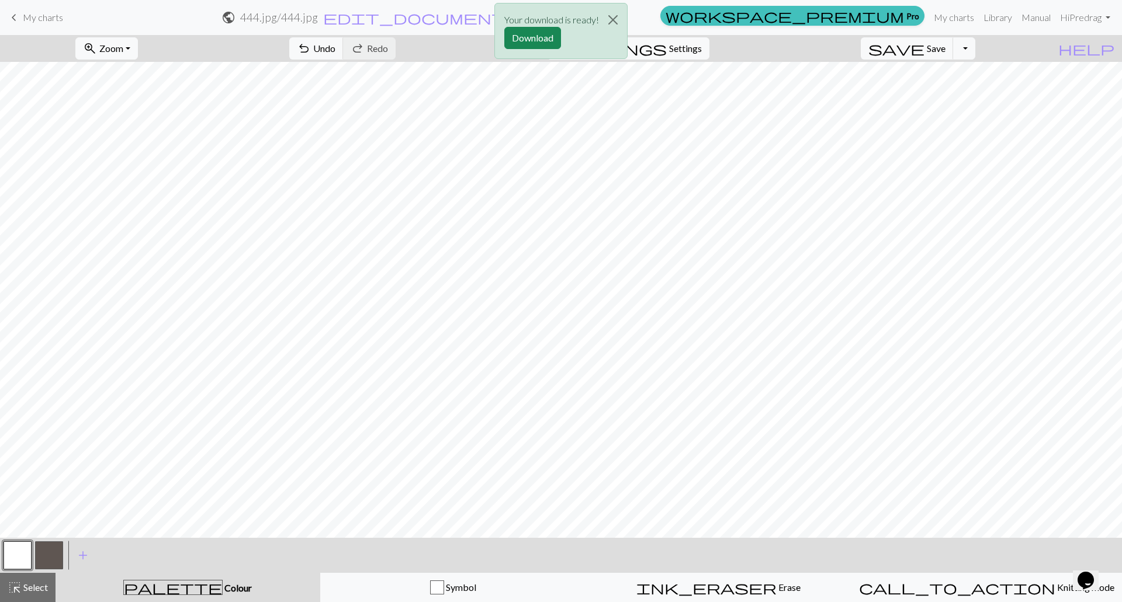
click at [44, 553] on button "button" at bounding box center [49, 556] width 28 height 28
click at [614, 20] on button "Close" at bounding box center [613, 20] width 28 height 33
click at [52, 554] on button "button" at bounding box center [49, 556] width 28 height 28
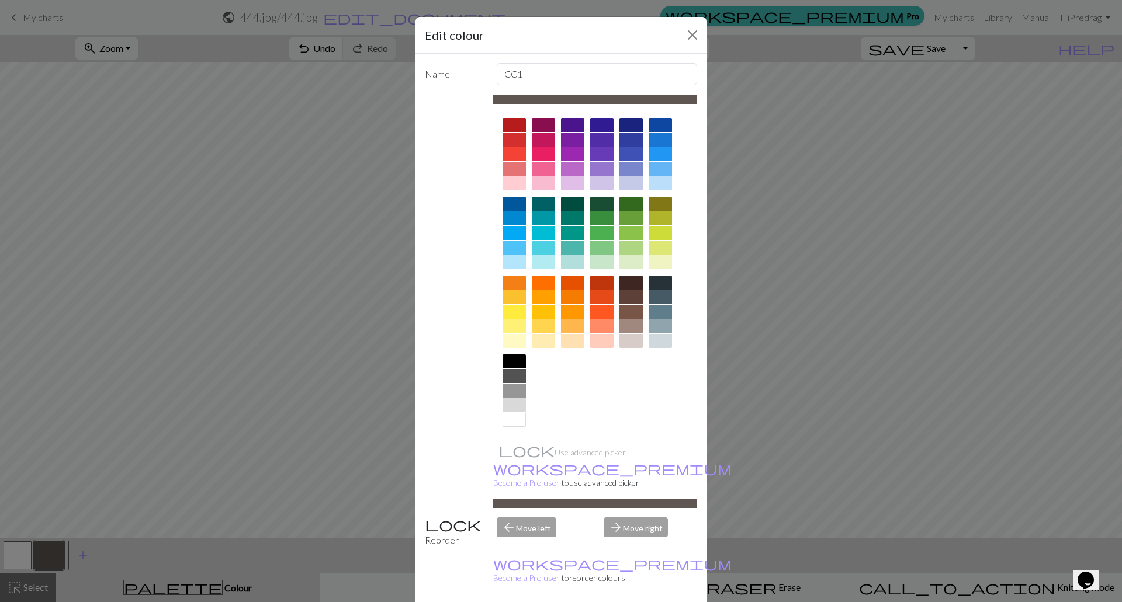
click at [622, 279] on div at bounding box center [630, 283] width 23 height 14
click at [543, 156] on div at bounding box center [543, 154] width 23 height 14
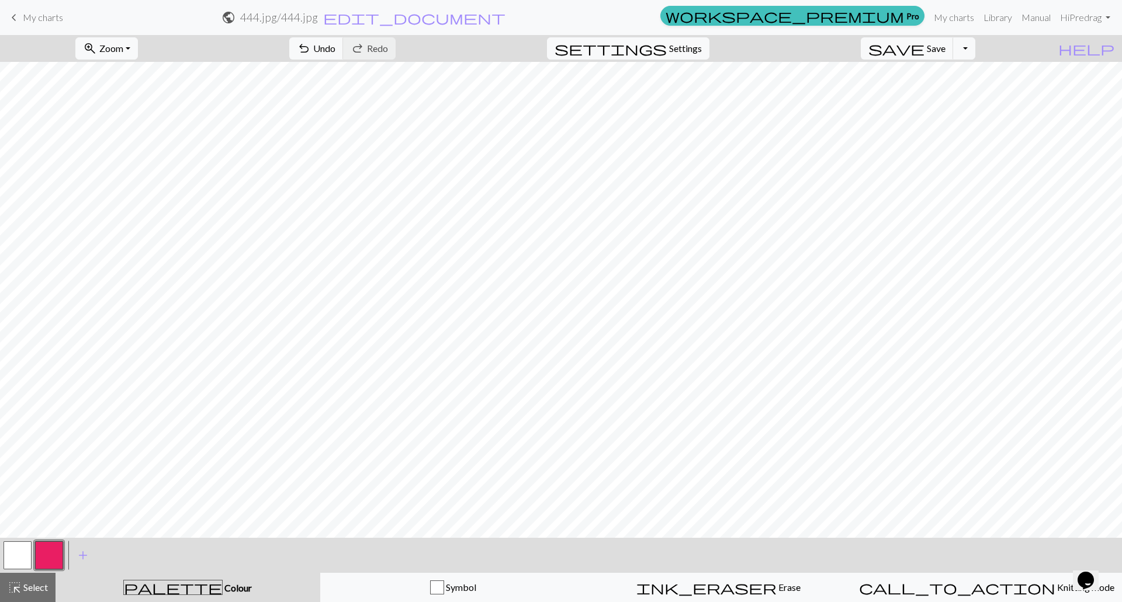
click at [16, 559] on button "button" at bounding box center [18, 556] width 28 height 28
click at [14, 555] on button "button" at bounding box center [18, 556] width 28 height 28
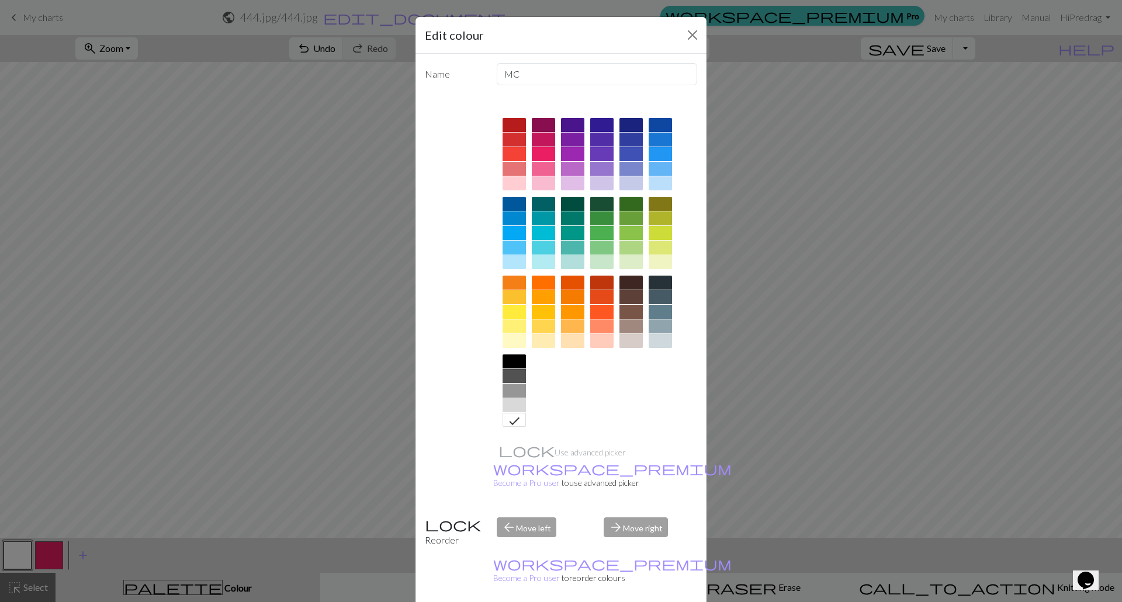
click at [508, 387] on div at bounding box center [514, 391] width 23 height 14
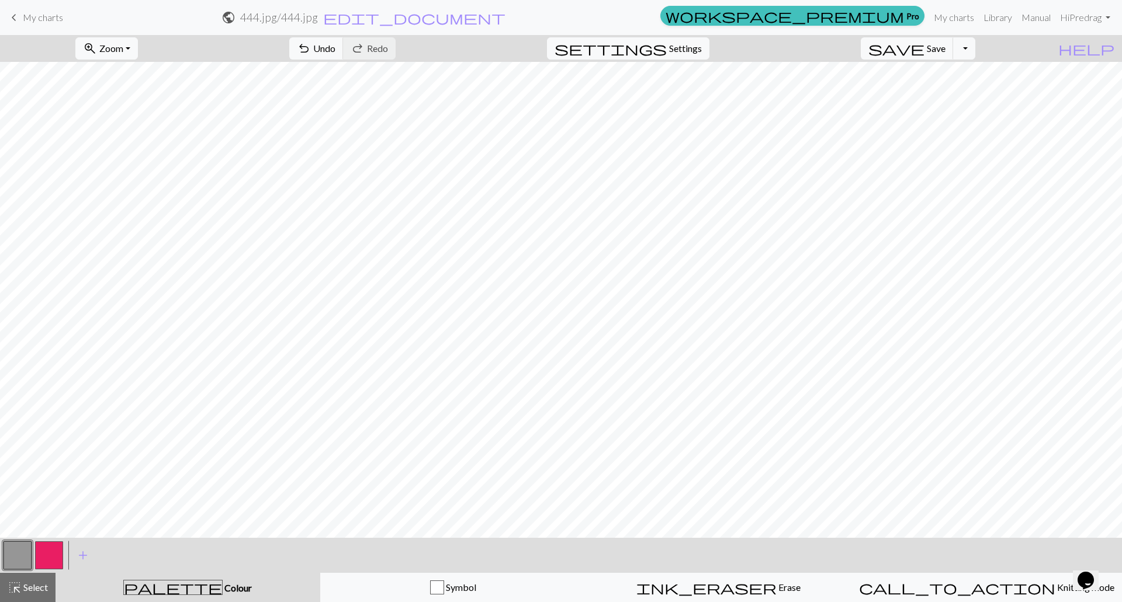
click at [16, 555] on button "button" at bounding box center [18, 556] width 28 height 28
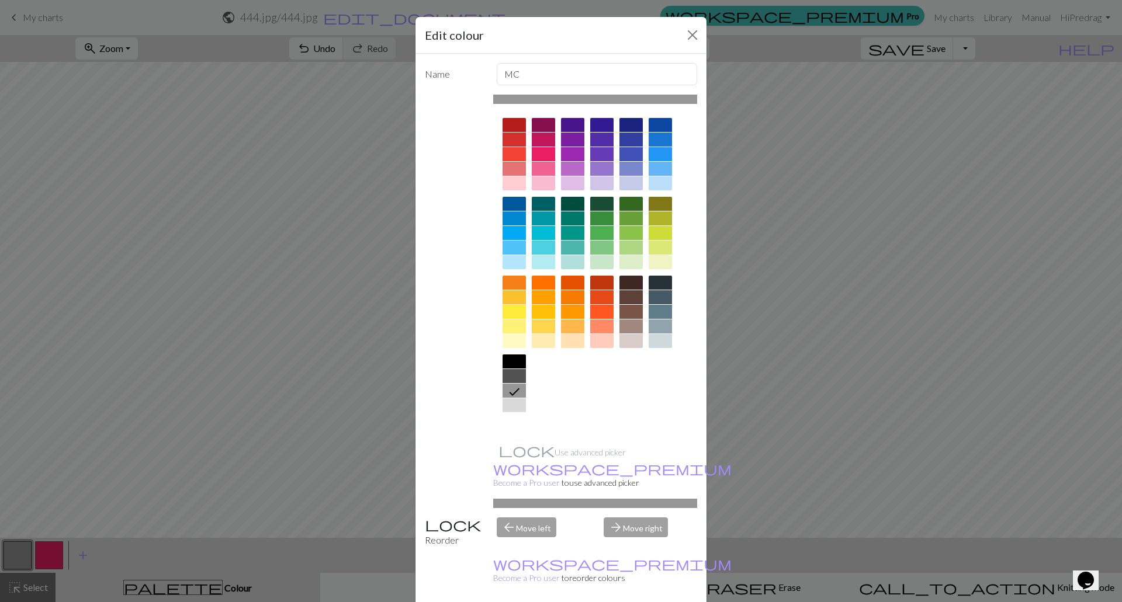
click at [508, 417] on div at bounding box center [514, 420] width 23 height 14
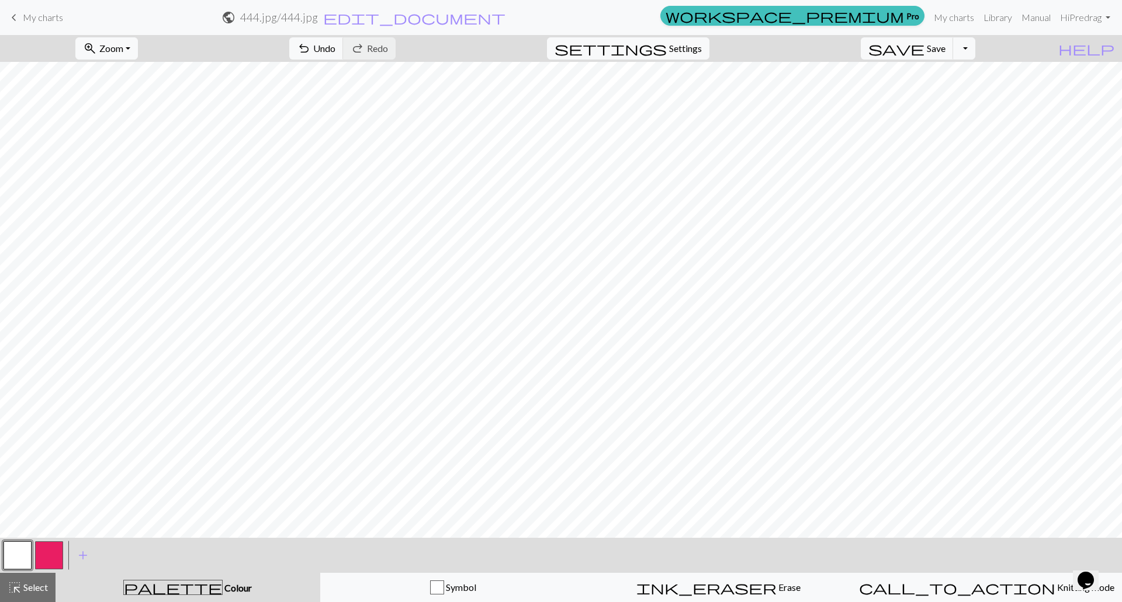
click at [49, 550] on button "button" at bounding box center [49, 556] width 28 height 28
click at [138, 49] on button "zoom_in Zoom Zoom" at bounding box center [106, 48] width 63 height 22
click at [131, 72] on button "Fit all" at bounding box center [122, 74] width 92 height 19
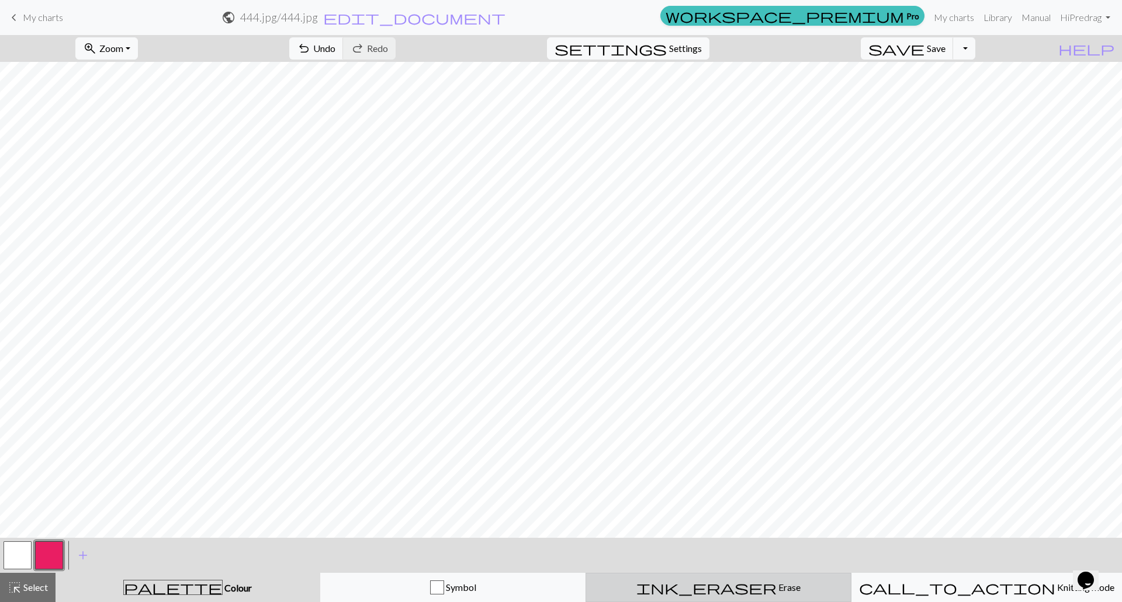
click at [715, 590] on span "ink_eraser" at bounding box center [706, 588] width 140 height 16
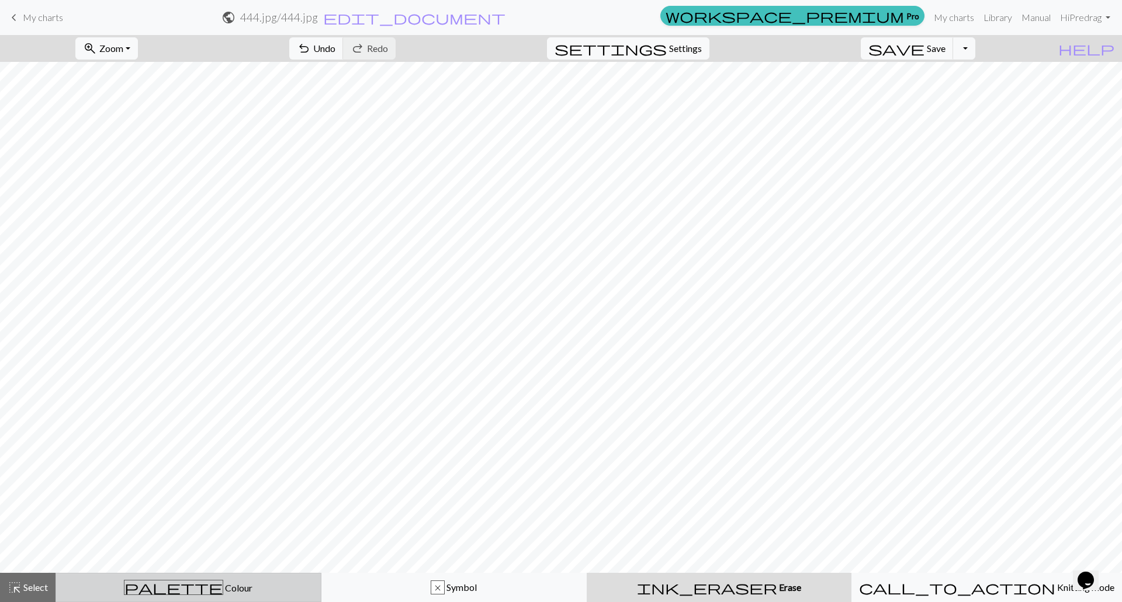
click at [223, 584] on span "Colour" at bounding box center [237, 588] width 29 height 11
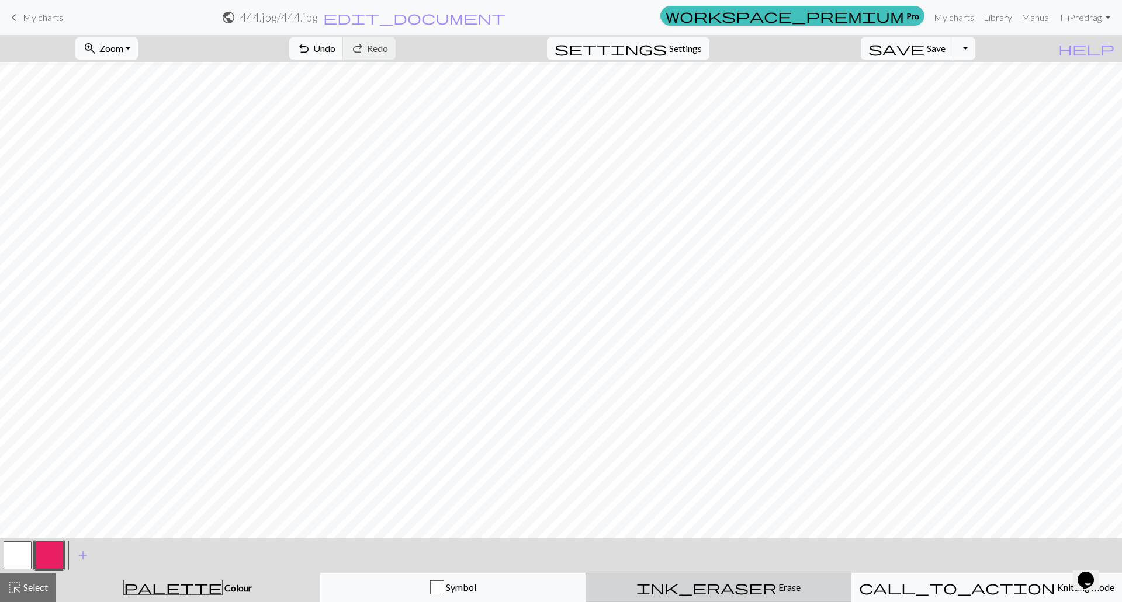
click at [777, 591] on span "Erase" at bounding box center [789, 587] width 24 height 11
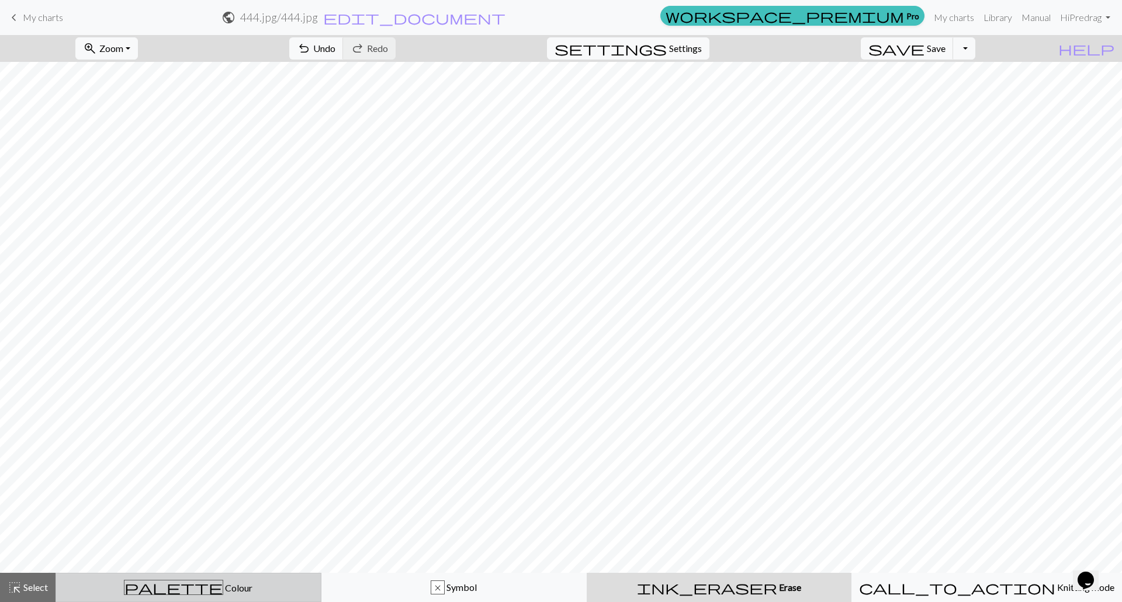
click at [176, 586] on span "palette" at bounding box center [173, 588] width 98 height 16
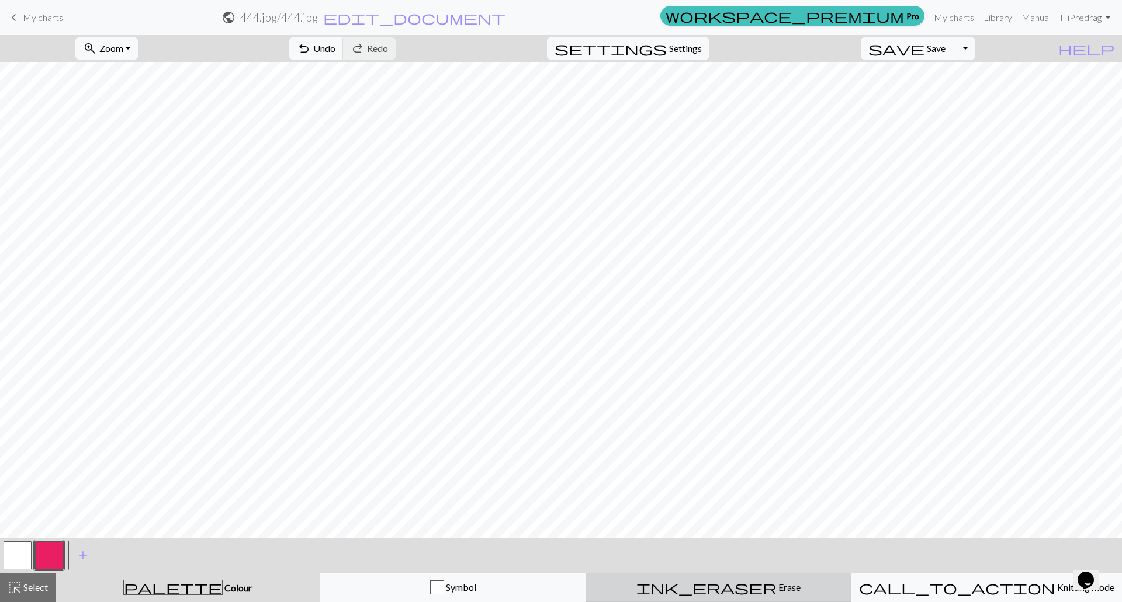
click at [777, 591] on span "Erase" at bounding box center [789, 587] width 24 height 11
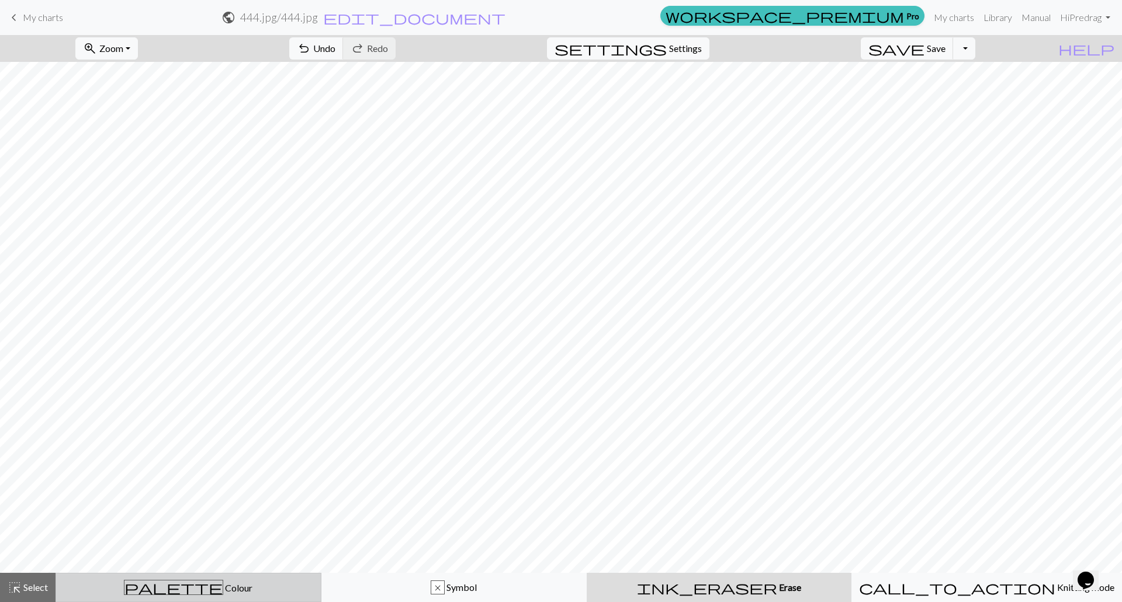
click at [223, 591] on span "Colour" at bounding box center [237, 588] width 29 height 11
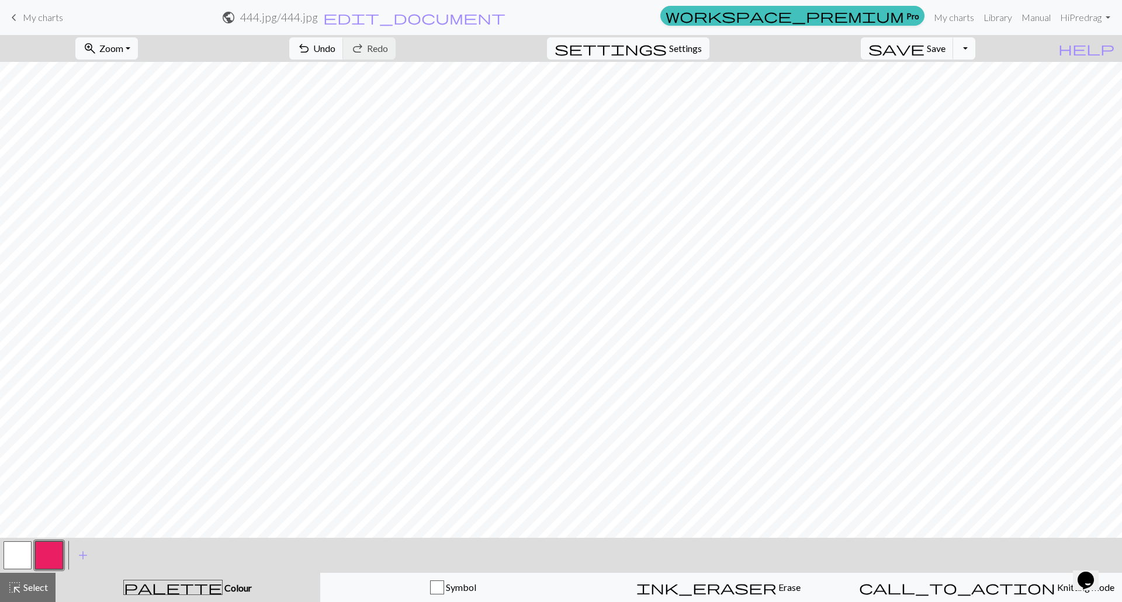
click at [975, 48] on button "Toggle Dropdown" at bounding box center [964, 48] width 22 height 22
click at [948, 95] on button "save_alt Download" at bounding box center [878, 93] width 193 height 19
click at [540, 33] on button "Download" at bounding box center [532, 38] width 57 height 22
click at [694, 50] on span "Settings" at bounding box center [685, 48] width 33 height 14
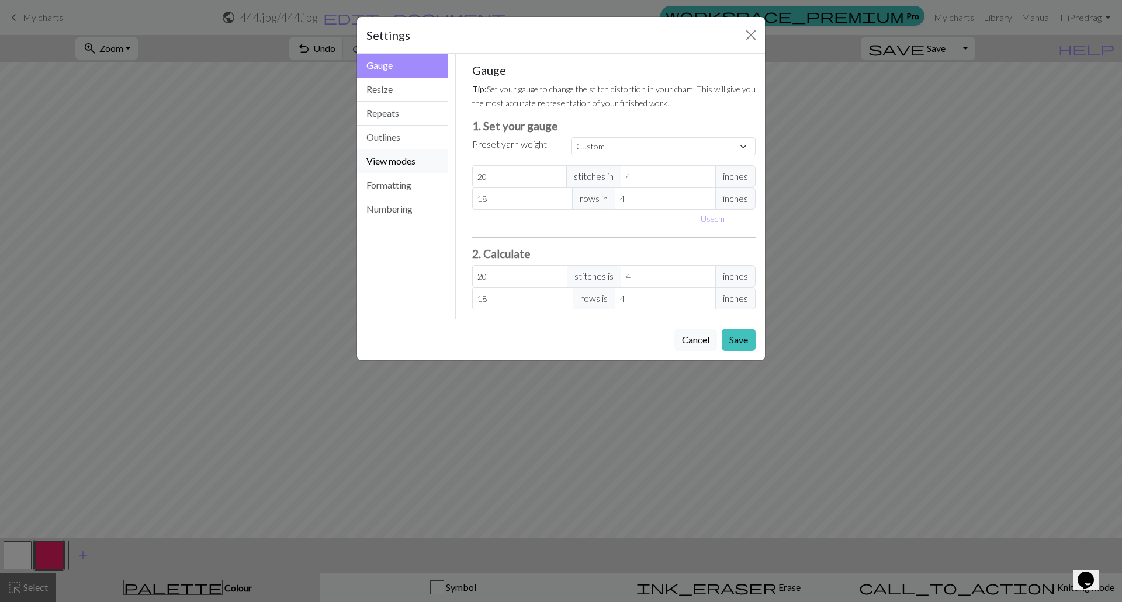
click at [397, 165] on button "View modes" at bounding box center [402, 162] width 91 height 24
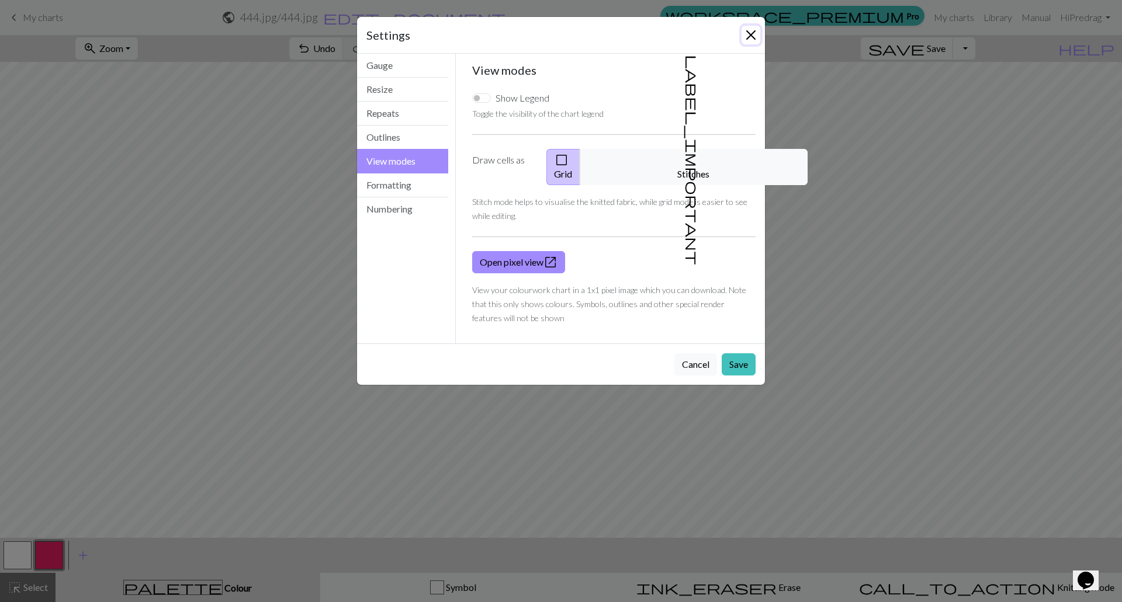
click at [747, 34] on button "Close" at bounding box center [751, 35] width 19 height 19
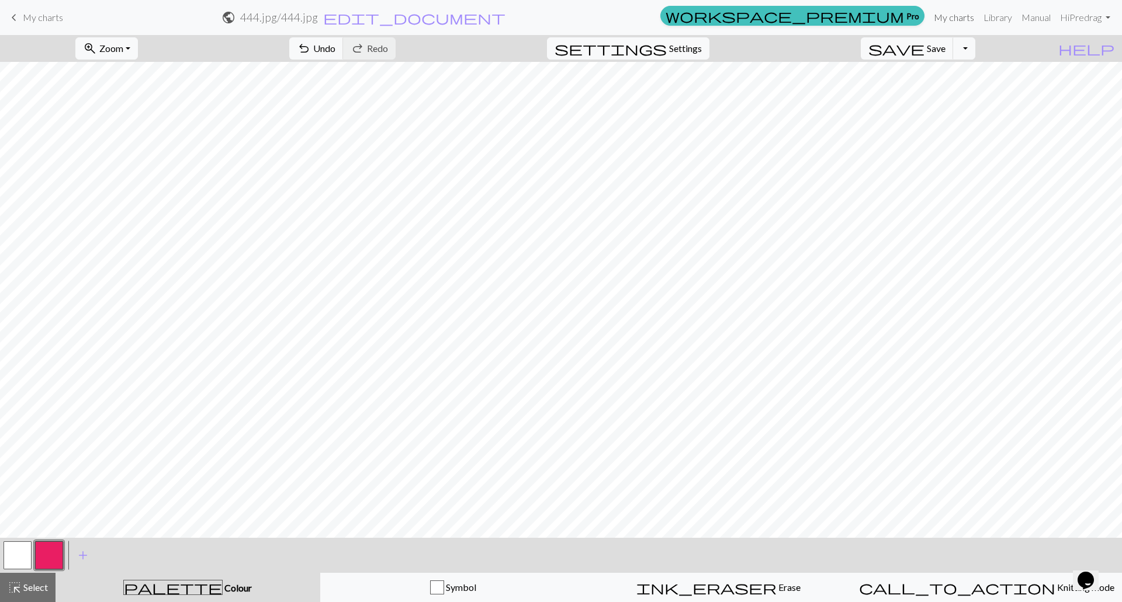
click at [947, 16] on link "My charts" at bounding box center [954, 17] width 50 height 23
click at [975, 44] on button "Toggle Dropdown" at bounding box center [964, 48] width 22 height 22
click at [945, 53] on button "save Save Save" at bounding box center [907, 48] width 93 height 22
click at [945, 47] on span "Save" at bounding box center [936, 48] width 19 height 11
click at [958, 21] on link "My charts" at bounding box center [954, 17] width 50 height 23
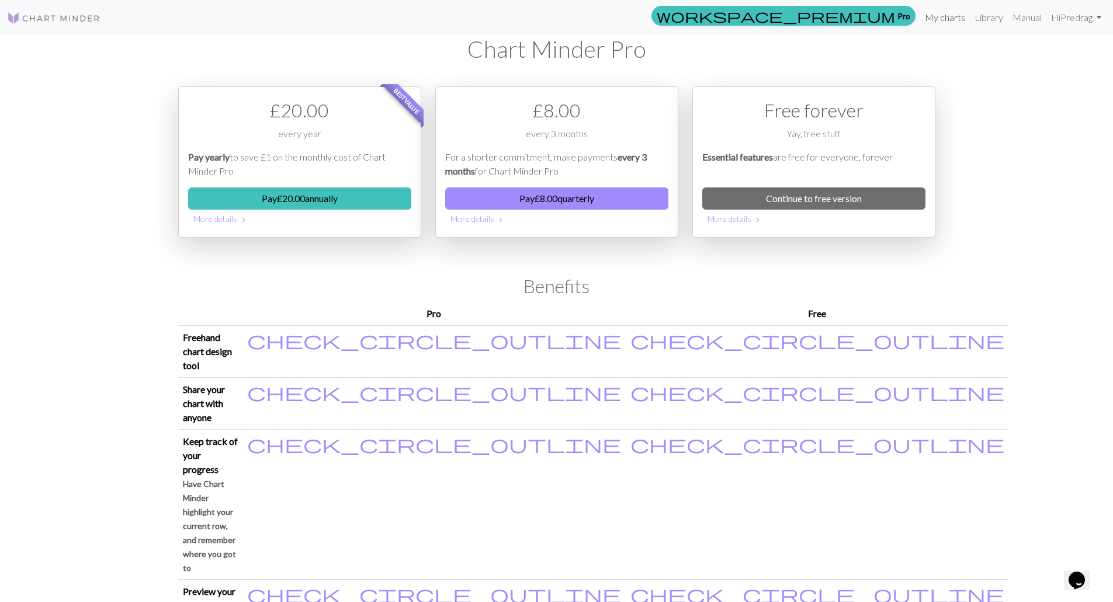
click at [950, 18] on link "My charts" at bounding box center [945, 17] width 50 height 23
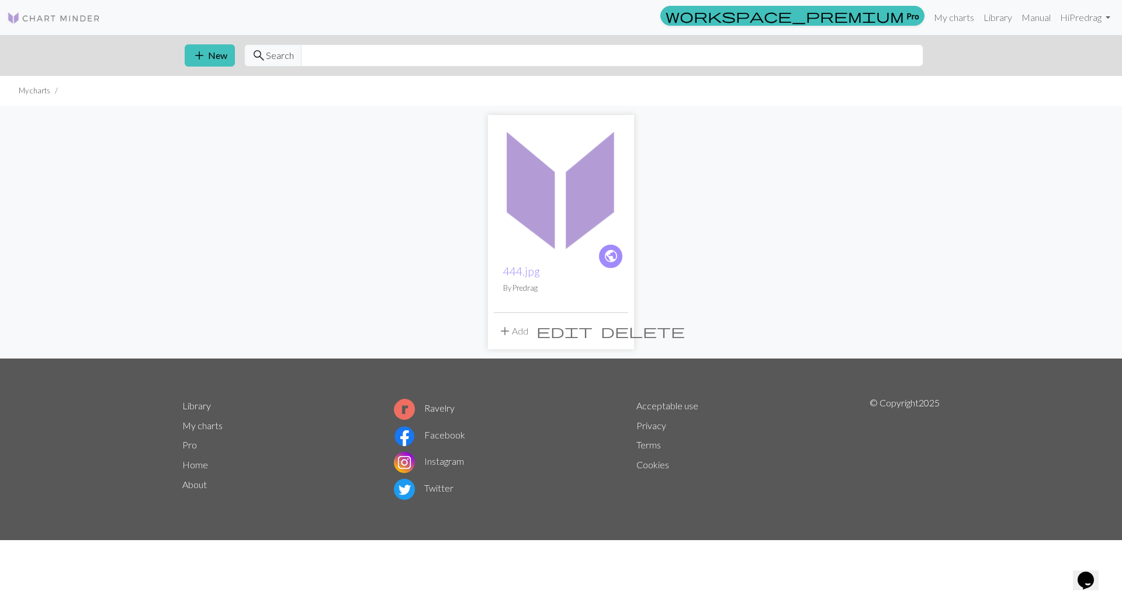
click at [556, 183] on img at bounding box center [561, 188] width 134 height 134
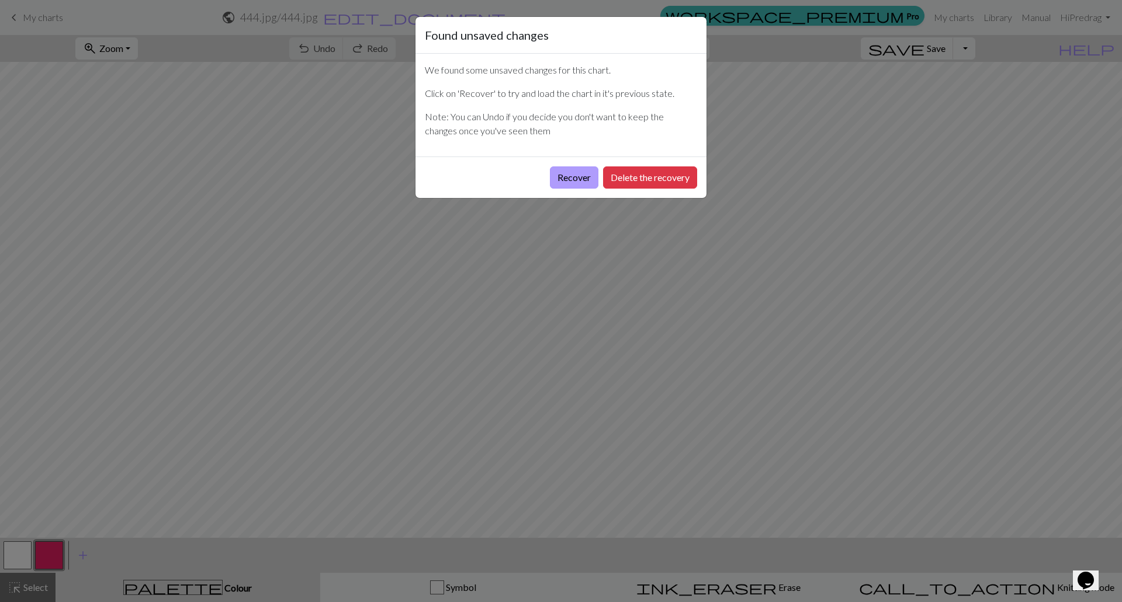
click at [586, 179] on button "Recover" at bounding box center [574, 178] width 49 height 22
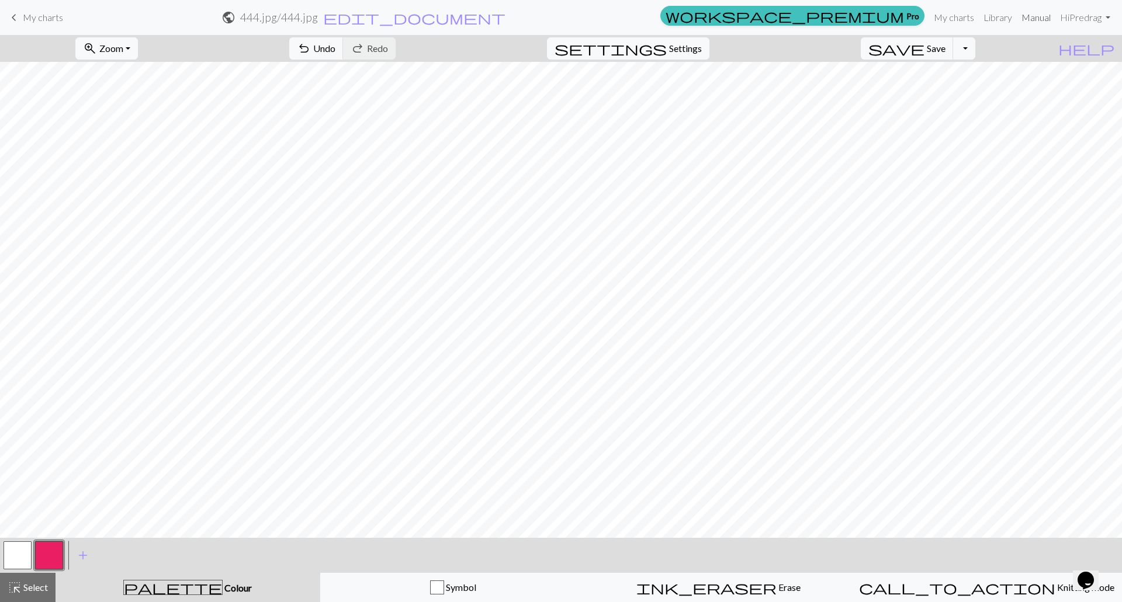
click at [1042, 18] on link "Manual" at bounding box center [1036, 17] width 39 height 23
click at [924, 43] on span "save" at bounding box center [896, 48] width 56 height 16
click at [30, 21] on span "My charts" at bounding box center [43, 17] width 40 height 11
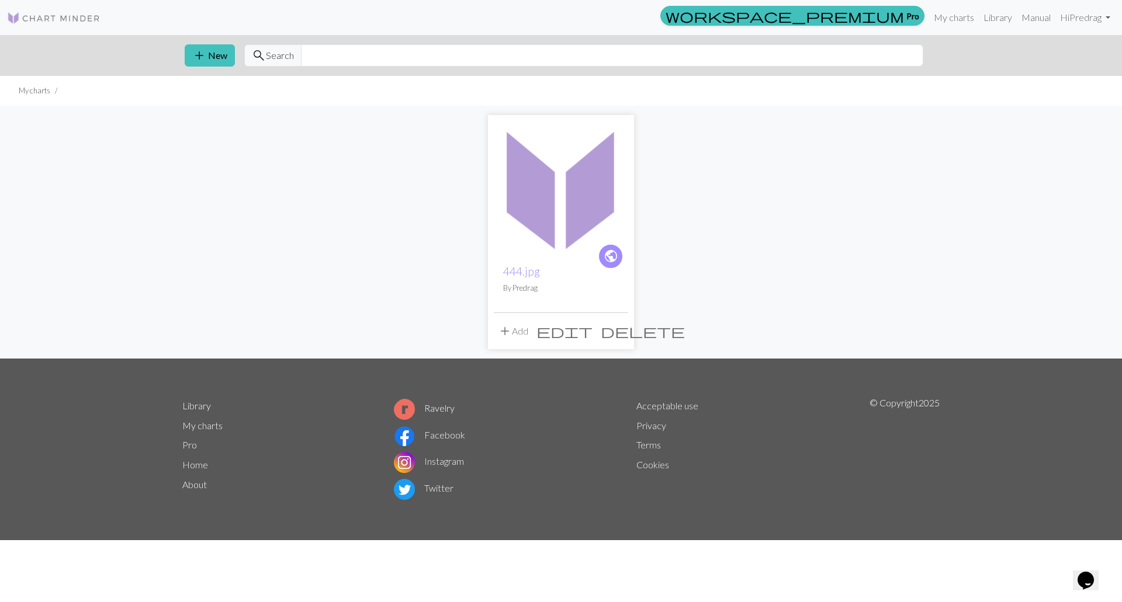
click at [30, 20] on img at bounding box center [53, 18] width 93 height 14
click at [72, 20] on img at bounding box center [53, 18] width 93 height 14
click at [1086, 18] on link "Hi Predrag" at bounding box center [1085, 17] width 60 height 23
click at [1035, 19] on link "Manual" at bounding box center [1036, 17] width 39 height 23
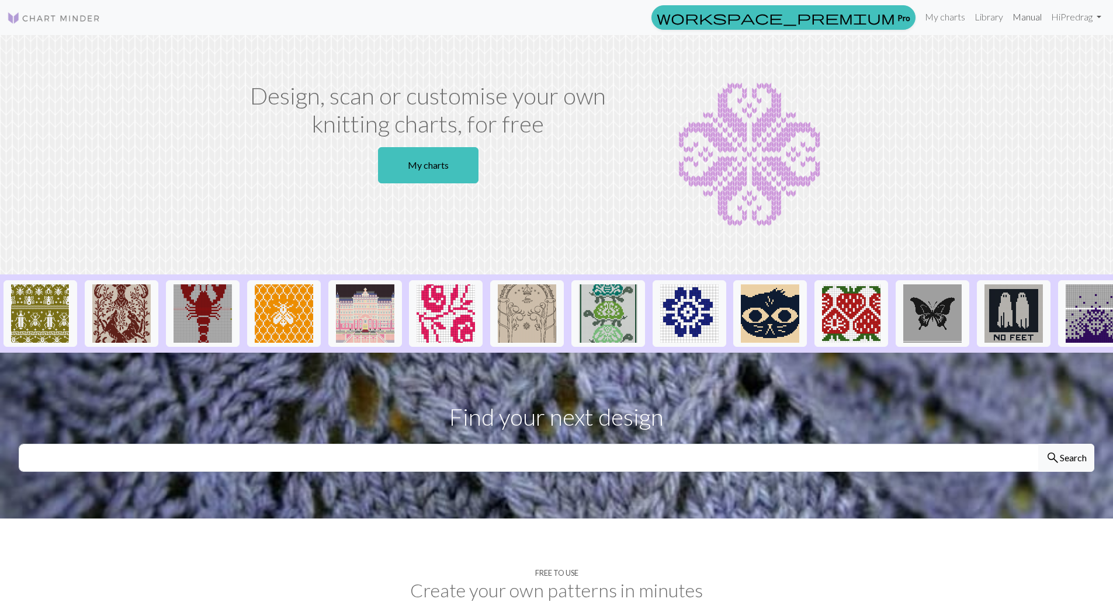
click at [1039, 19] on link "Manual" at bounding box center [1027, 16] width 39 height 23
click at [951, 21] on link "My charts" at bounding box center [945, 16] width 50 height 23
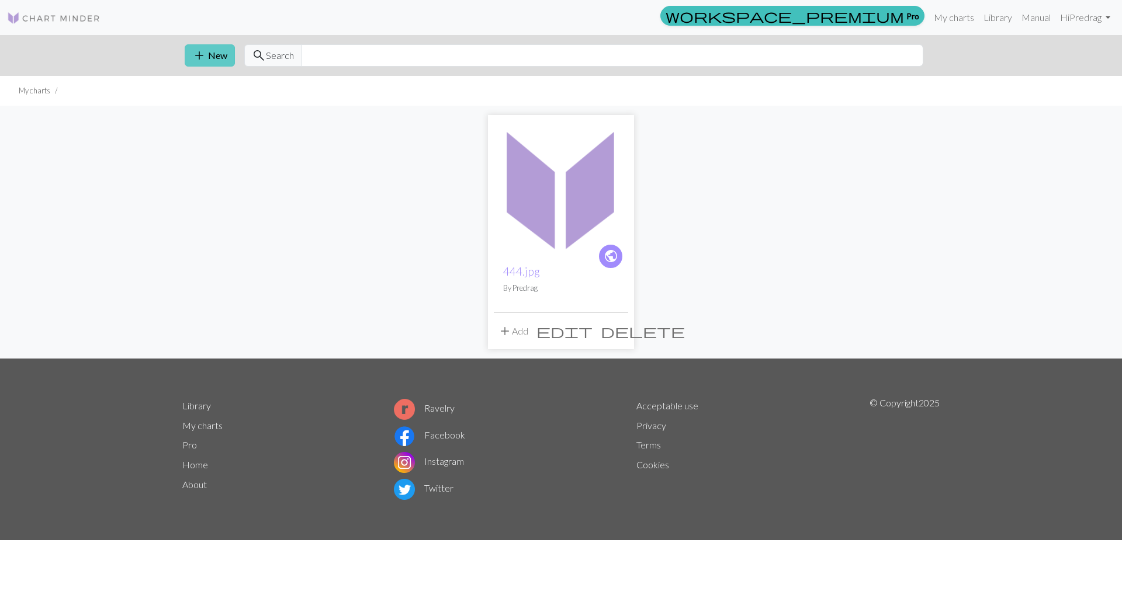
click at [226, 53] on button "add New" at bounding box center [210, 55] width 50 height 22
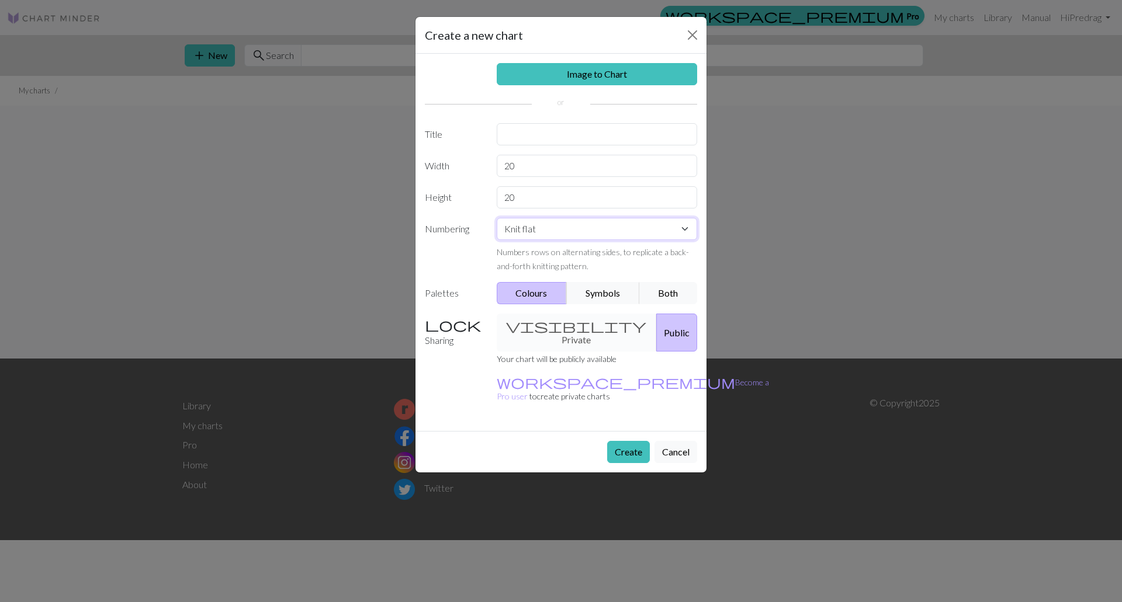
click at [685, 229] on select "Knit flat Knit in the round Lace knitting Cross stitch" at bounding box center [597, 229] width 201 height 22
select select "lace"
click at [497, 218] on select "Knit flat Knit in the round Lace knitting Cross stitch" at bounding box center [597, 229] width 201 height 22
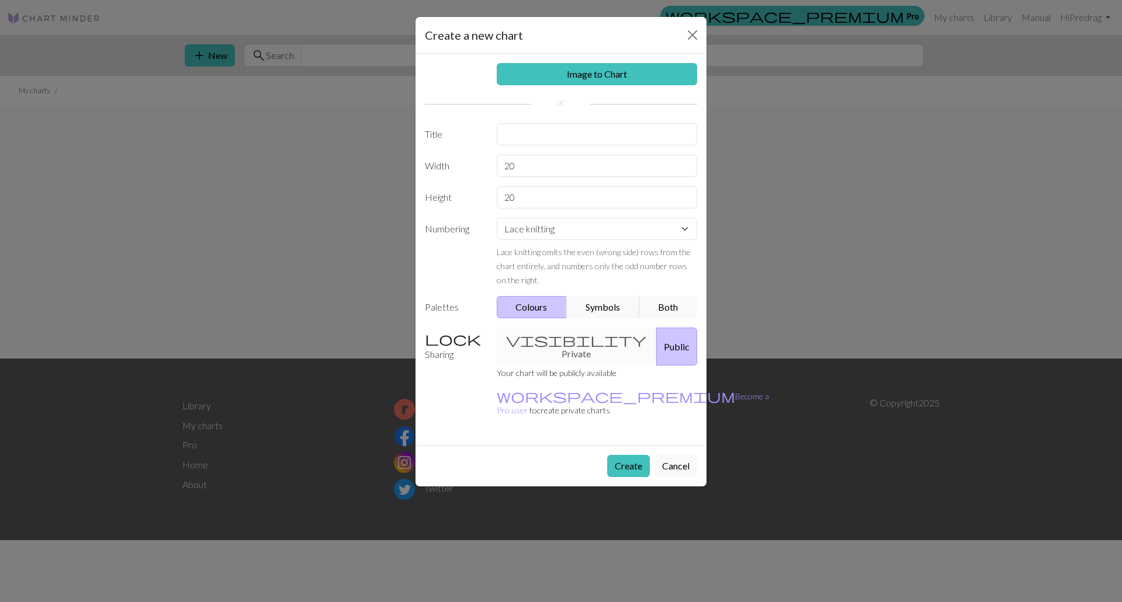
click at [555, 340] on div "visibility Private Public" at bounding box center [597, 347] width 215 height 38
drag, startPoint x: 627, startPoint y: 433, endPoint x: 639, endPoint y: 428, distance: 12.6
click at [626, 455] on button "Create" at bounding box center [628, 466] width 43 height 22
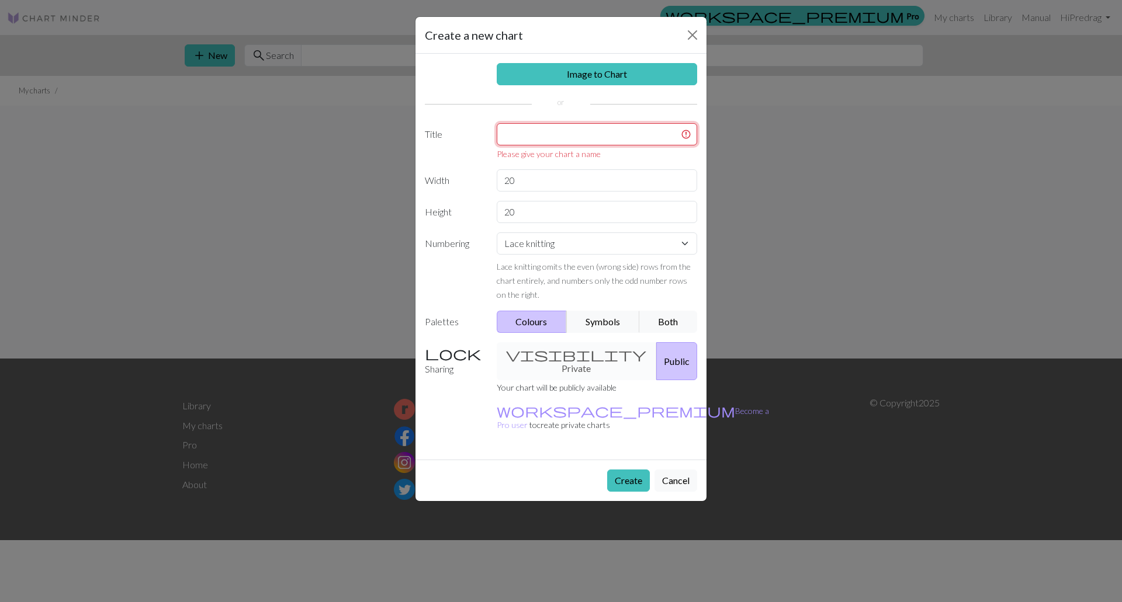
click at [564, 133] on input "text" at bounding box center [597, 134] width 201 height 22
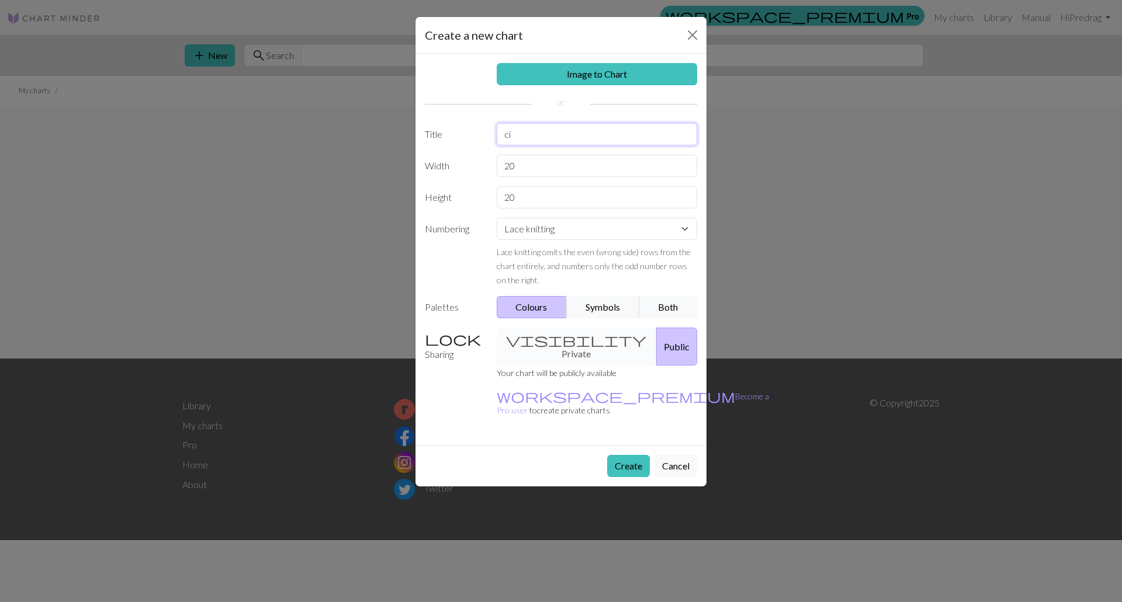
type input "c"
type input "Igraci"
click at [612, 70] on link "Image to Chart" at bounding box center [597, 74] width 201 height 22
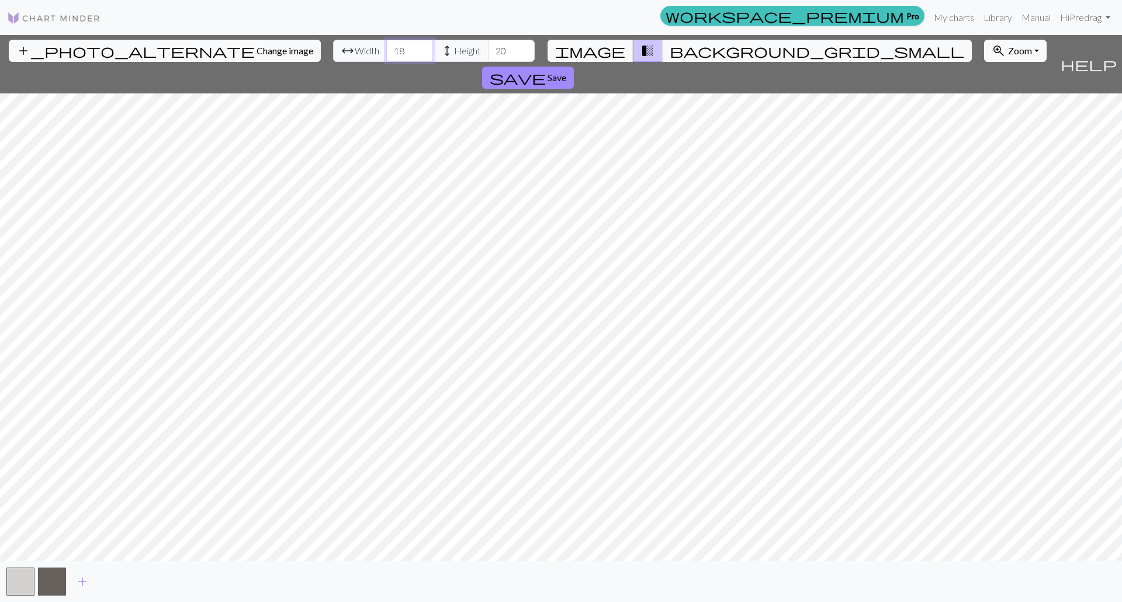
drag, startPoint x: 344, startPoint y: 51, endPoint x: 330, endPoint y: 51, distance: 14.0
click at [386, 51] on input "18" at bounding box center [409, 51] width 47 height 22
type input "150"
drag, startPoint x: 449, startPoint y: 51, endPoint x: 432, endPoint y: 50, distance: 16.4
click at [488, 50] on input "20" at bounding box center [511, 51] width 47 height 22
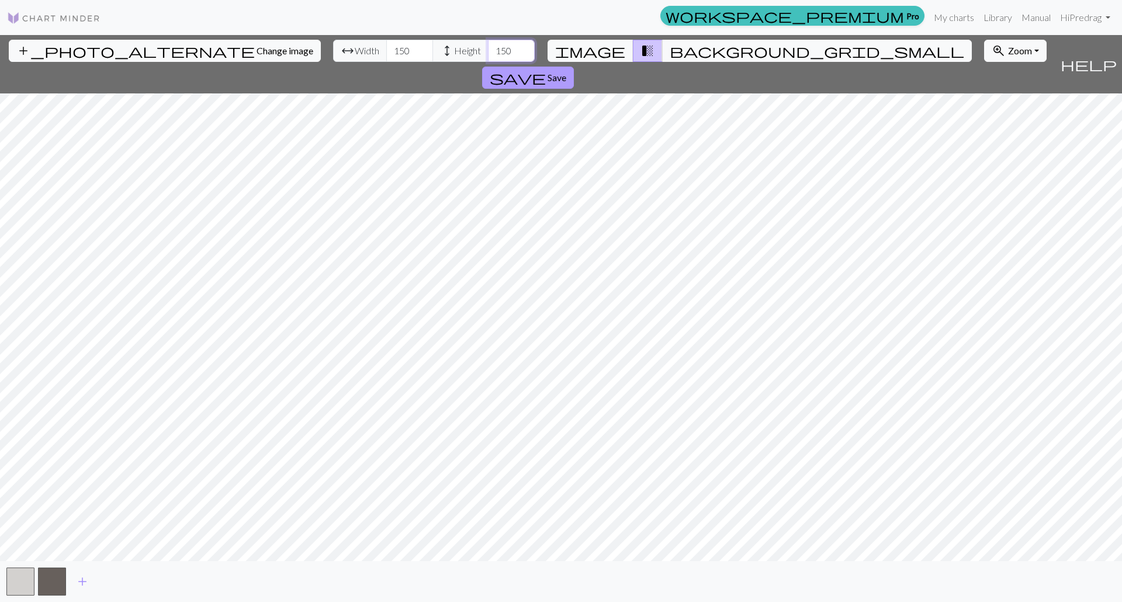
type input "150"
click at [546, 70] on span "save" at bounding box center [518, 78] width 56 height 16
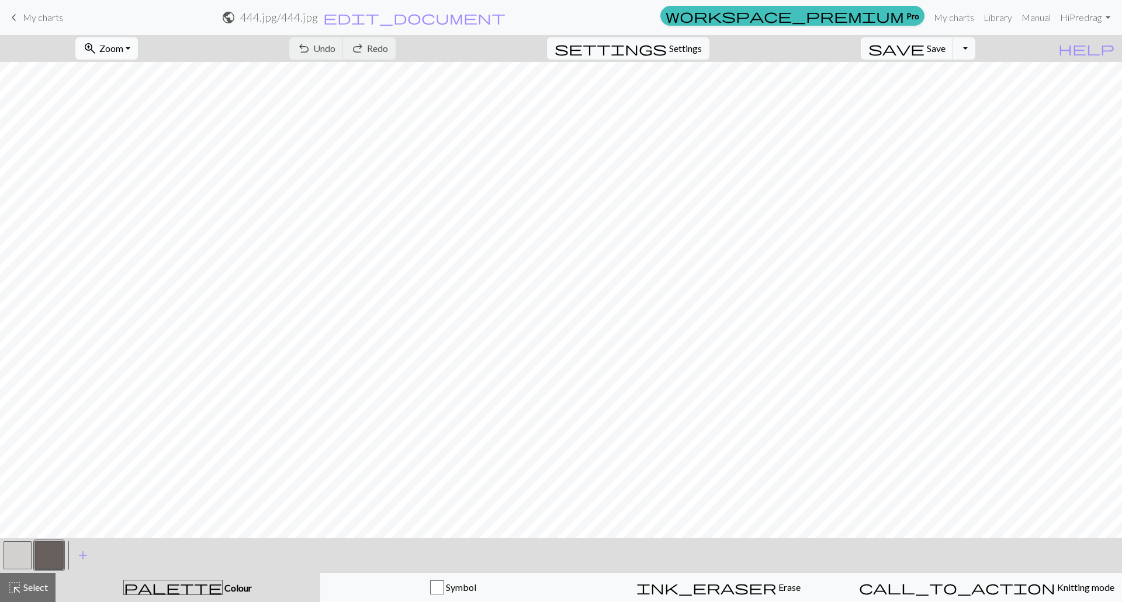
click at [138, 50] on button "zoom_in Zoom Zoom" at bounding box center [106, 48] width 63 height 22
click at [133, 137] on button "50%" at bounding box center [122, 140] width 92 height 19
drag, startPoint x: 955, startPoint y: 19, endPoint x: 623, endPoint y: 39, distance: 332.5
click at [956, 19] on link "My charts" at bounding box center [954, 17] width 50 height 23
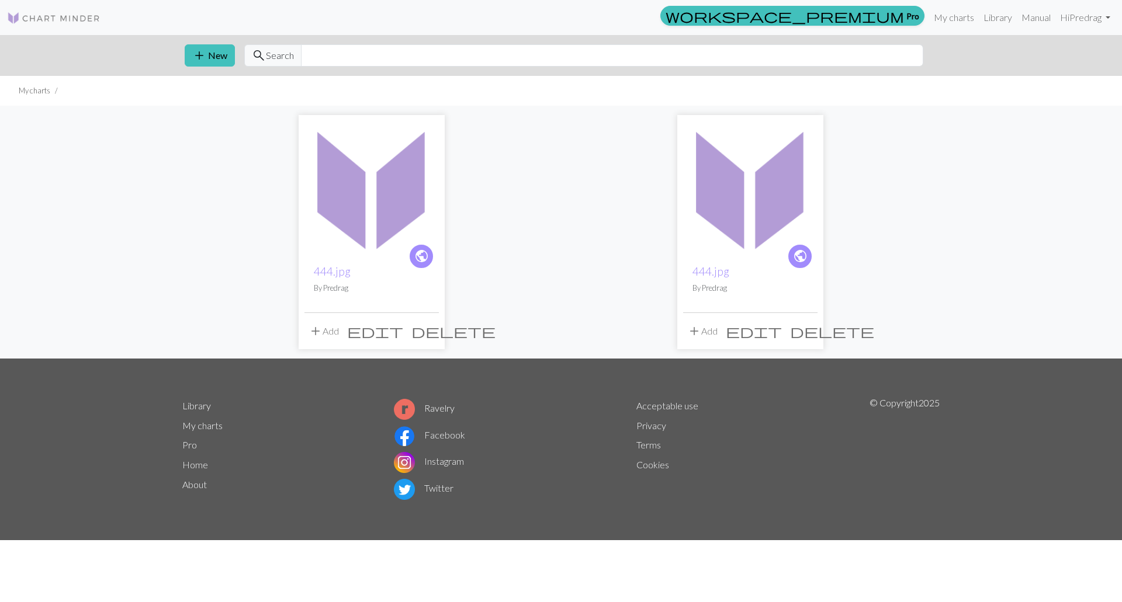
click at [394, 198] on img at bounding box center [371, 188] width 134 height 134
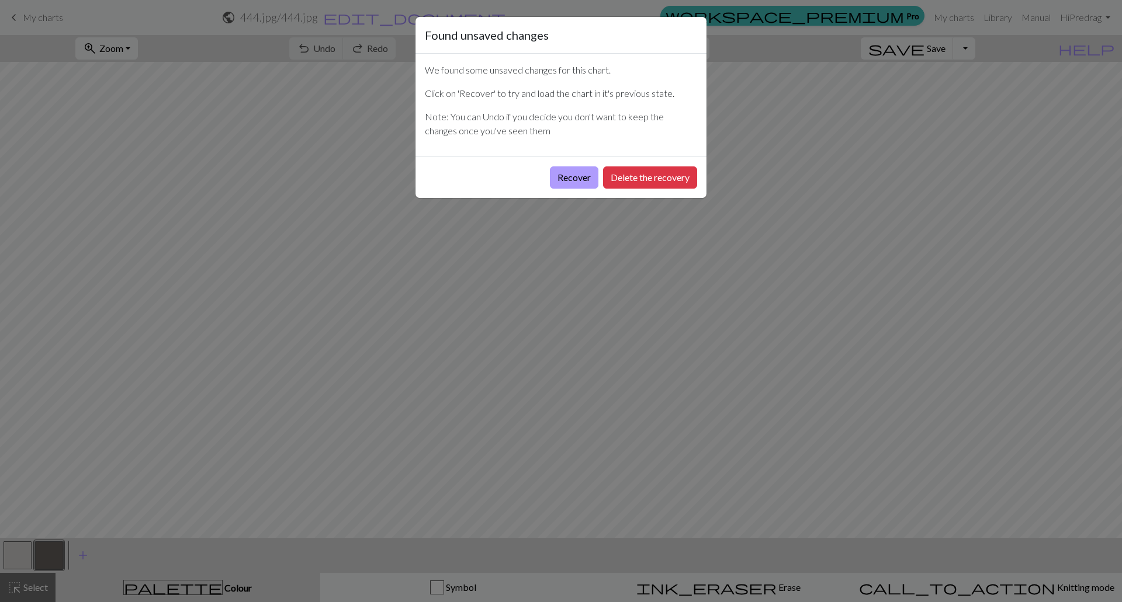
click at [583, 177] on button "Recover" at bounding box center [574, 178] width 49 height 22
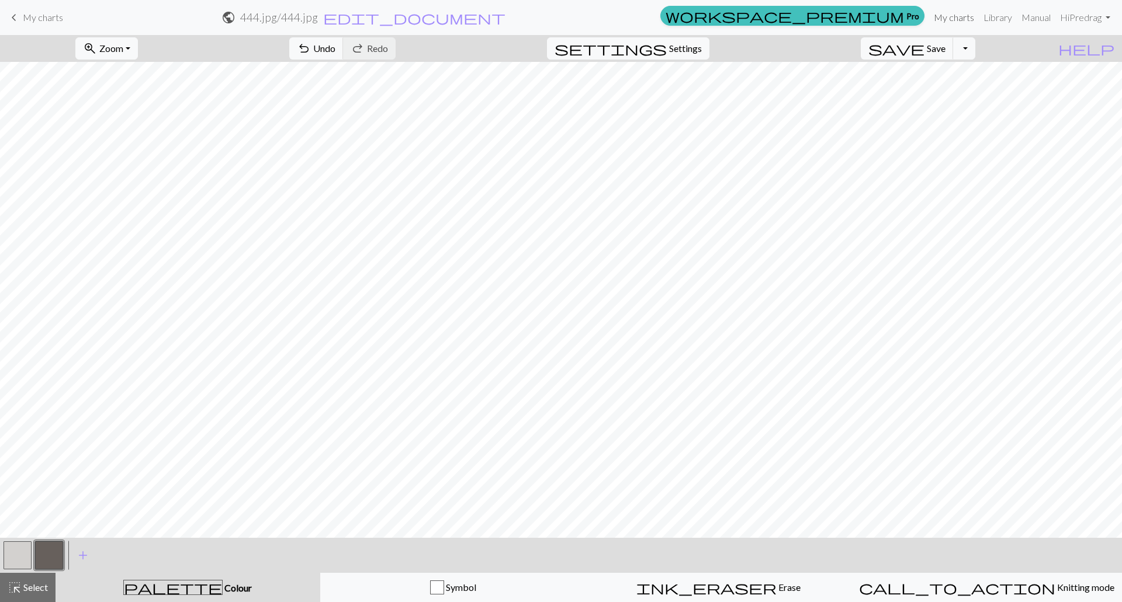
drag, startPoint x: 943, startPoint y: 13, endPoint x: 608, endPoint y: 39, distance: 335.8
click at [944, 13] on link "My charts" at bounding box center [954, 17] width 50 height 23
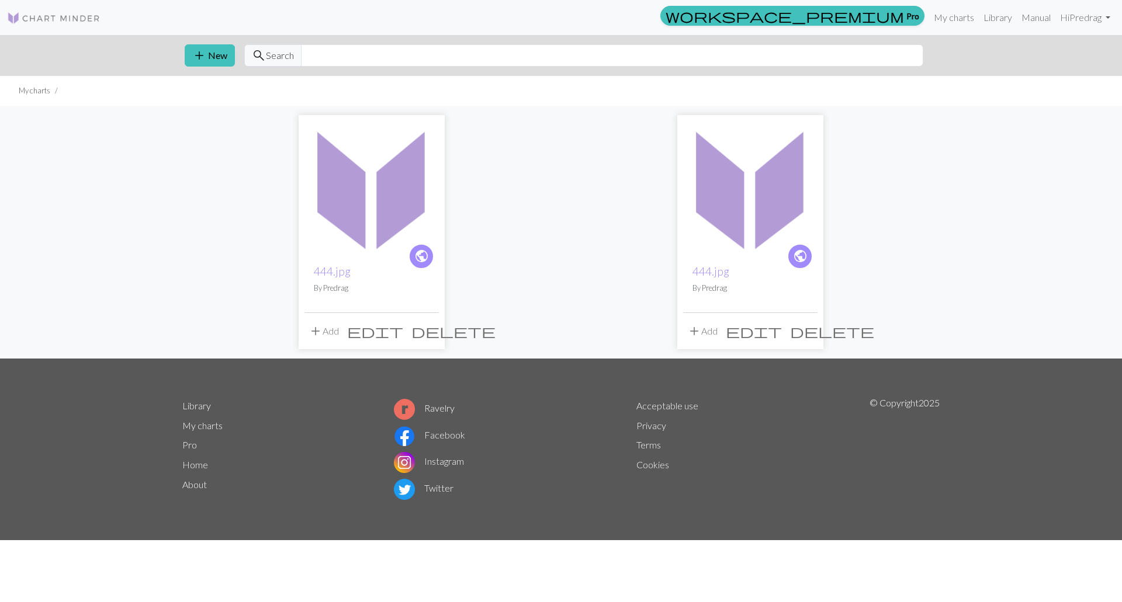
click at [743, 198] on img at bounding box center [750, 188] width 134 height 134
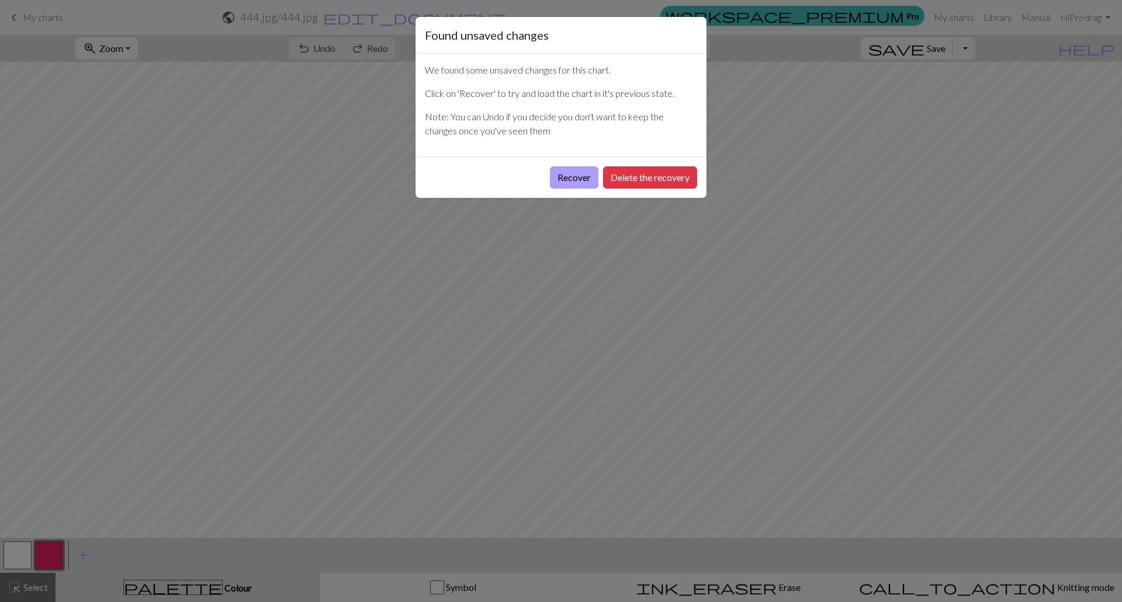
click at [577, 169] on button "Recover" at bounding box center [574, 178] width 49 height 22
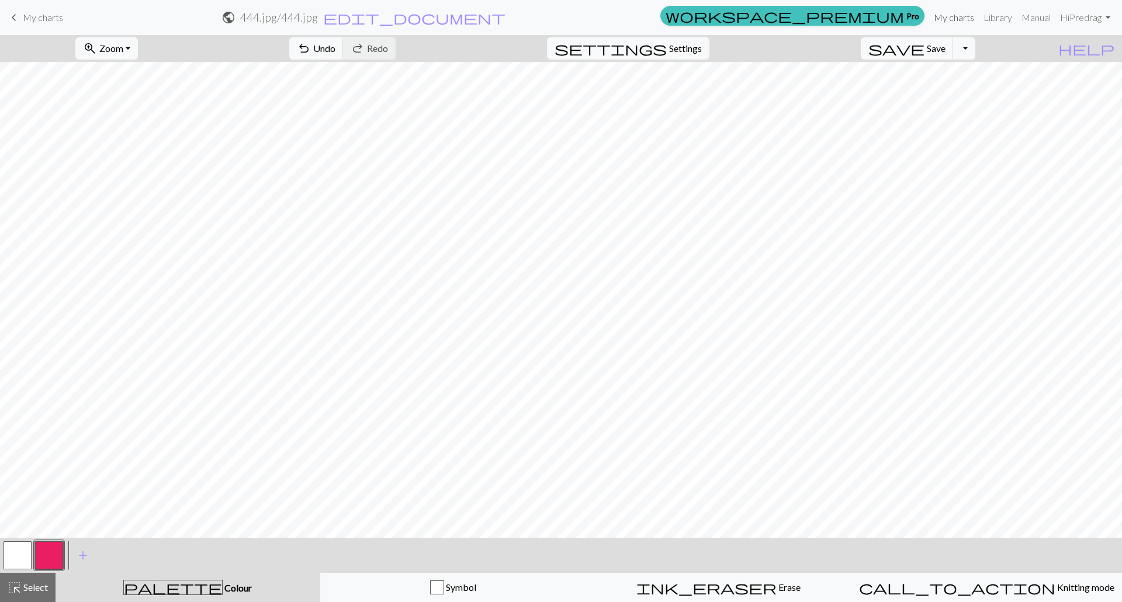
click at [951, 15] on link "My charts" at bounding box center [954, 17] width 50 height 23
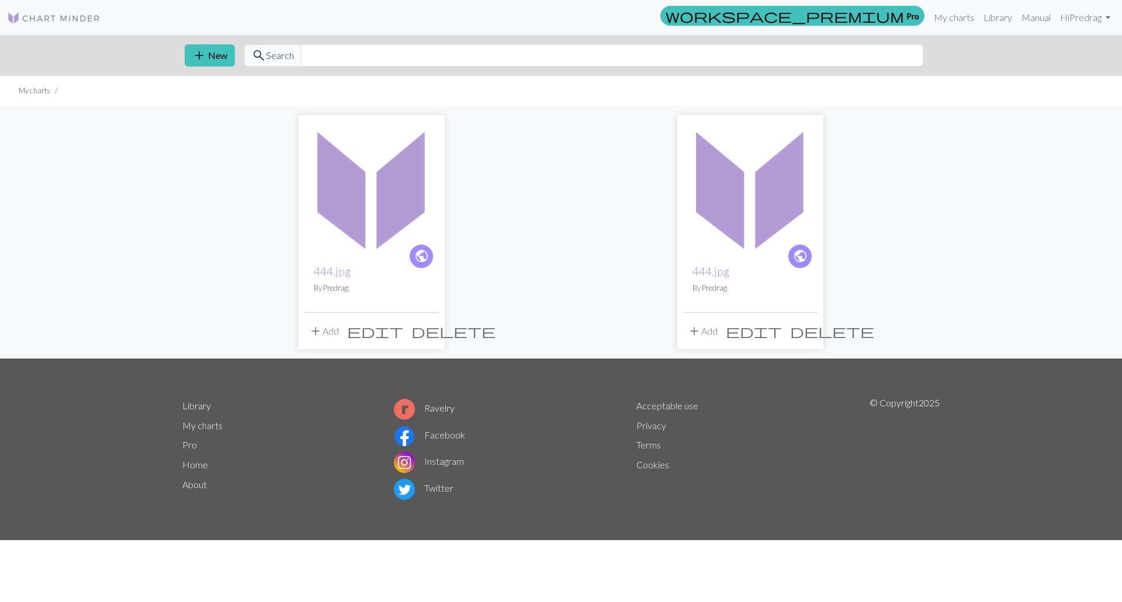
click at [427, 328] on span "delete" at bounding box center [453, 331] width 84 height 16
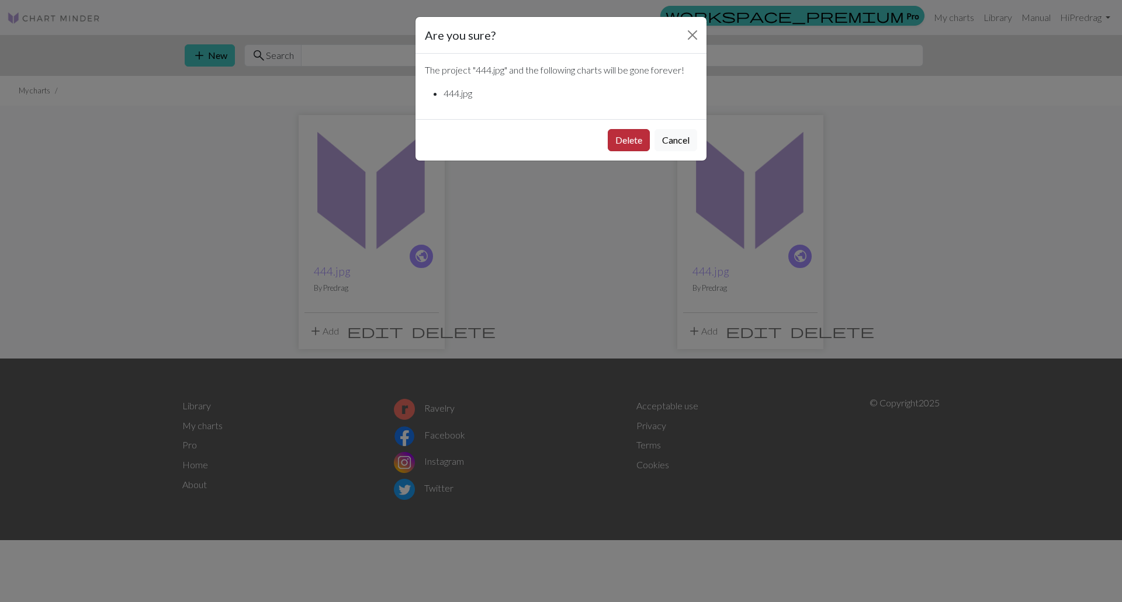
click at [627, 131] on button "Delete" at bounding box center [629, 140] width 42 height 22
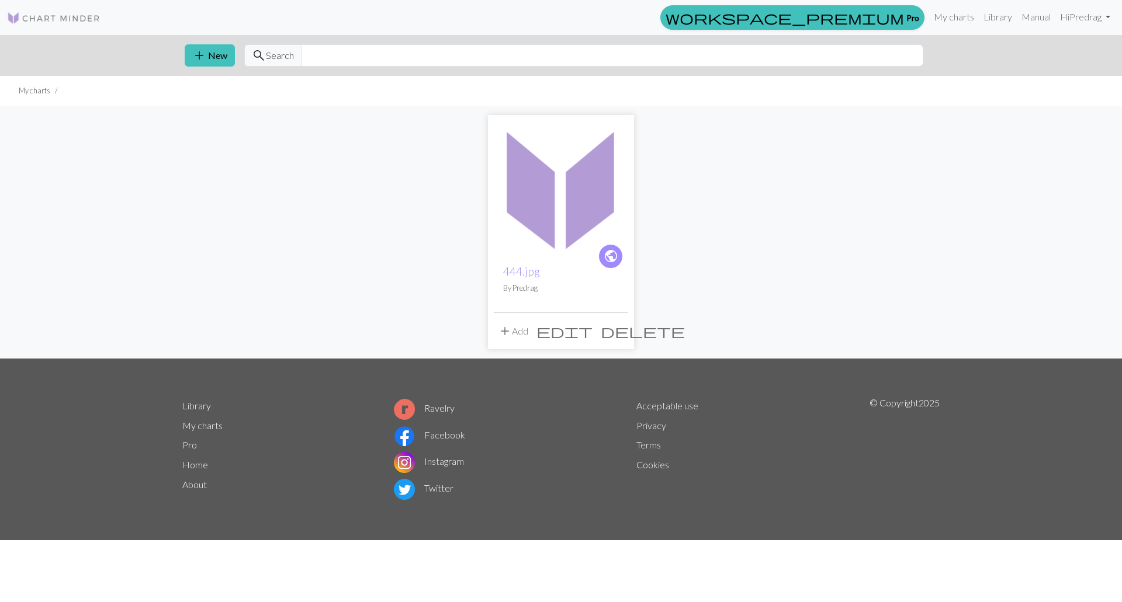
click at [581, 206] on img at bounding box center [561, 188] width 134 height 134
